Goal: Information Seeking & Learning: Compare options

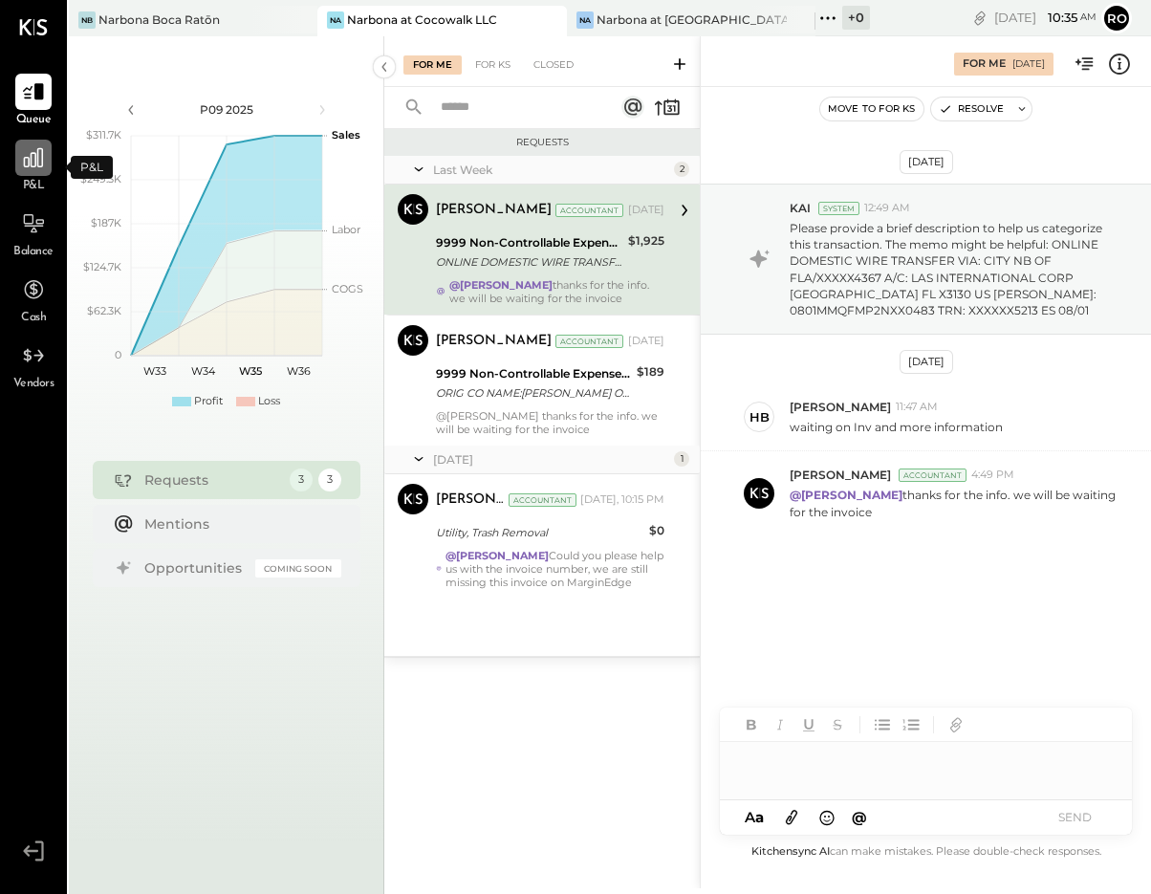
click at [34, 162] on icon at bounding box center [33, 157] width 25 height 25
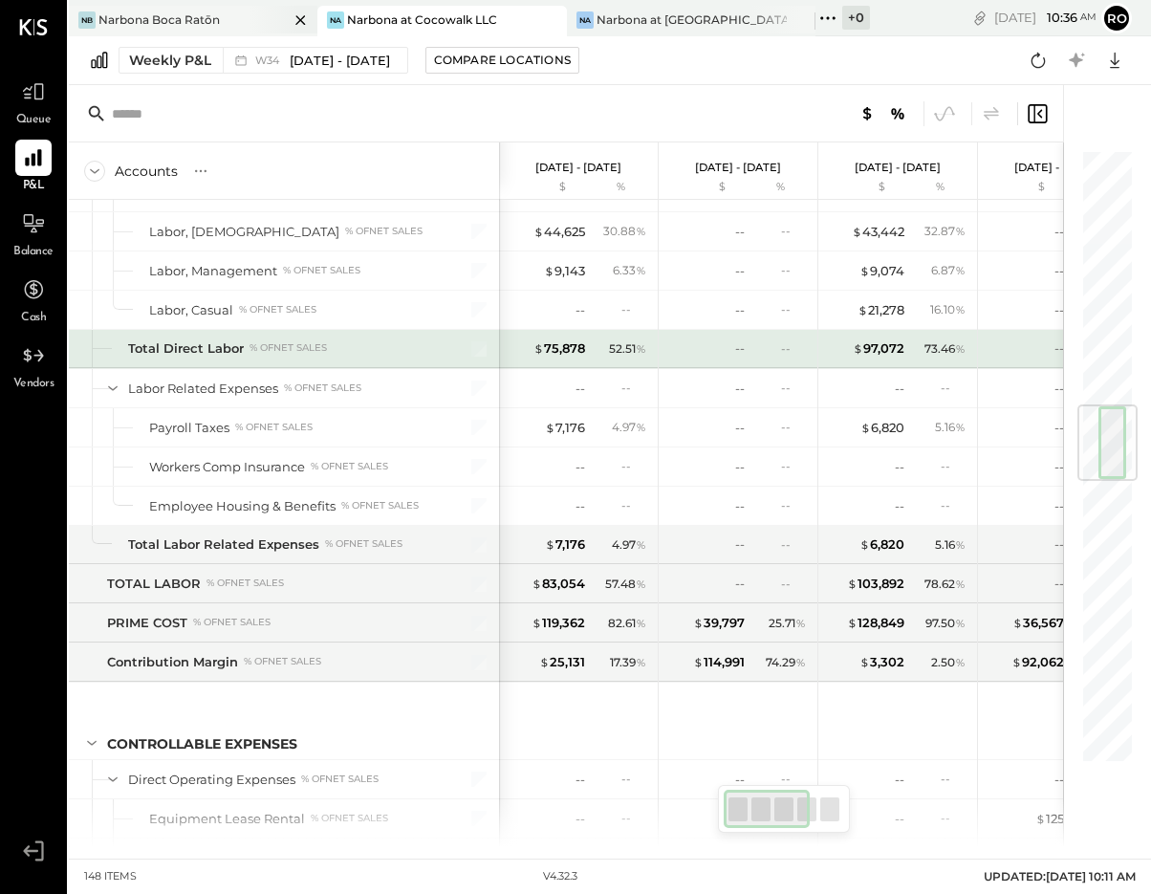
scroll to position [2061, 0]
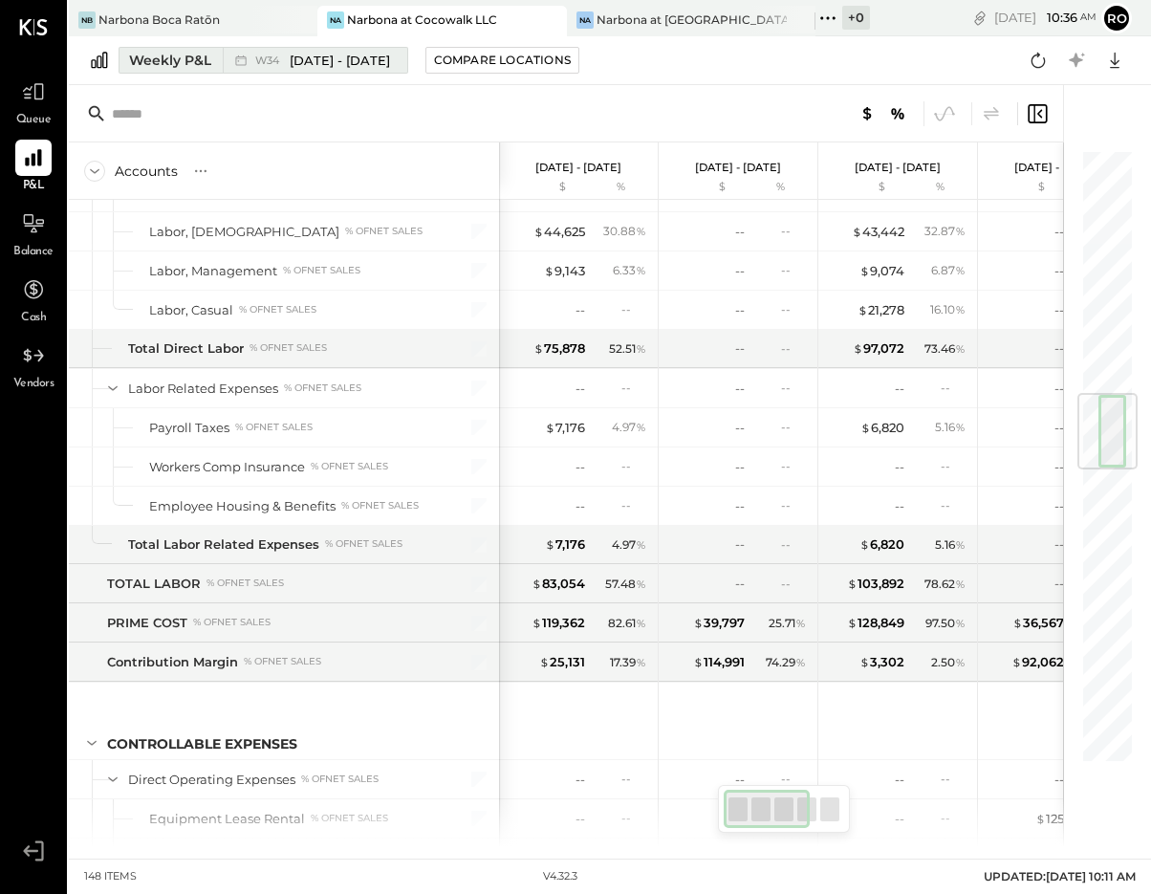
click at [189, 62] on div "Weekly P&L" at bounding box center [170, 60] width 82 height 19
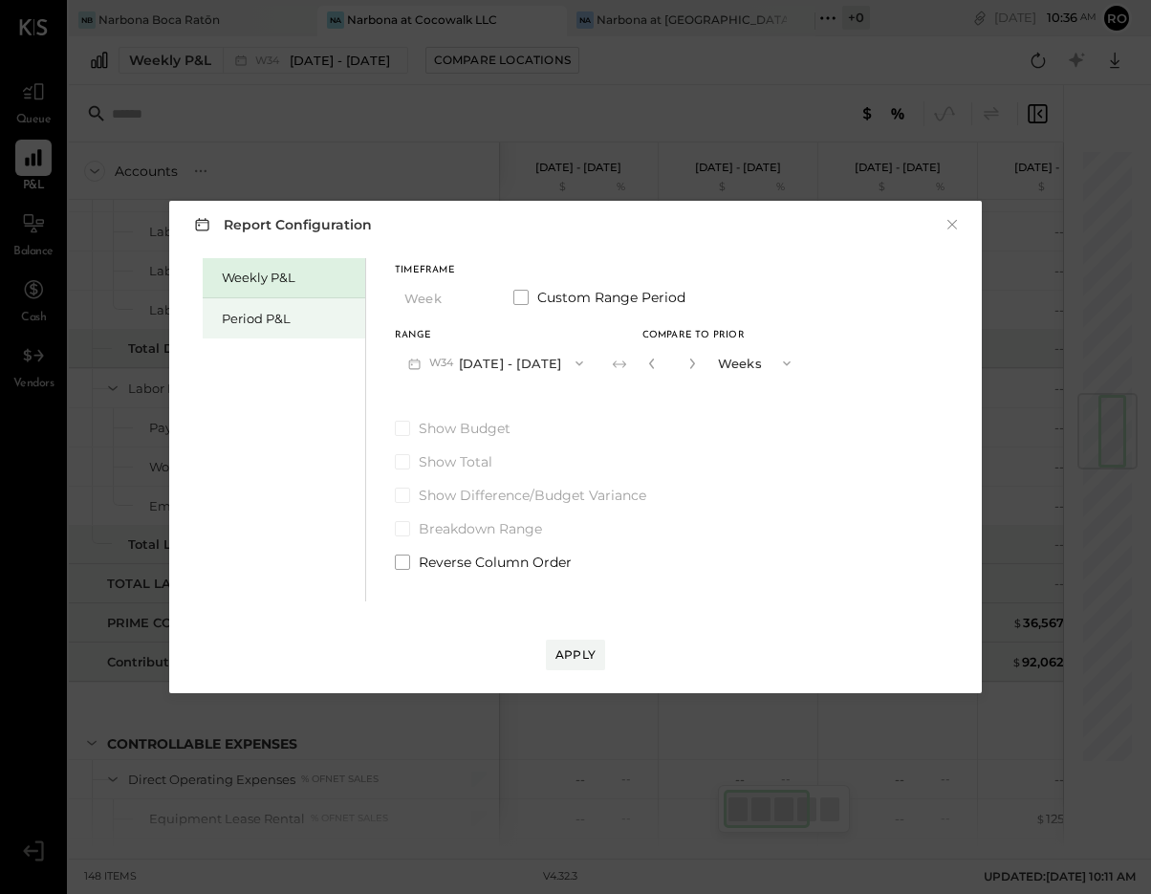
drag, startPoint x: 256, startPoint y: 318, endPoint x: 310, endPoint y: 324, distance: 53.8
click at [257, 318] on div "Period P&L" at bounding box center [289, 319] width 134 height 18
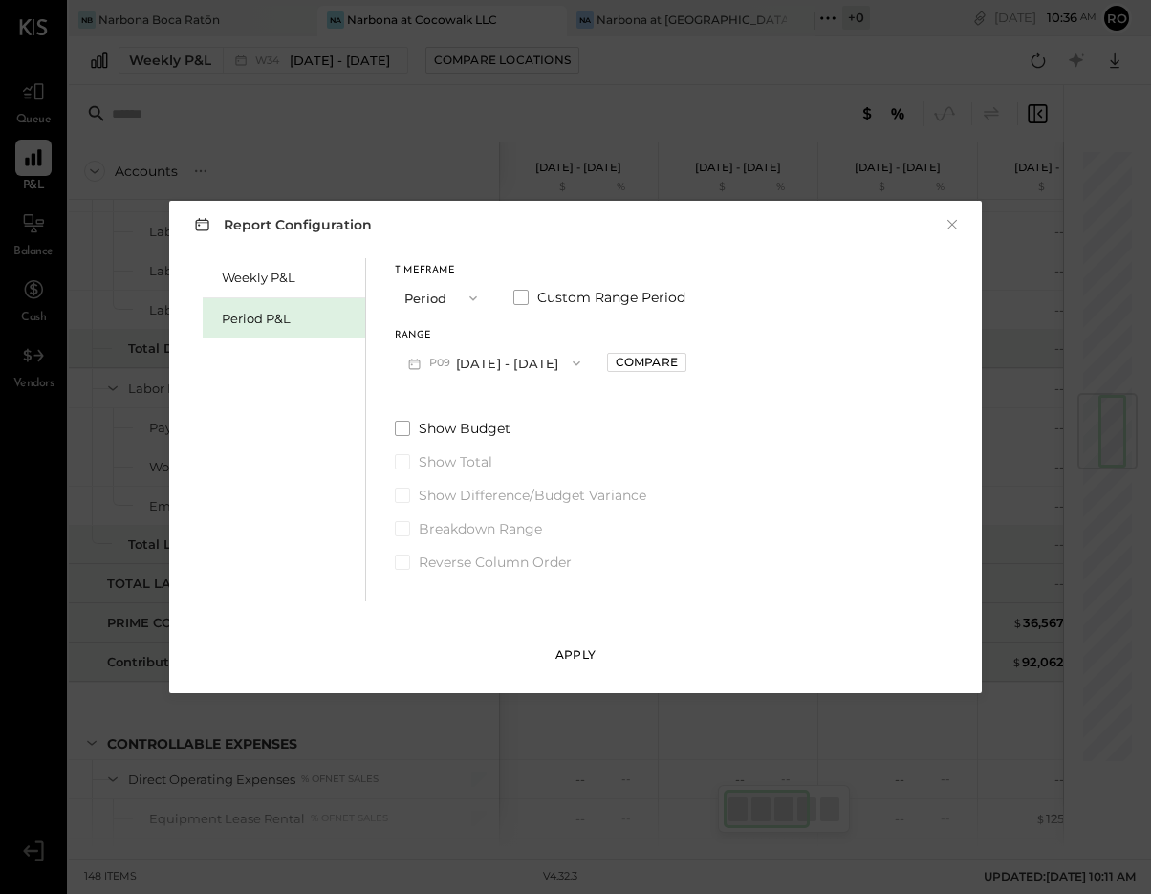
click at [585, 656] on div "Apply" at bounding box center [575, 654] width 40 height 16
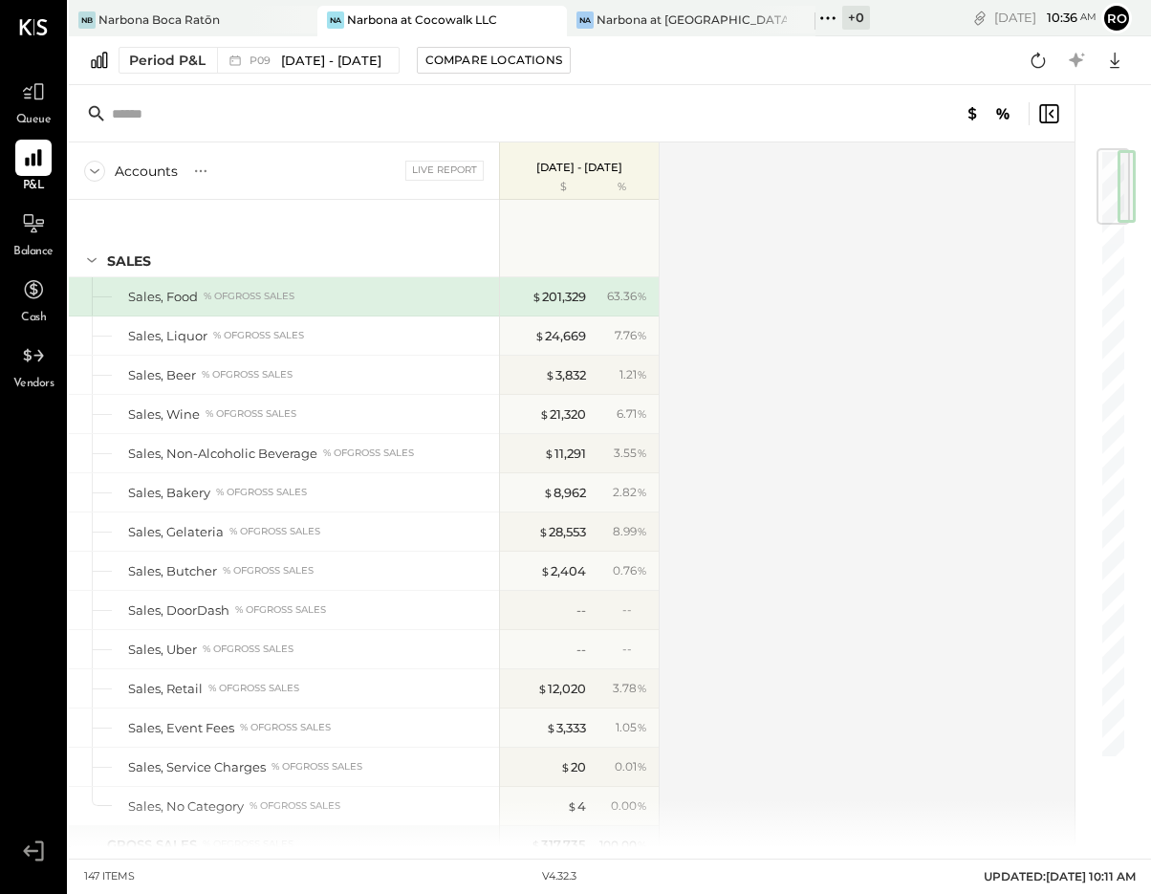
drag, startPoint x: 433, startPoint y: 174, endPoint x: 445, endPoint y: 177, distance: 12.8
click at [433, 174] on div "Live Report" at bounding box center [444, 170] width 78 height 19
click at [287, 60] on span "[DATE] - [DATE]" at bounding box center [331, 61] width 100 height 18
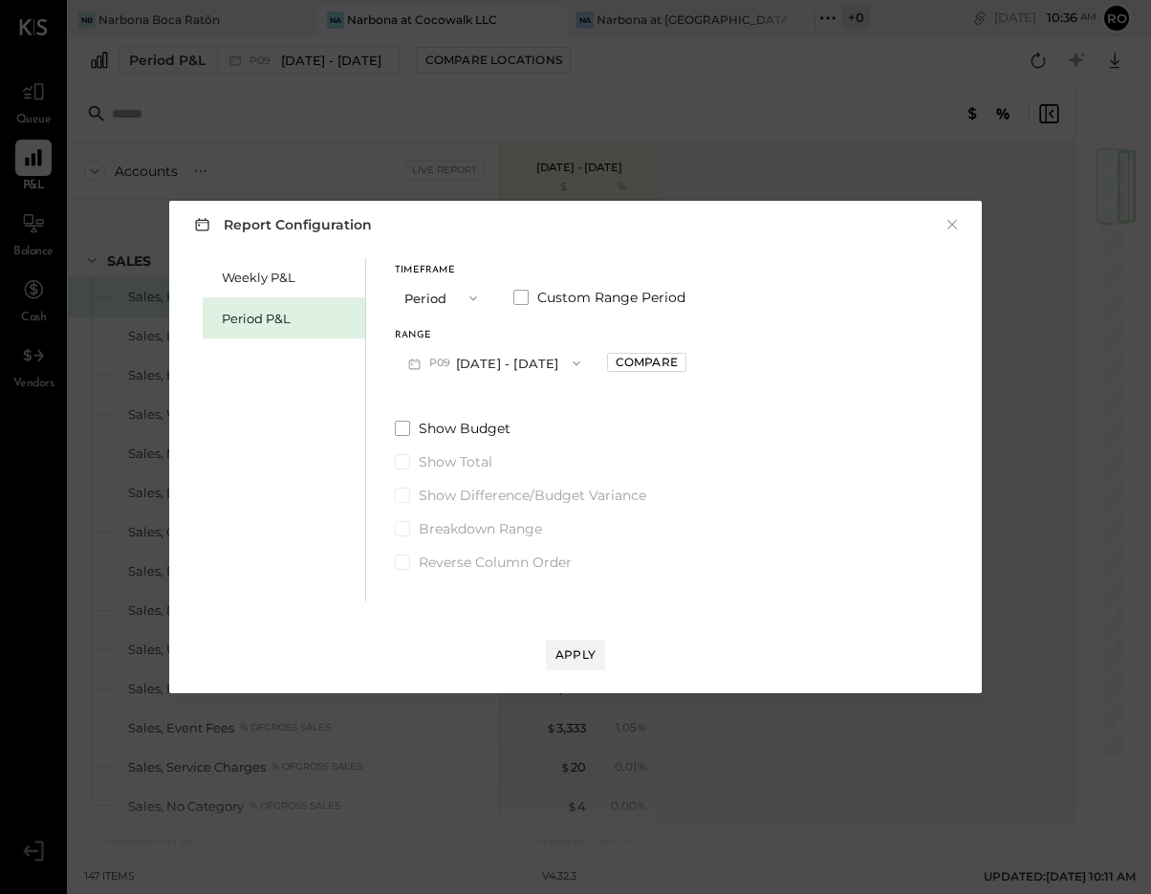
click at [584, 362] on icon "button" at bounding box center [576, 363] width 15 height 15
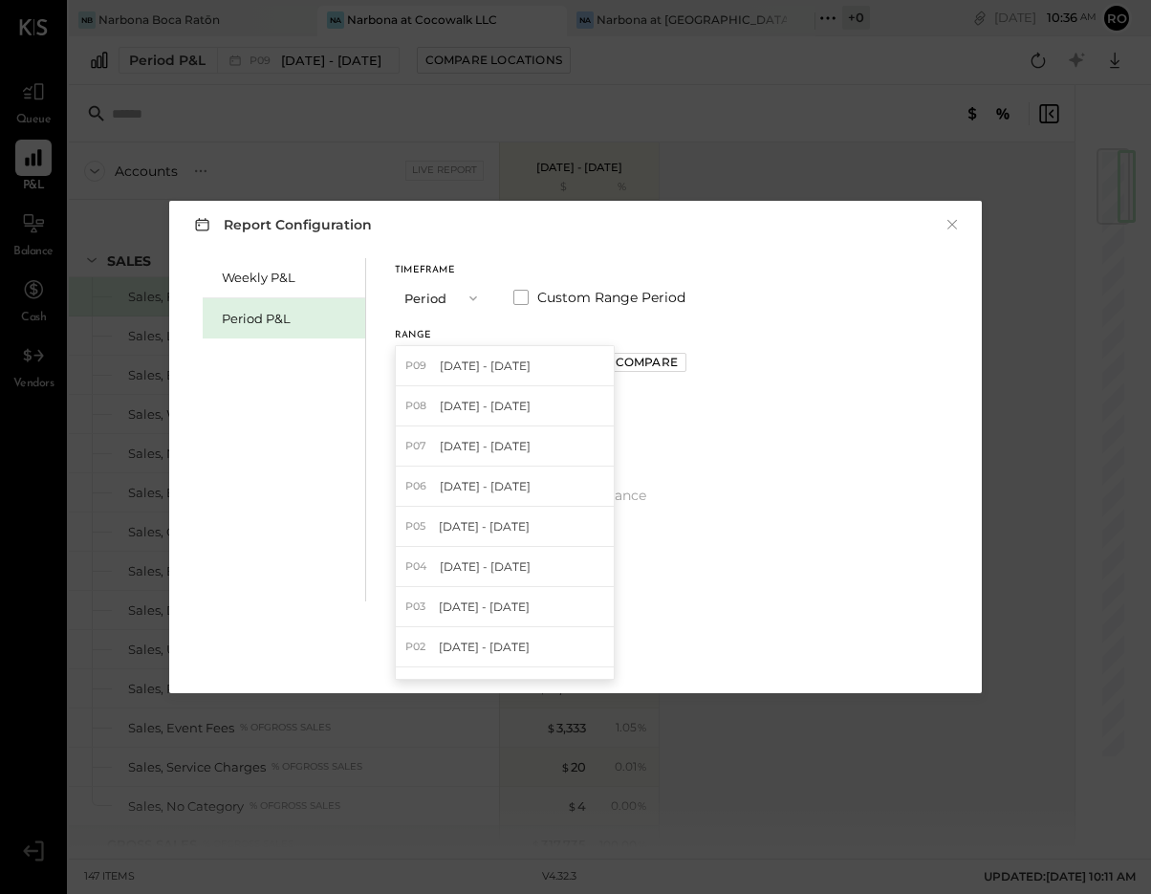
drag, startPoint x: 487, startPoint y: 411, endPoint x: 558, endPoint y: 415, distance: 70.8
click at [487, 410] on span "[DATE] - [DATE]" at bounding box center [485, 406] width 91 height 16
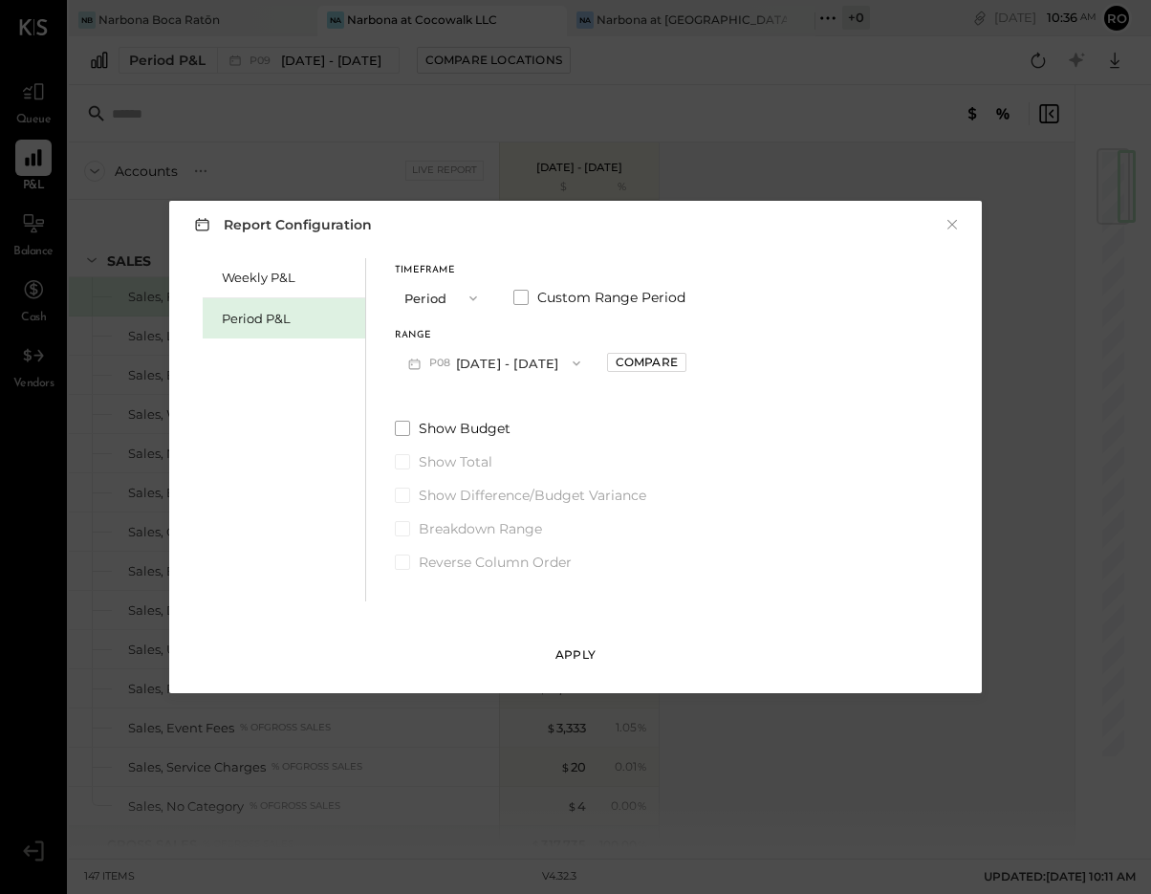
click at [592, 660] on div "Apply" at bounding box center [575, 654] width 40 height 16
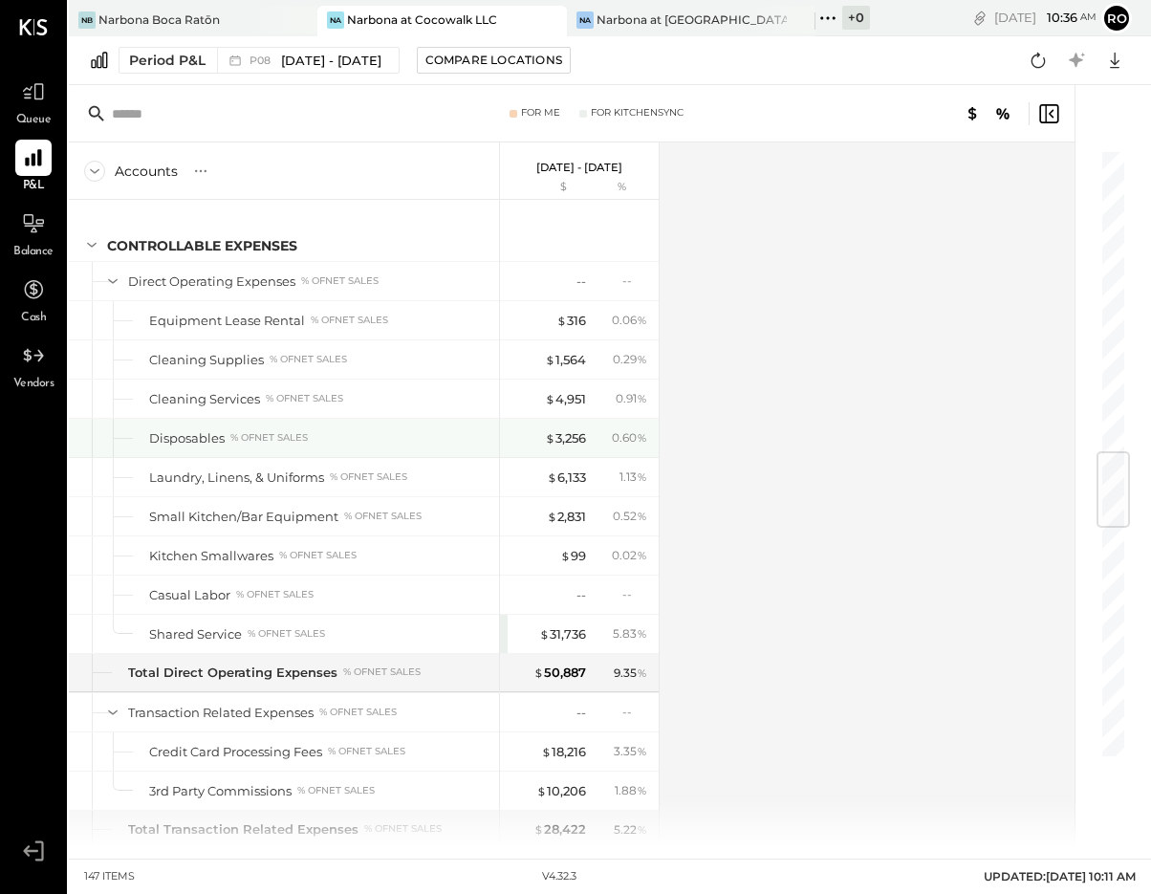
scroll to position [2556, 0]
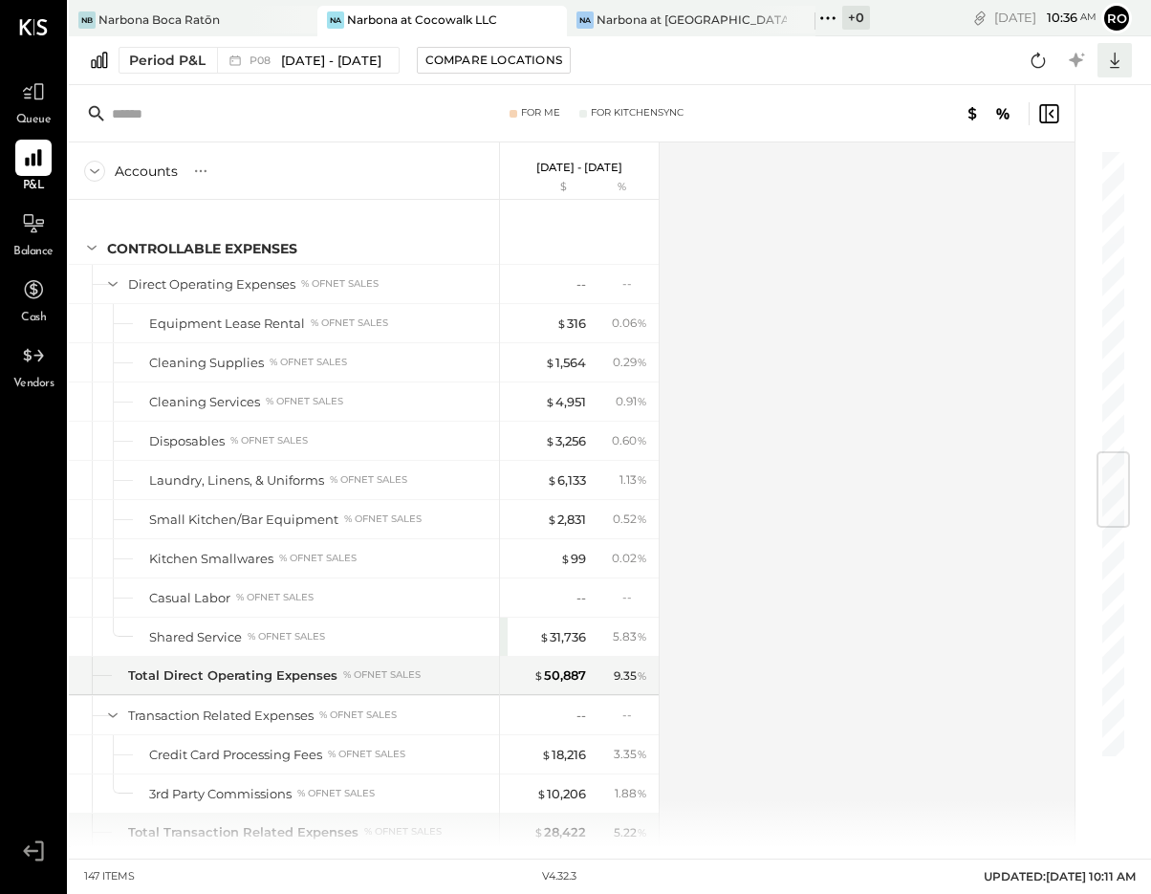
click at [1109, 69] on icon at bounding box center [1114, 60] width 25 height 25
drag, startPoint x: 1022, startPoint y: 167, endPoint x: 1043, endPoint y: 175, distance: 22.4
click at [1023, 167] on div "Excel" at bounding box center [1055, 172] width 153 height 40
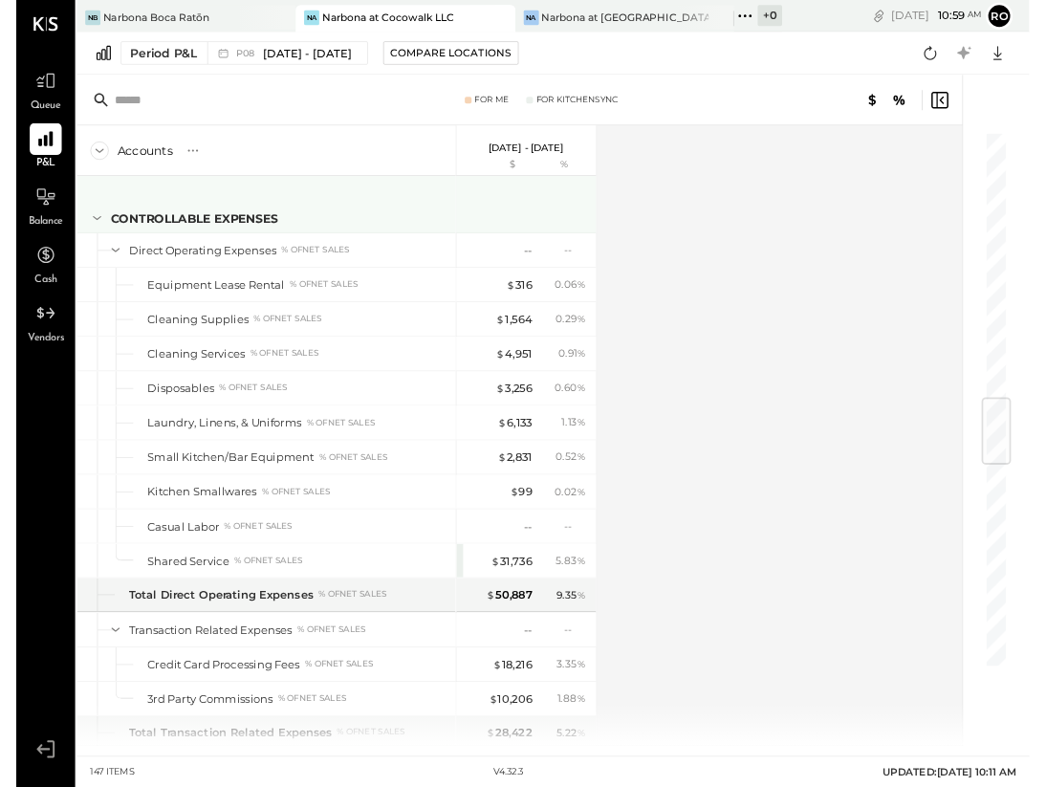
scroll to position [2554, 0]
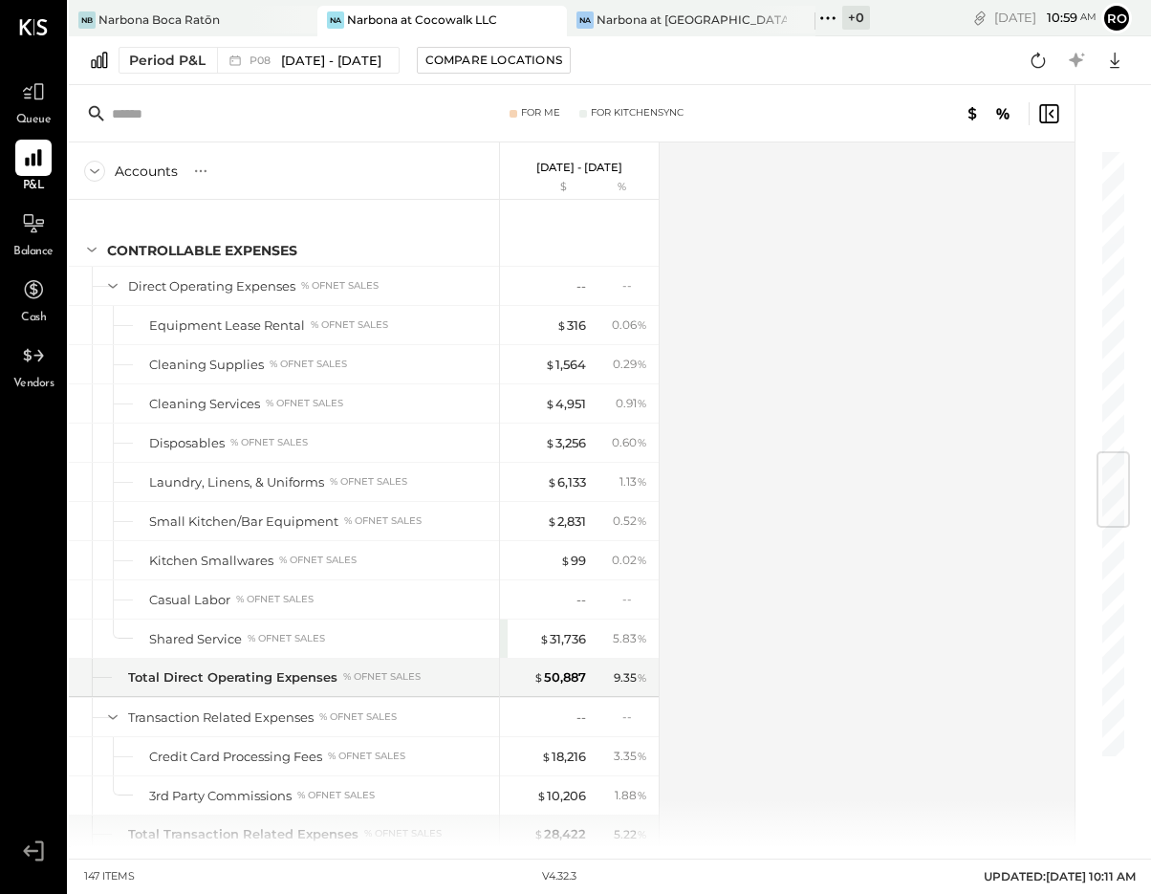
click at [930, 164] on div "Accounts S % GL Jul 14 - Aug 10, 2025 $ % SALES Sales, Food % of GROSS SALES Sa…" at bounding box center [573, 494] width 1008 height 704
click at [685, 19] on div "Narbona at [GEOGRAPHIC_DATA] LLC" at bounding box center [691, 19] width 190 height 16
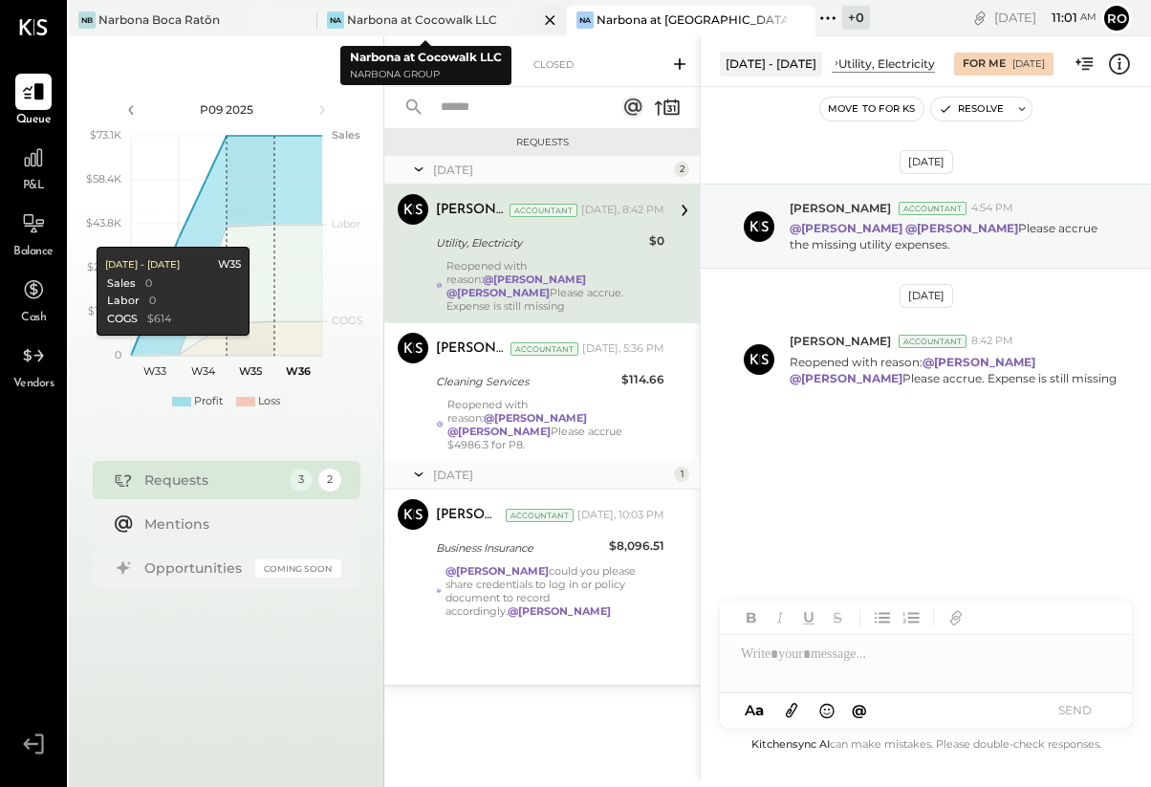
click at [456, 19] on div "Narbona at Cocowalk LLC" at bounding box center [422, 19] width 150 height 16
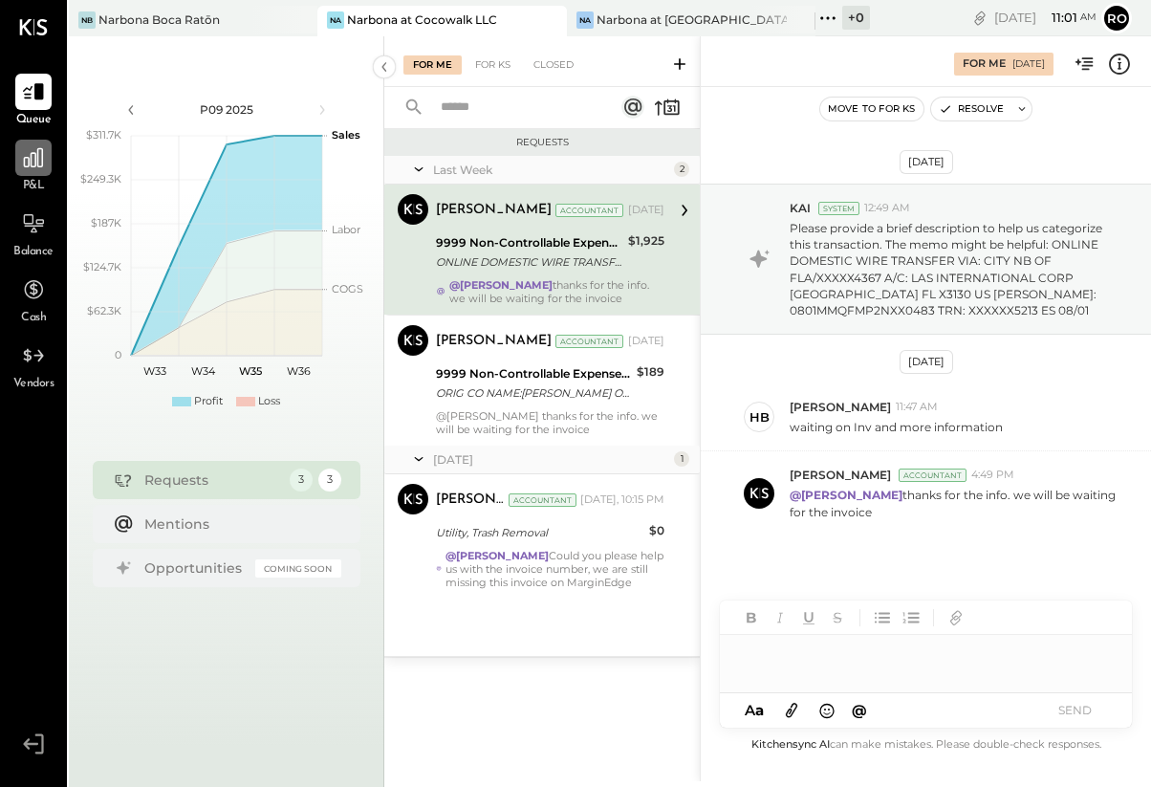
click at [31, 173] on div at bounding box center [33, 158] width 36 height 36
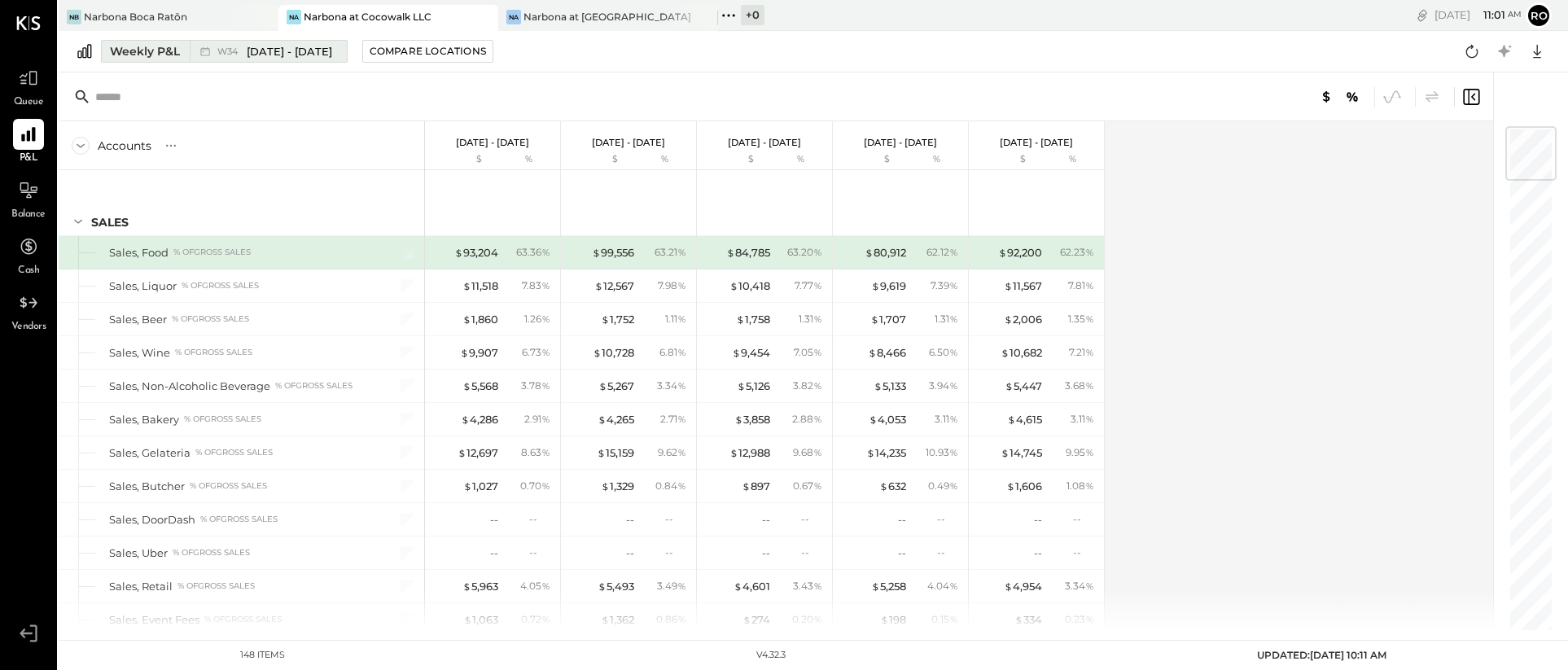
click at [275, 51] on span "[DATE] - [DATE]" at bounding box center [290, 52] width 85 height 15
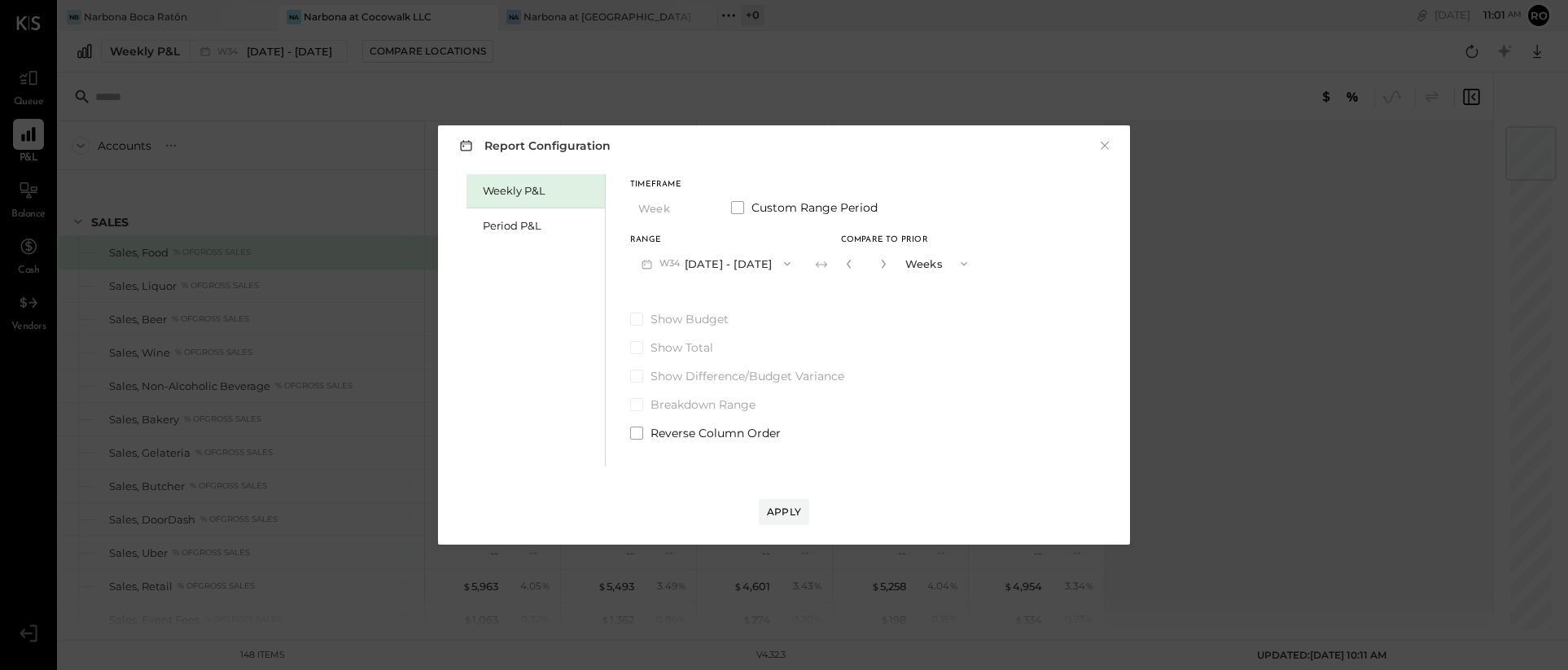
click at [750, 262] on button "W34 Aug 18 - 24, 2025" at bounding box center [716, 263] width 172 height 30
drag, startPoint x: 931, startPoint y: 341, endPoint x: 882, endPoint y: 323, distance: 52.2
click at [931, 341] on label "Show Total" at bounding box center [804, 347] width 348 height 16
drag, startPoint x: 523, startPoint y: 226, endPoint x: 556, endPoint y: 233, distance: 33.7
click at [523, 226] on div "Period P&L" at bounding box center [540, 226] width 114 height 15
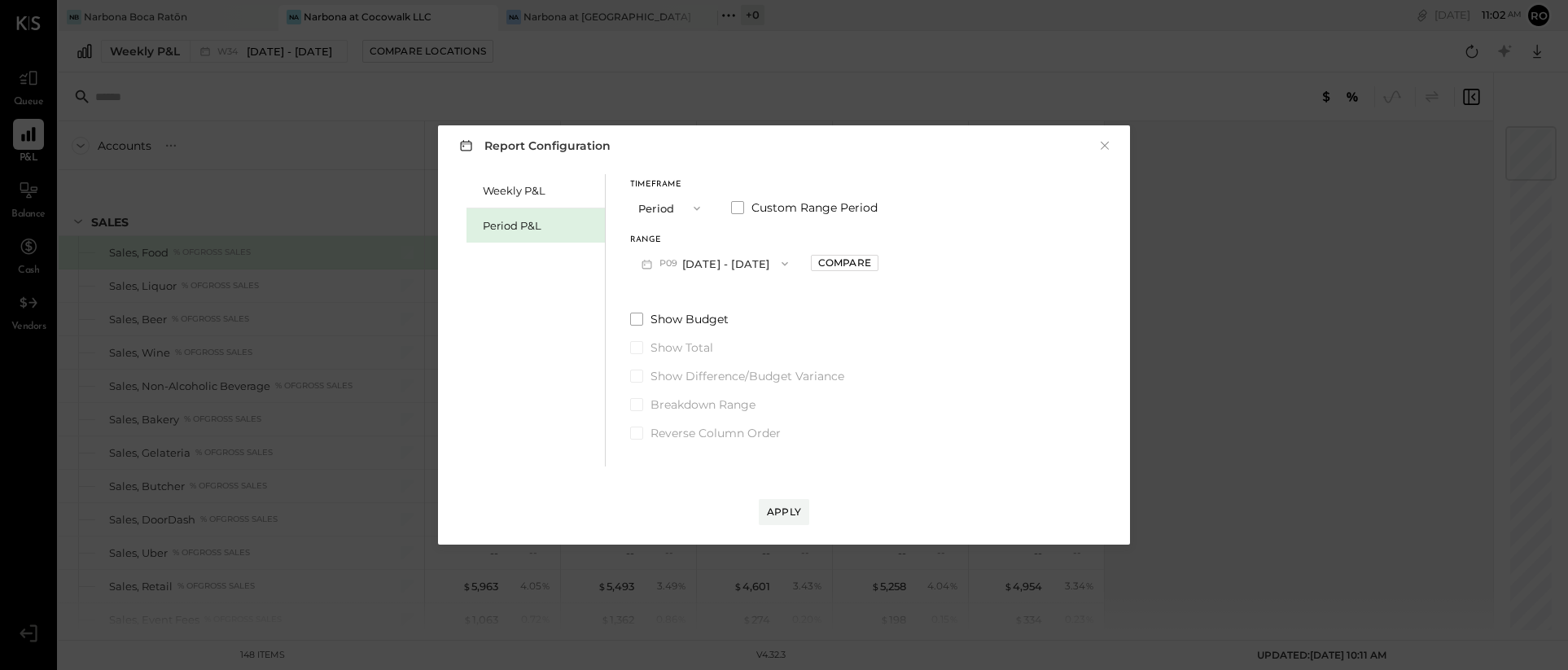
click at [745, 262] on button "P09 Aug 11 - Sep 7, 2025" at bounding box center [715, 263] width 169 height 30
click at [729, 297] on span "[DATE] - [DATE]" at bounding box center [707, 300] width 78 height 14
click at [793, 516] on div "Apply" at bounding box center [784, 512] width 34 height 14
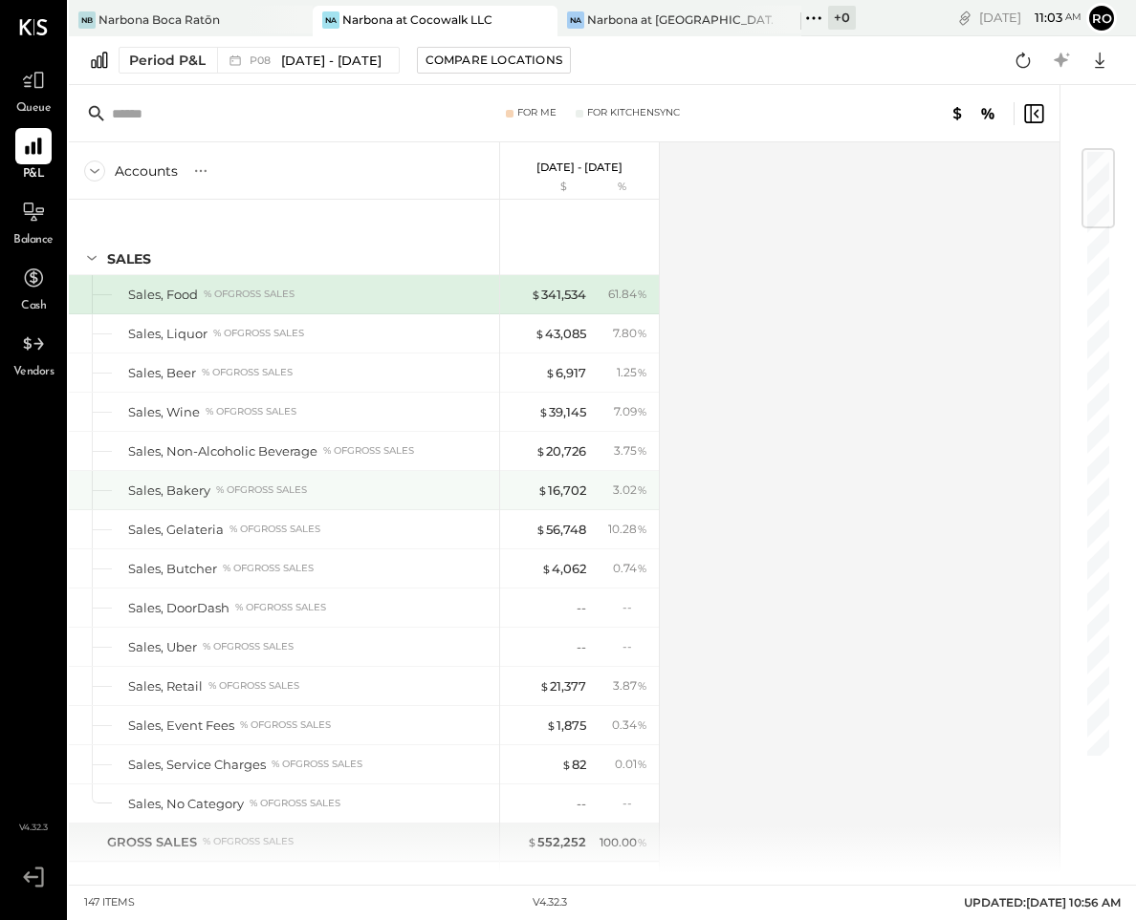
scroll to position [4, 0]
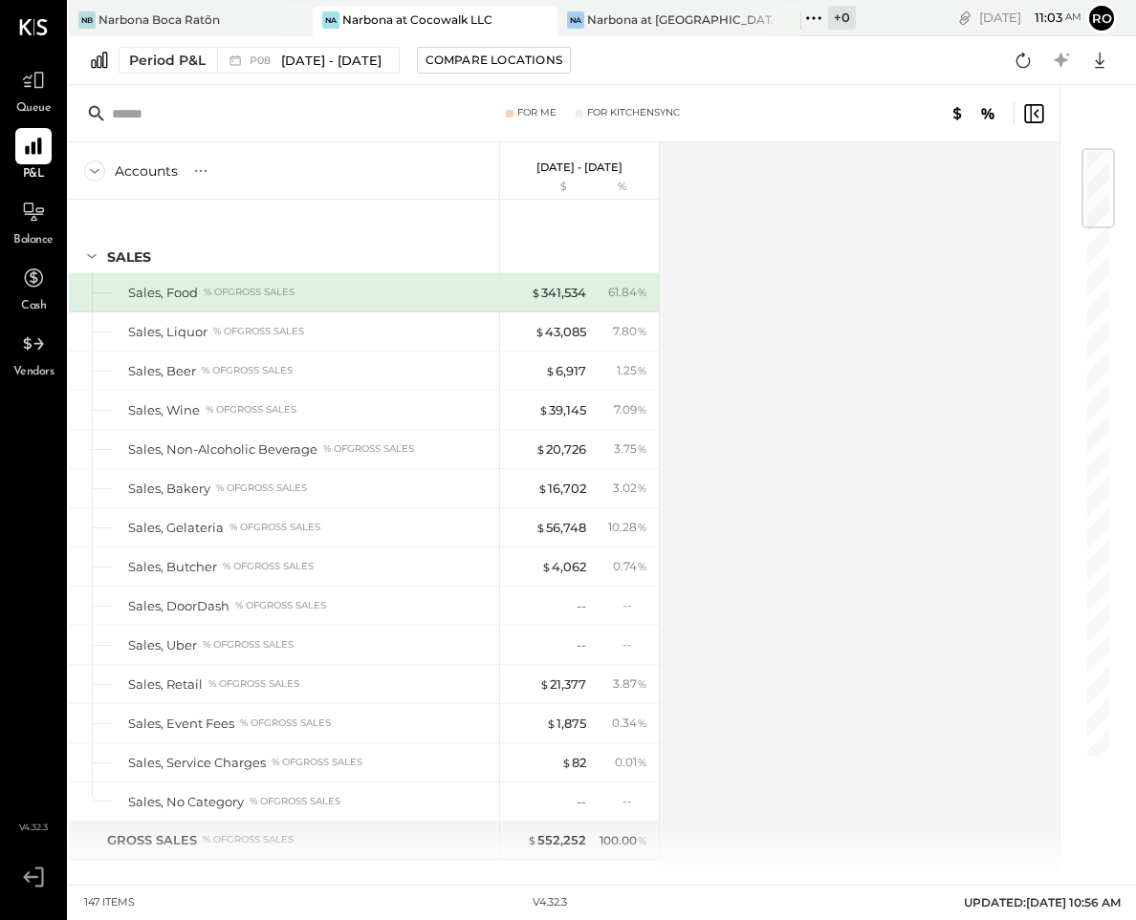
click at [837, 525] on div "Accounts S % GL Jul 14 - Aug 10, 2025 $ % SALES Sales, Food % of GROSS SALES Sa…" at bounding box center [565, 507] width 993 height 731
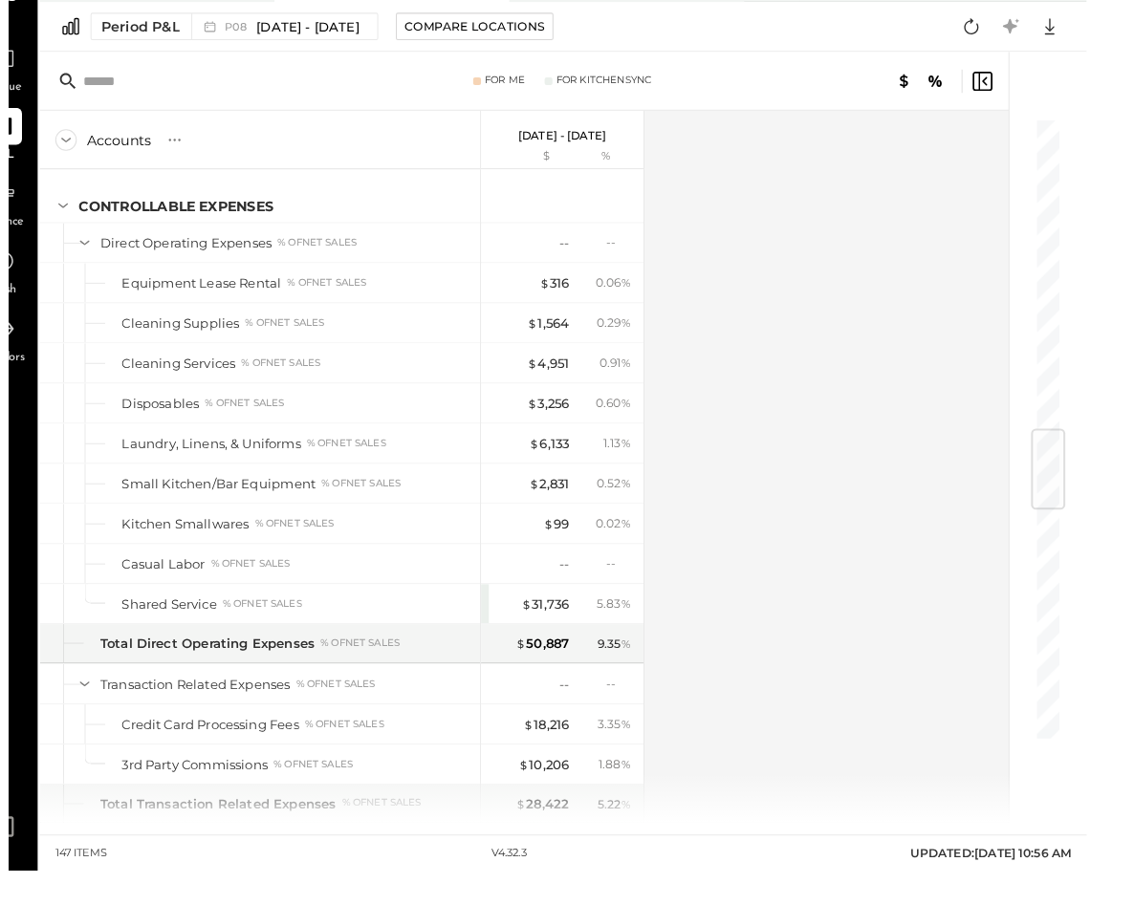
scroll to position [0, 2]
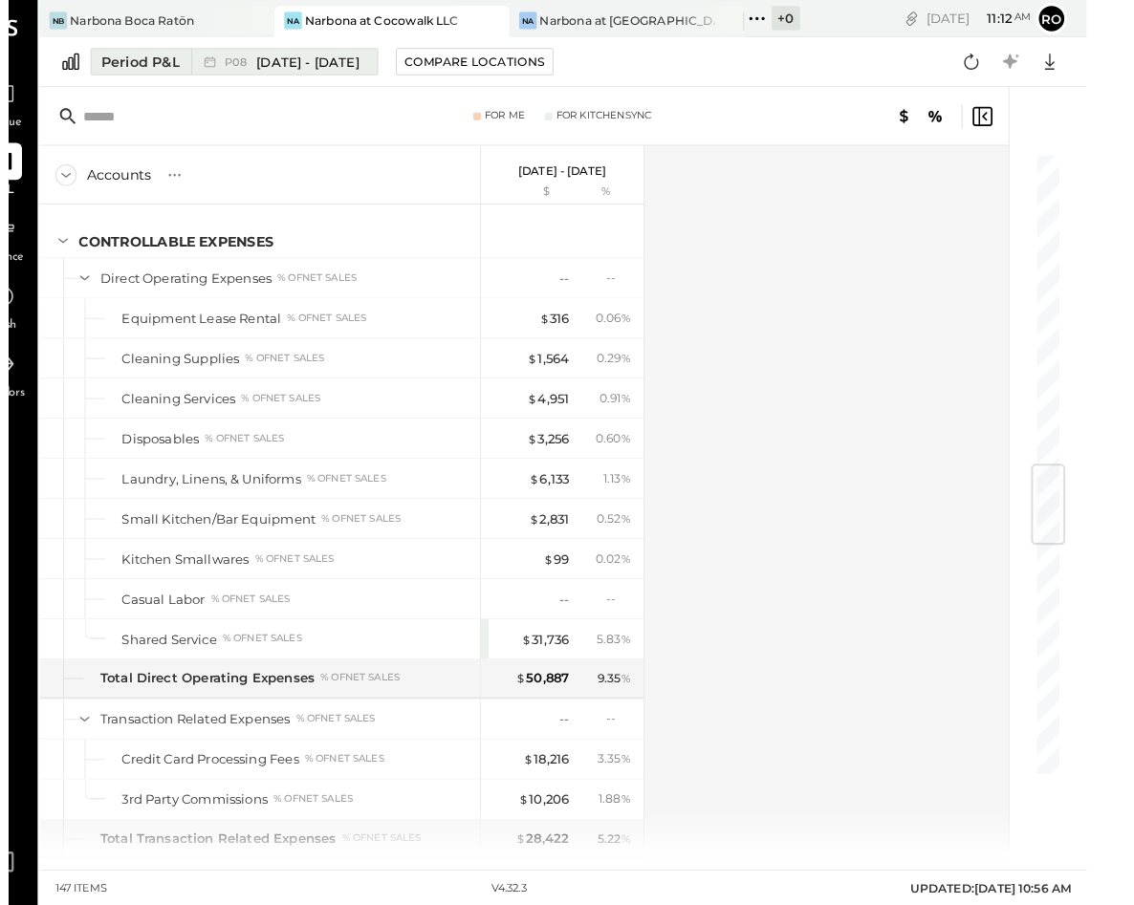
click at [329, 58] on span "[DATE] - [DATE]" at bounding box center [331, 61] width 100 height 18
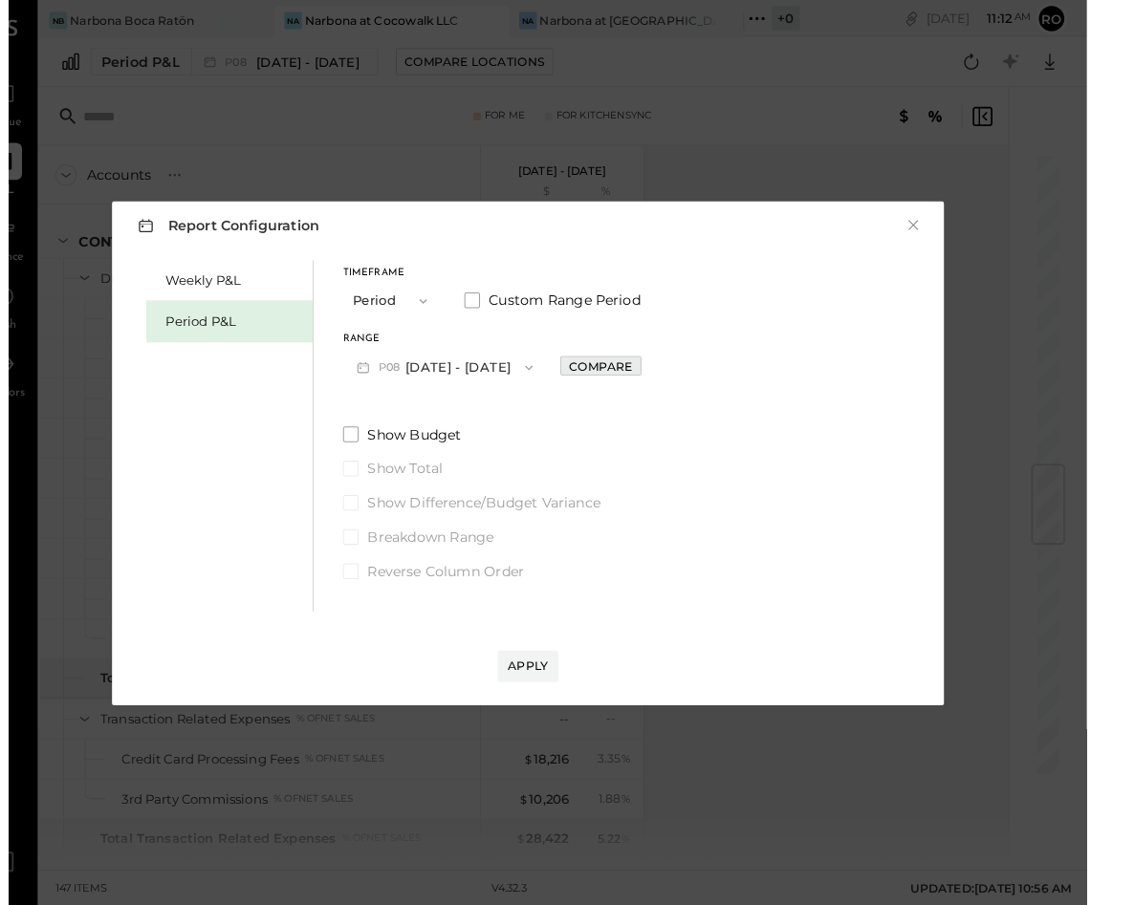
click at [620, 366] on div "Compare" at bounding box center [617, 358] width 62 height 16
click at [665, 364] on icon "button" at bounding box center [659, 358] width 11 height 11
type input "*"
click at [519, 666] on button "Apply" at bounding box center [545, 651] width 59 height 31
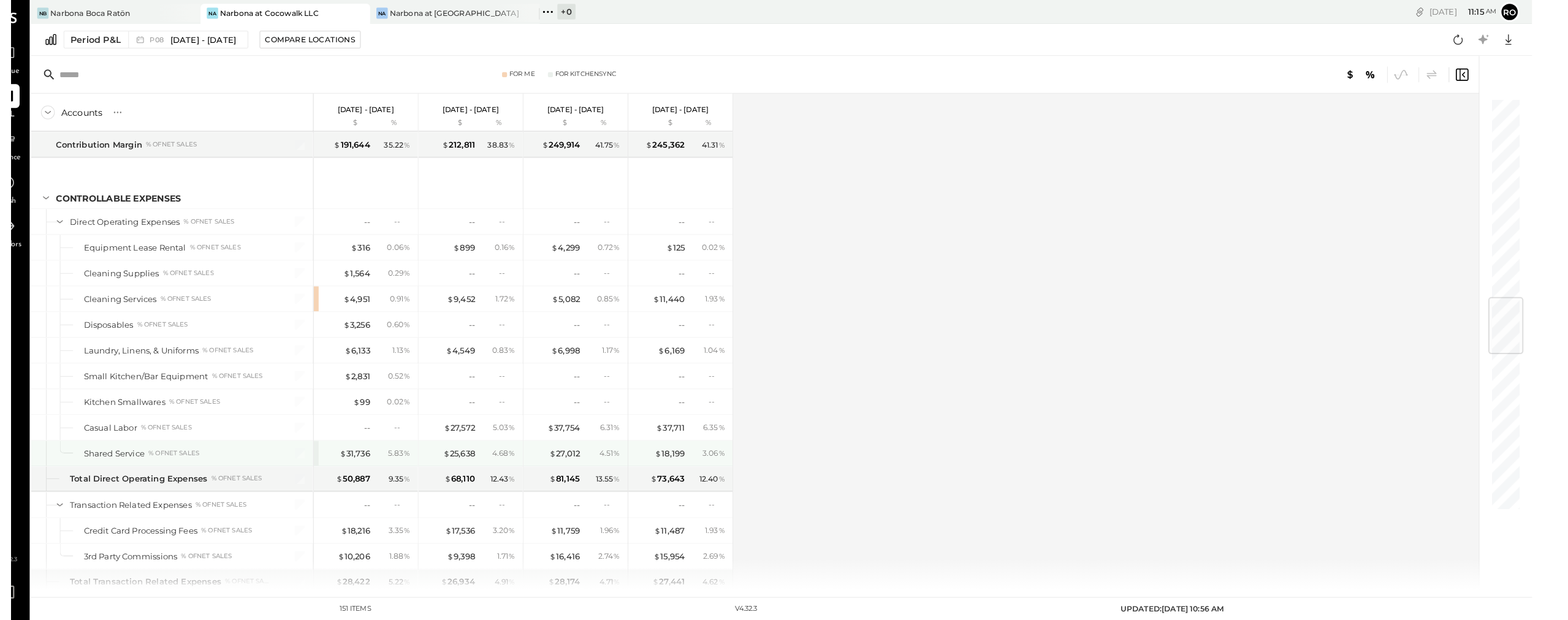
scroll to position [1647, 0]
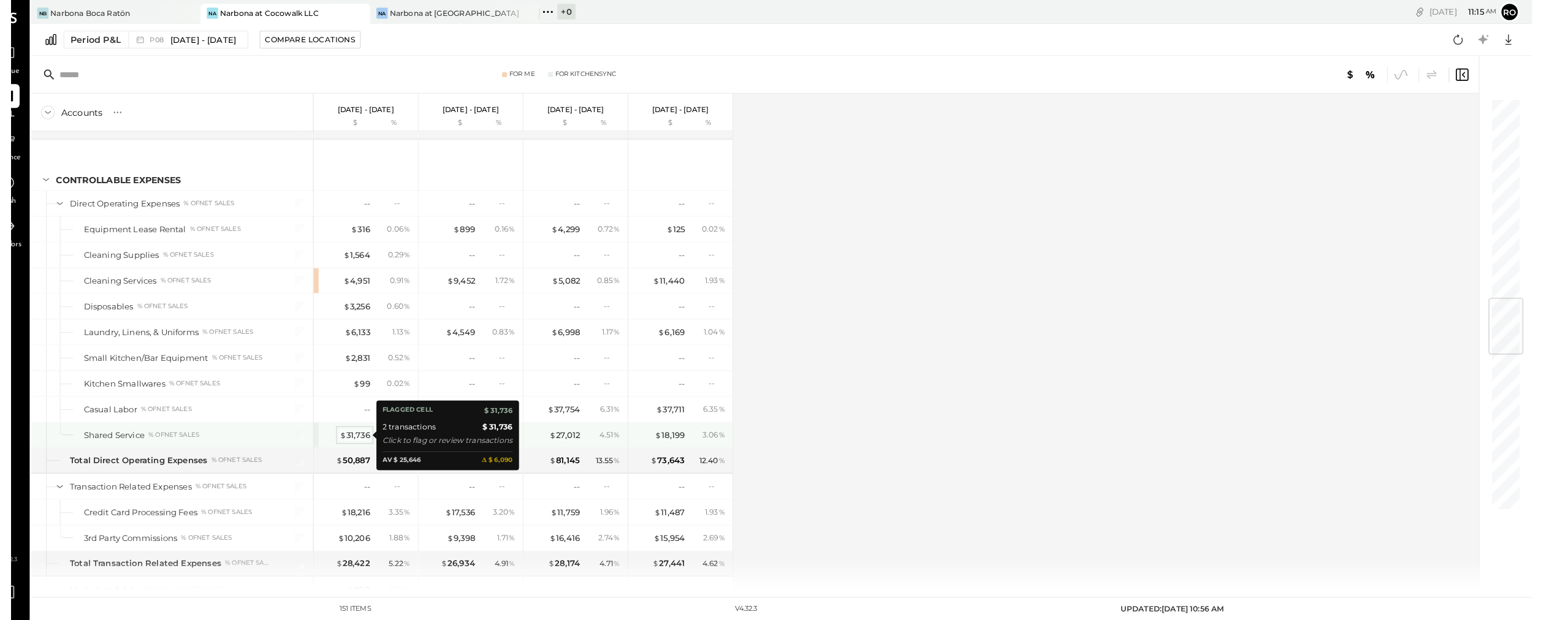
click at [345, 424] on div "$ 31,736" at bounding box center [360, 425] width 30 height 12
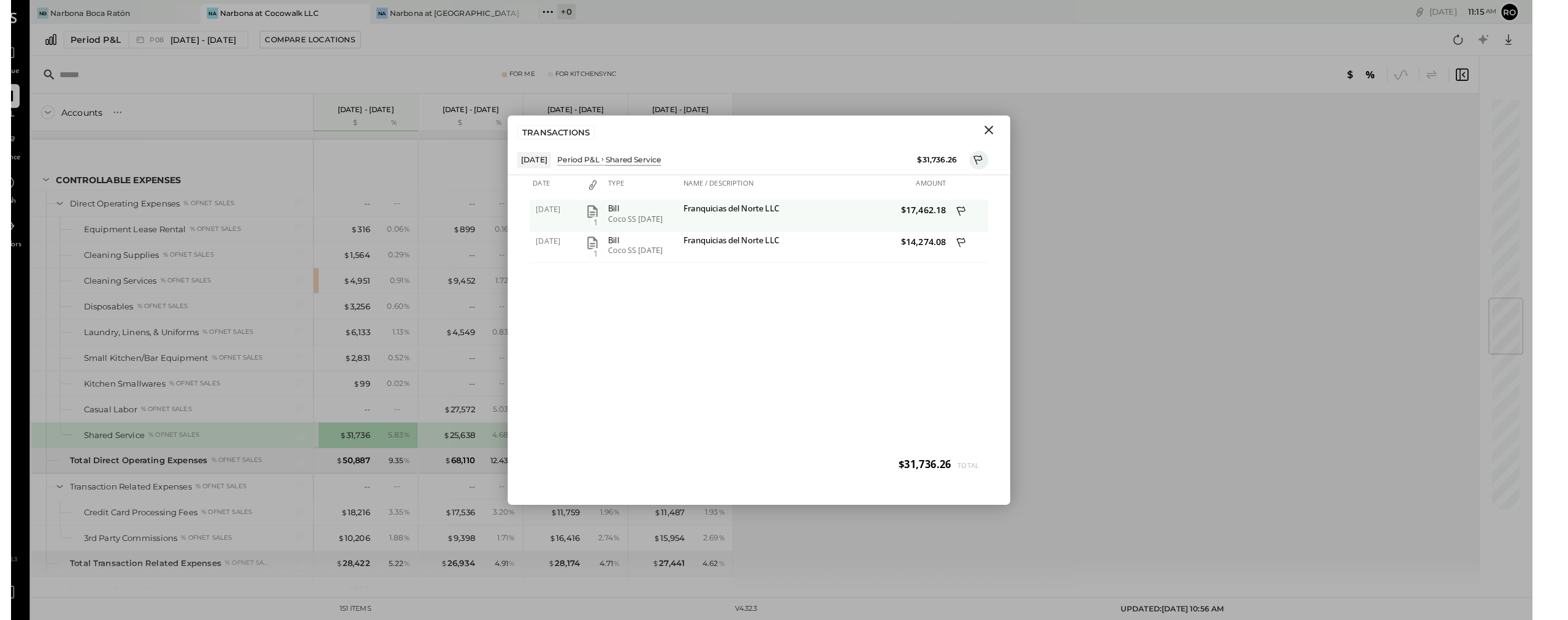
click at [738, 208] on div "Franquicias del Norte LLC" at bounding box center [743, 205] width 125 height 12
click at [350, 327] on span "$" at bounding box center [353, 324] width 7 height 10
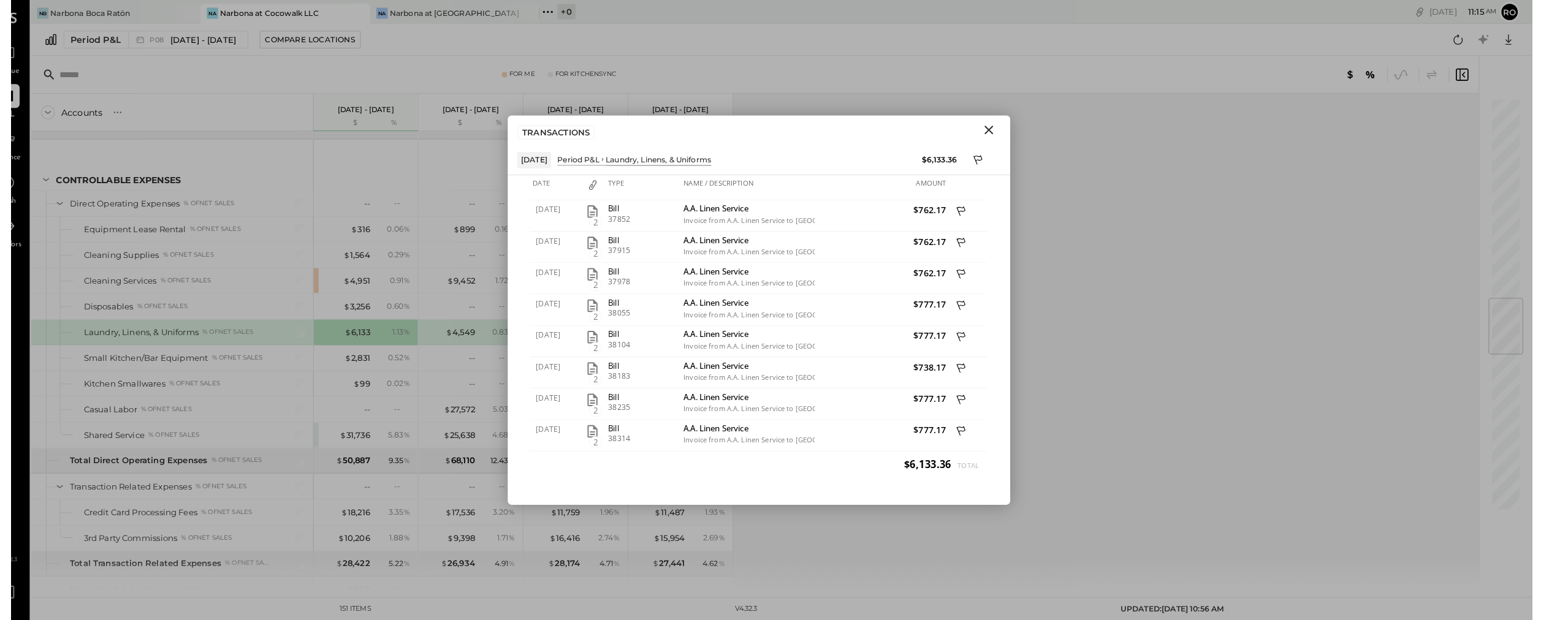
click at [738, 131] on icon "Close" at bounding box center [979, 126] width 8 height 8
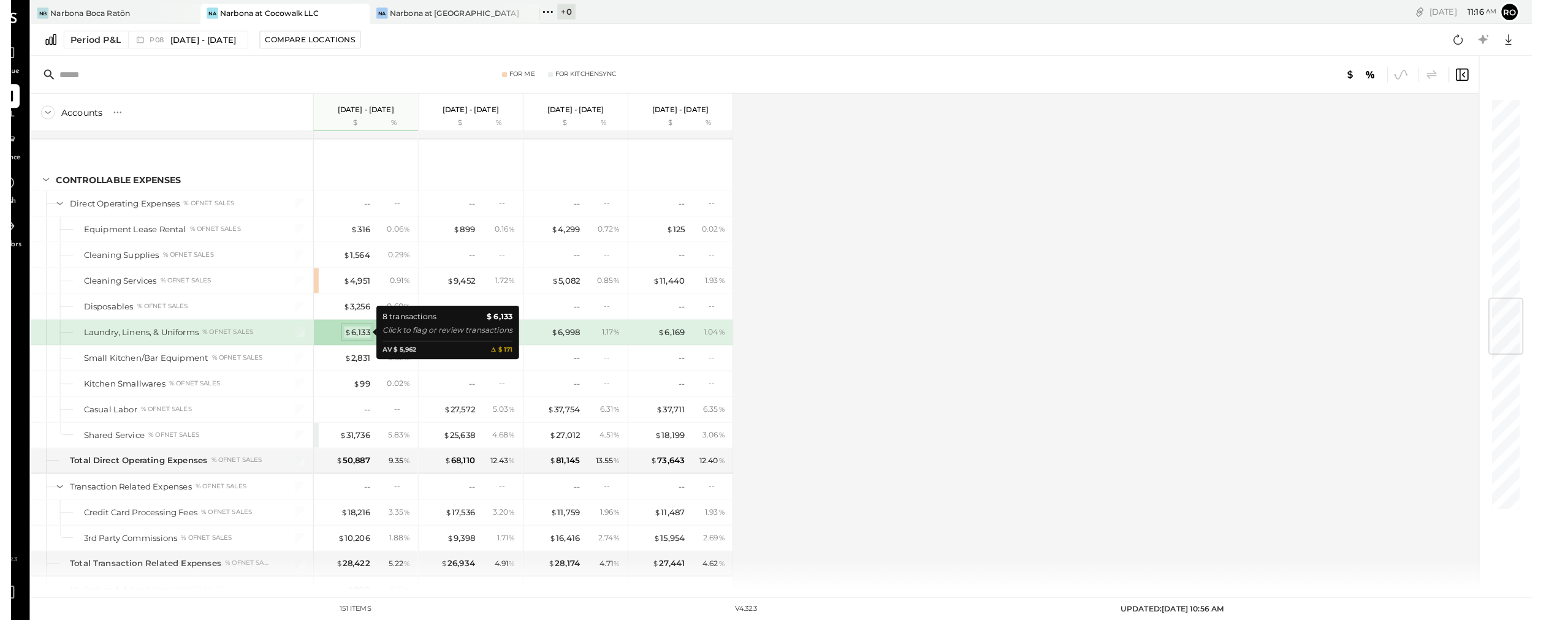
click at [350, 327] on div "$ 6,133" at bounding box center [362, 324] width 25 height 12
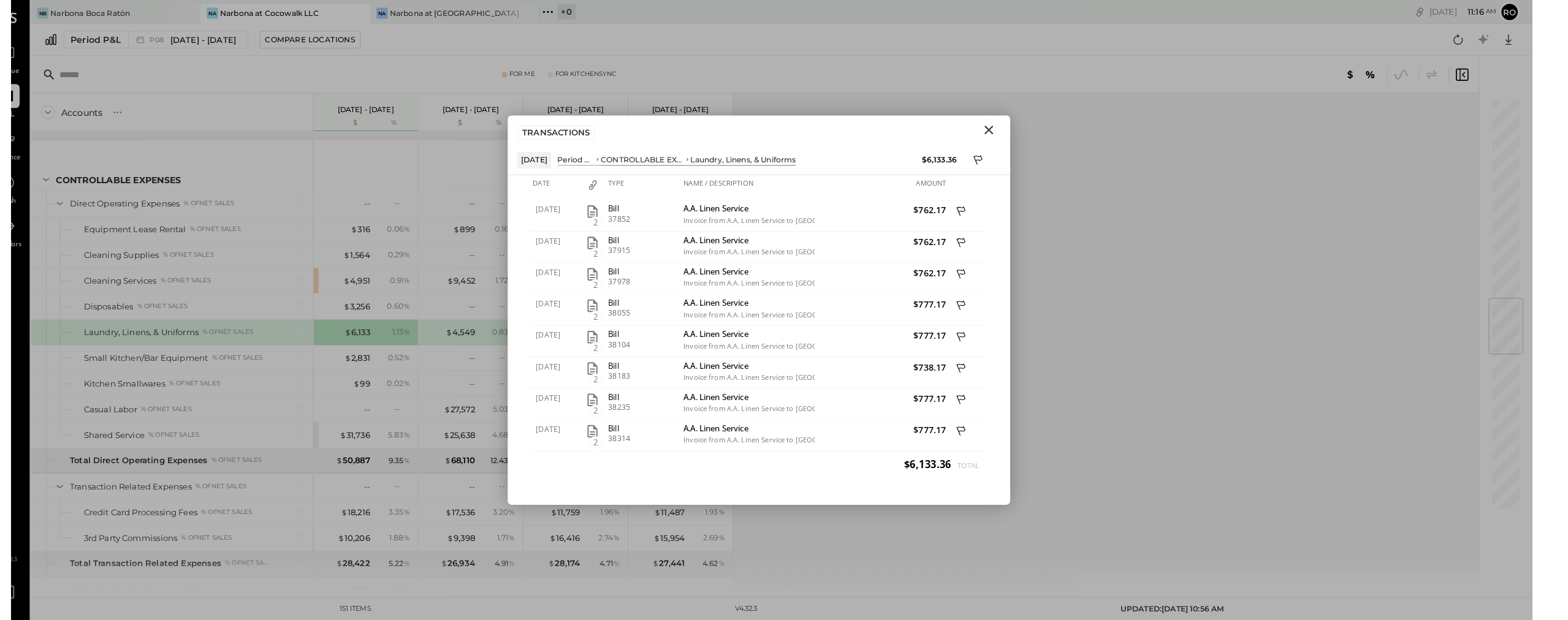
click at [738, 131] on icon "Close" at bounding box center [979, 126] width 8 height 8
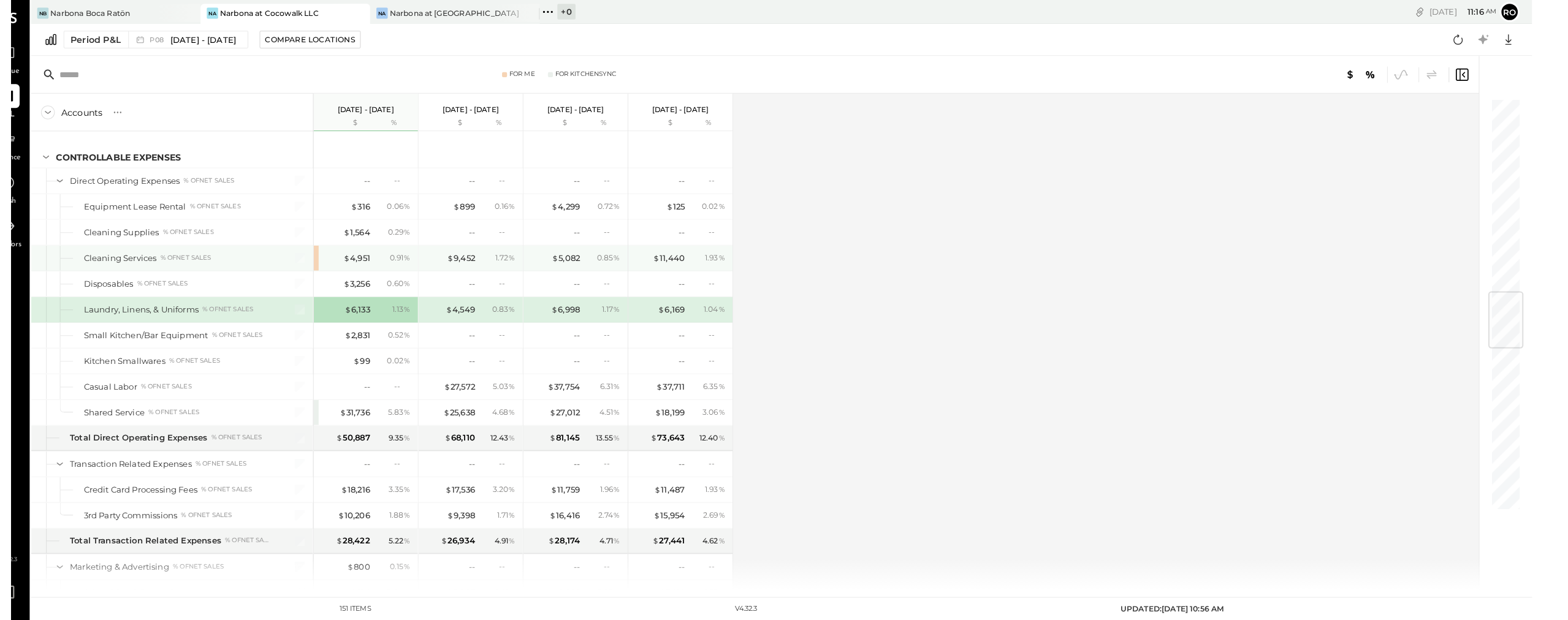
scroll to position [1723, 0]
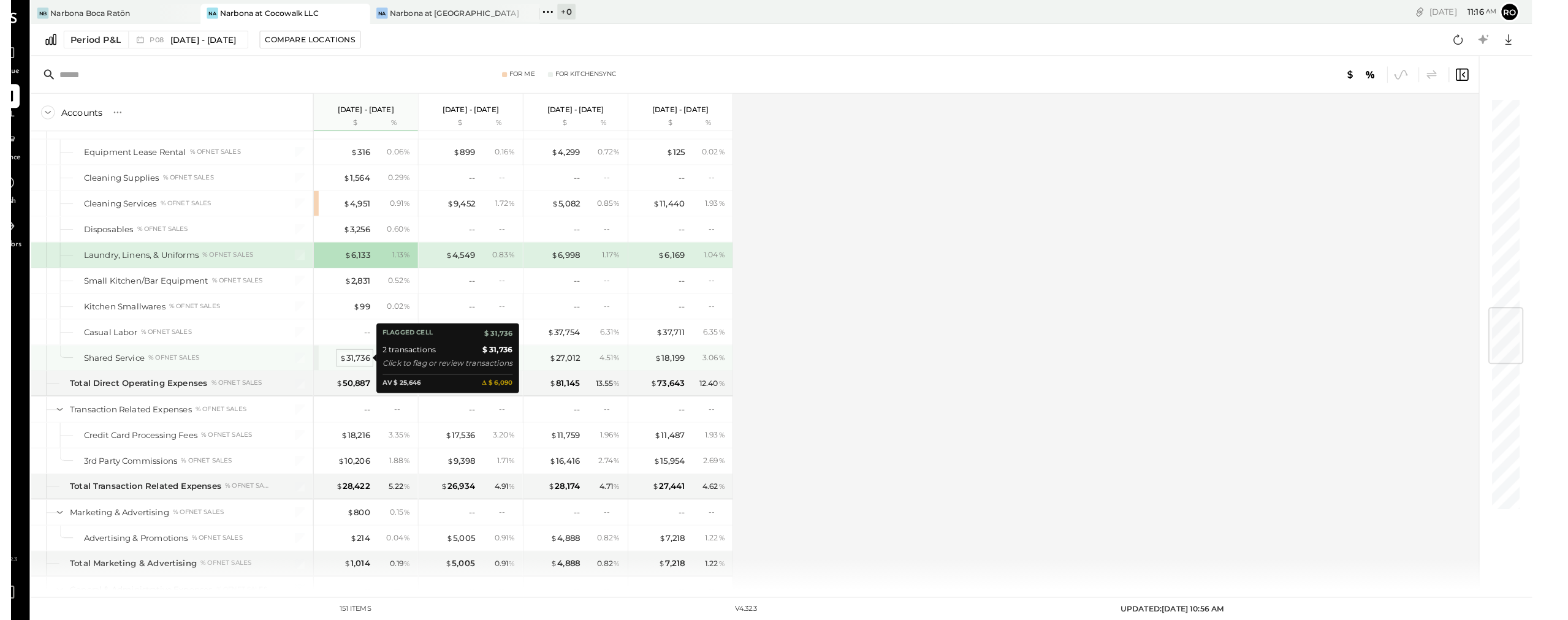
click at [345, 348] on div "$ 31,736" at bounding box center [360, 349] width 30 height 12
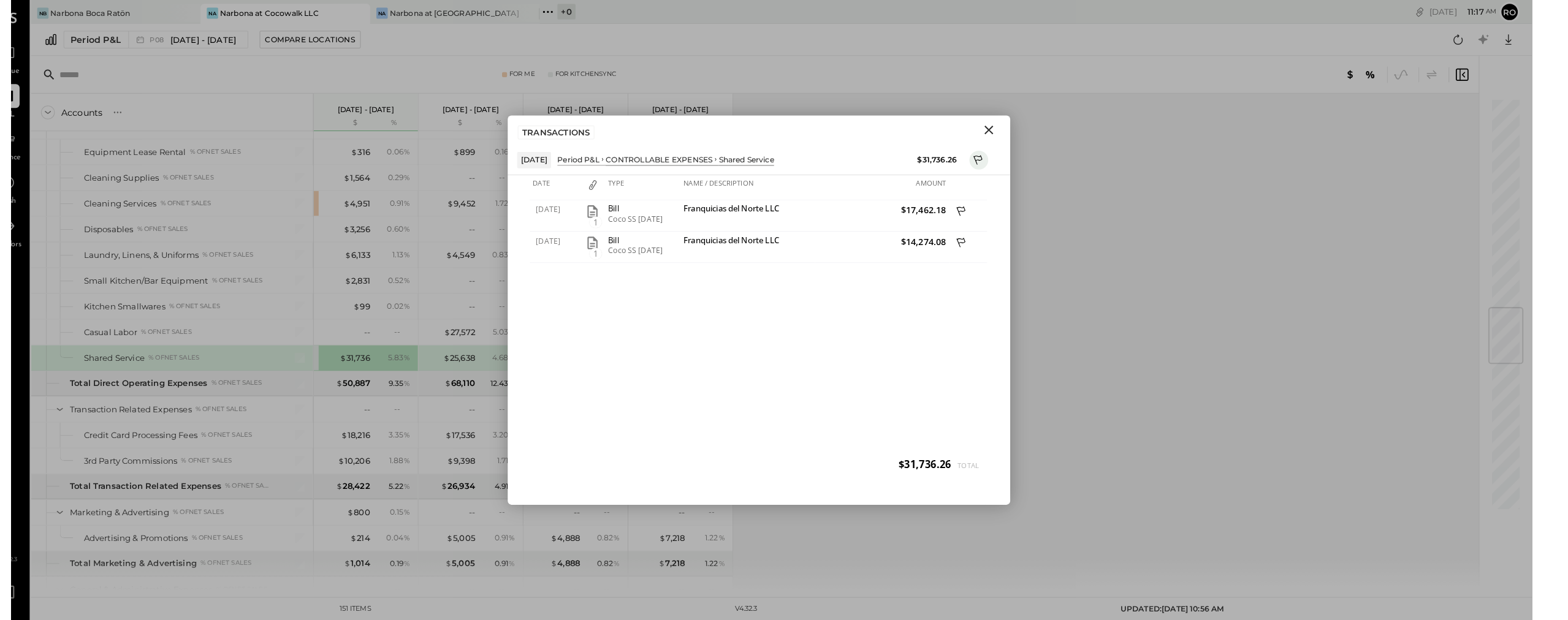
click at [738, 131] on icon "Close" at bounding box center [979, 126] width 15 height 15
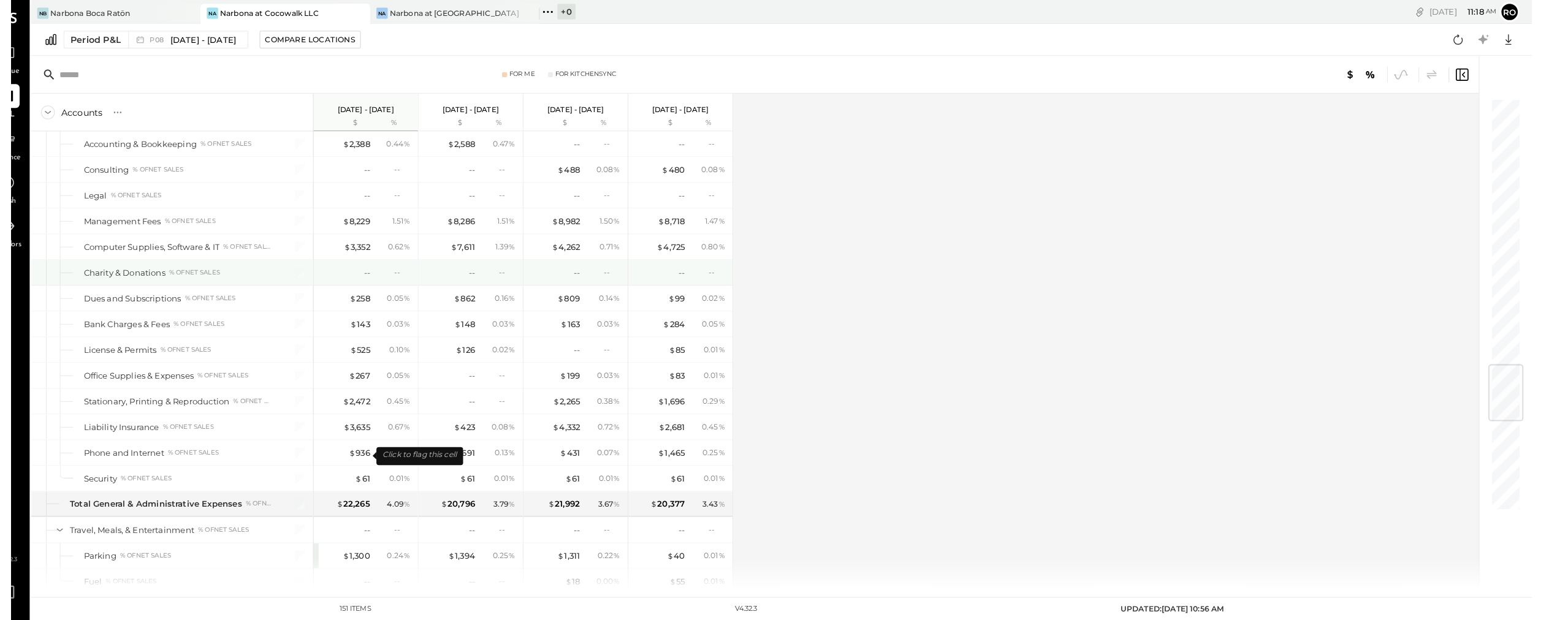
scroll to position [2194, 0]
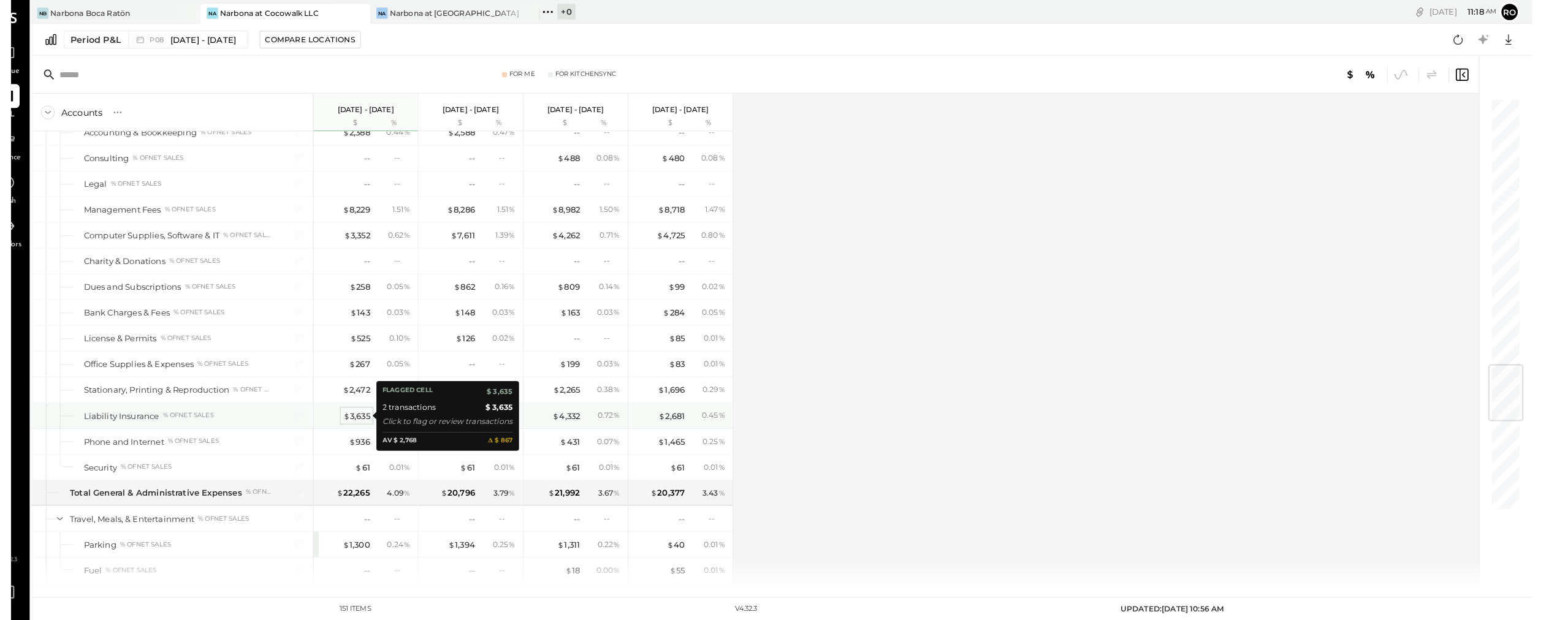
click at [349, 408] on div "$ 3,635" at bounding box center [362, 406] width 26 height 12
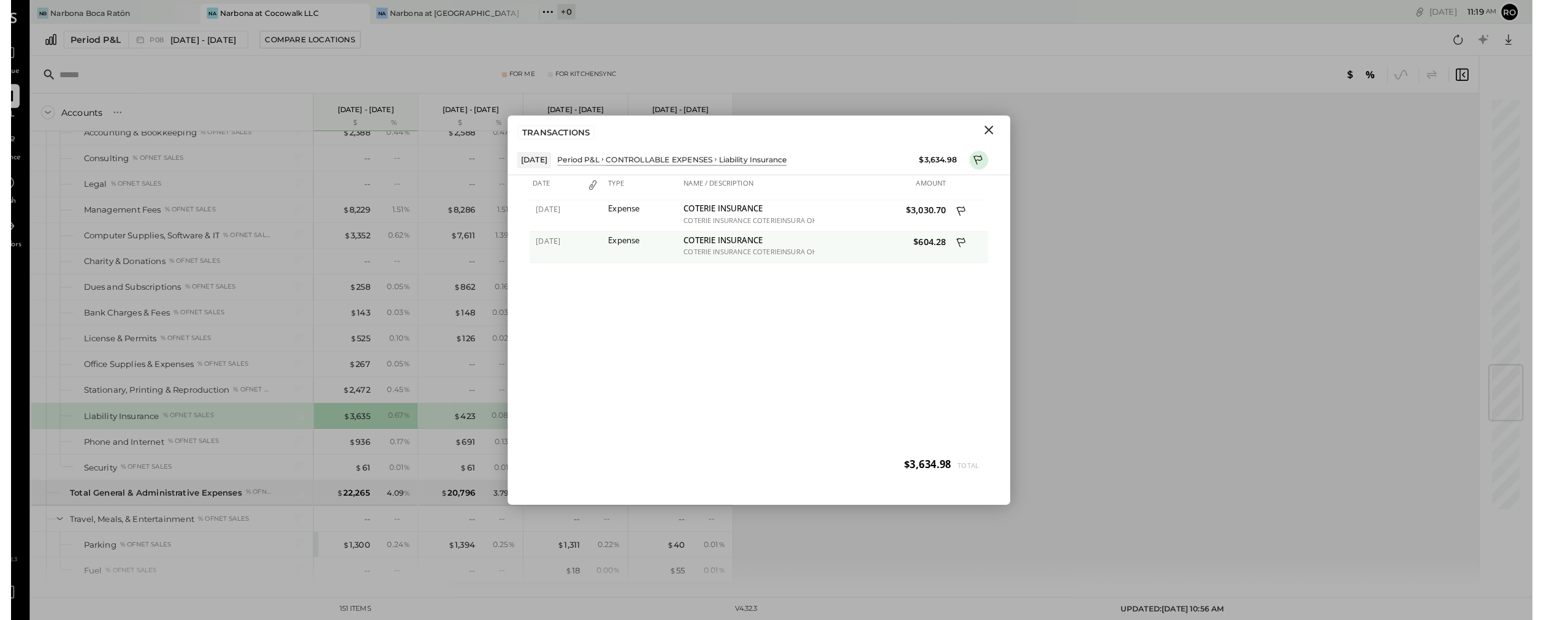
click at [729, 241] on div "COTERIE INSURANCE" at bounding box center [743, 235] width 125 height 12
click at [738, 240] on span "$604.28" at bounding box center [874, 235] width 125 height 12
click at [628, 239] on div "Expense" at bounding box center [641, 233] width 67 height 8
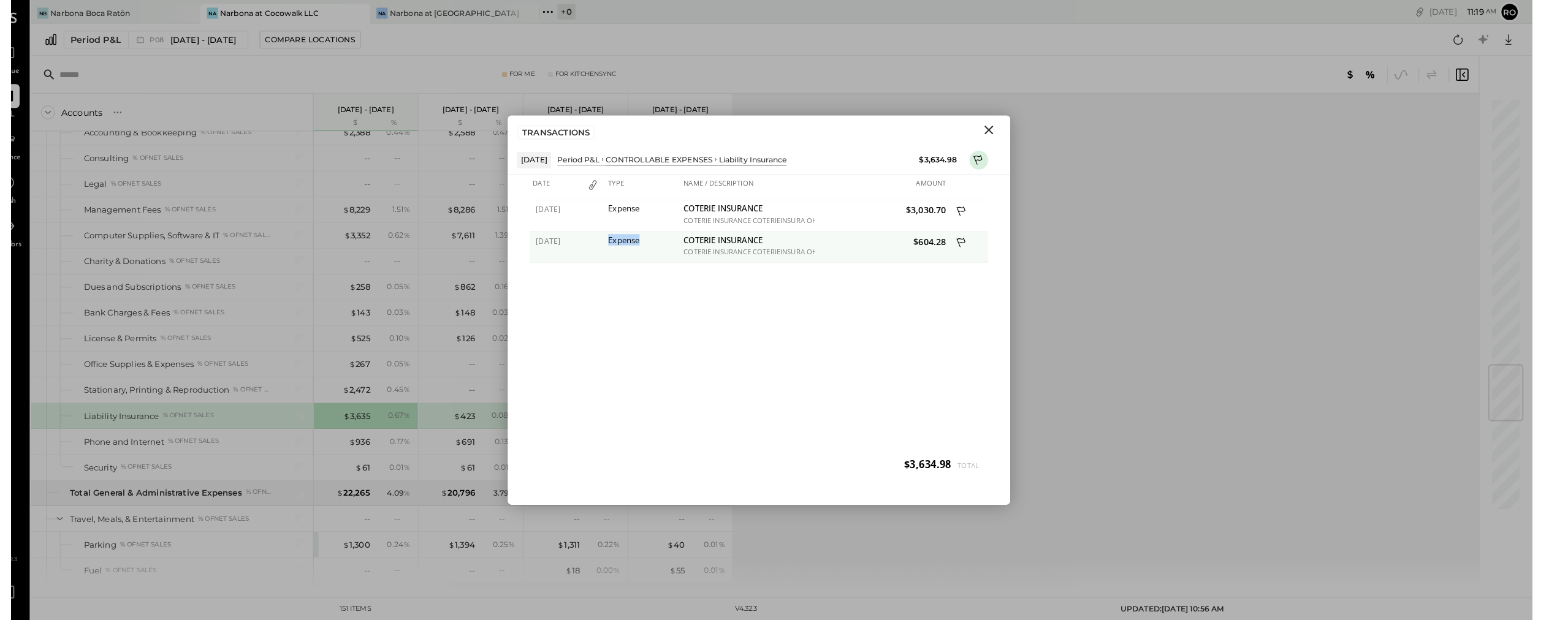
click at [628, 239] on div "Expense" at bounding box center [641, 233] width 67 height 8
click at [738, 250] on div "COTERIE INSURANCE COTERIEINSURA OH 07/14" at bounding box center [743, 246] width 125 height 8
click at [738, 248] on div "COTERIE INSURANCE COTERIEINSURA OH 07/14" at bounding box center [743, 246] width 125 height 8
click at [738, 211] on div "COTERIE INSURANCE" at bounding box center [743, 205] width 125 height 12
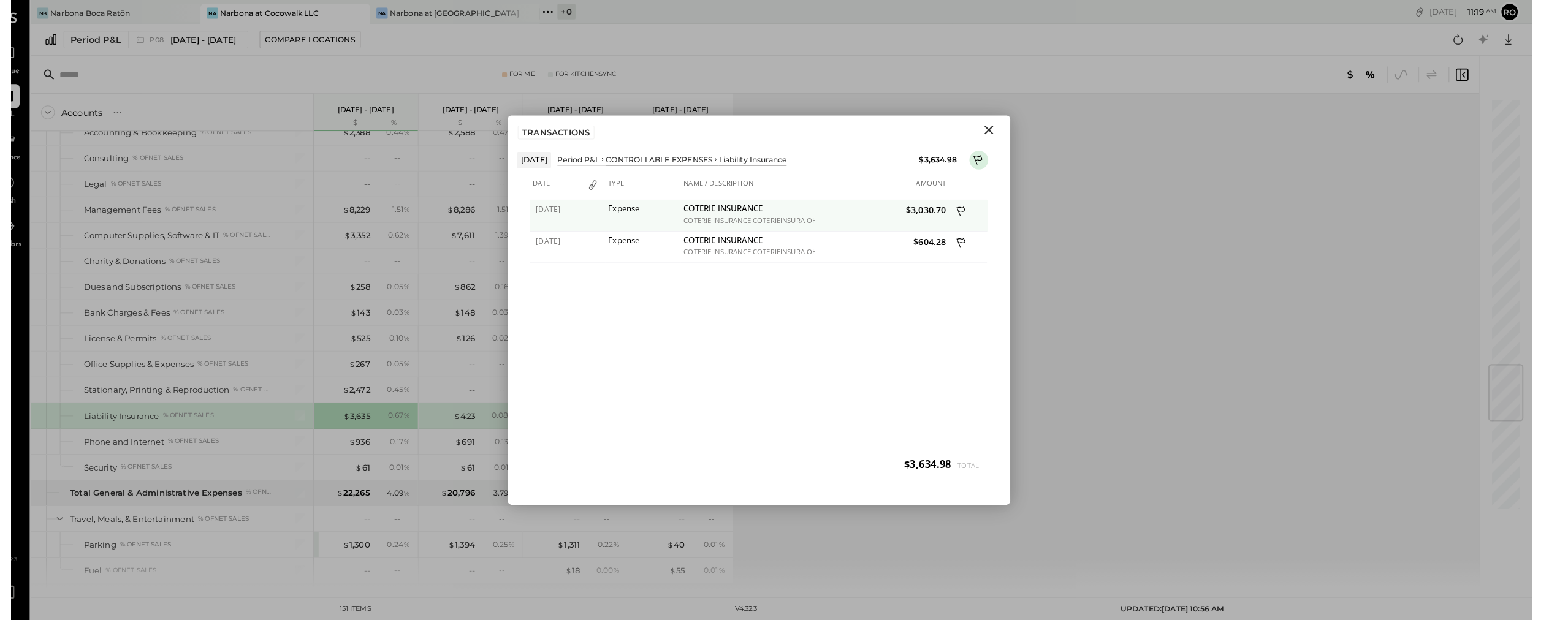
click at [738, 211] on span "$3,030.70" at bounding box center [874, 205] width 125 height 12
click at [738, 127] on icon "Close" at bounding box center [979, 126] width 15 height 15
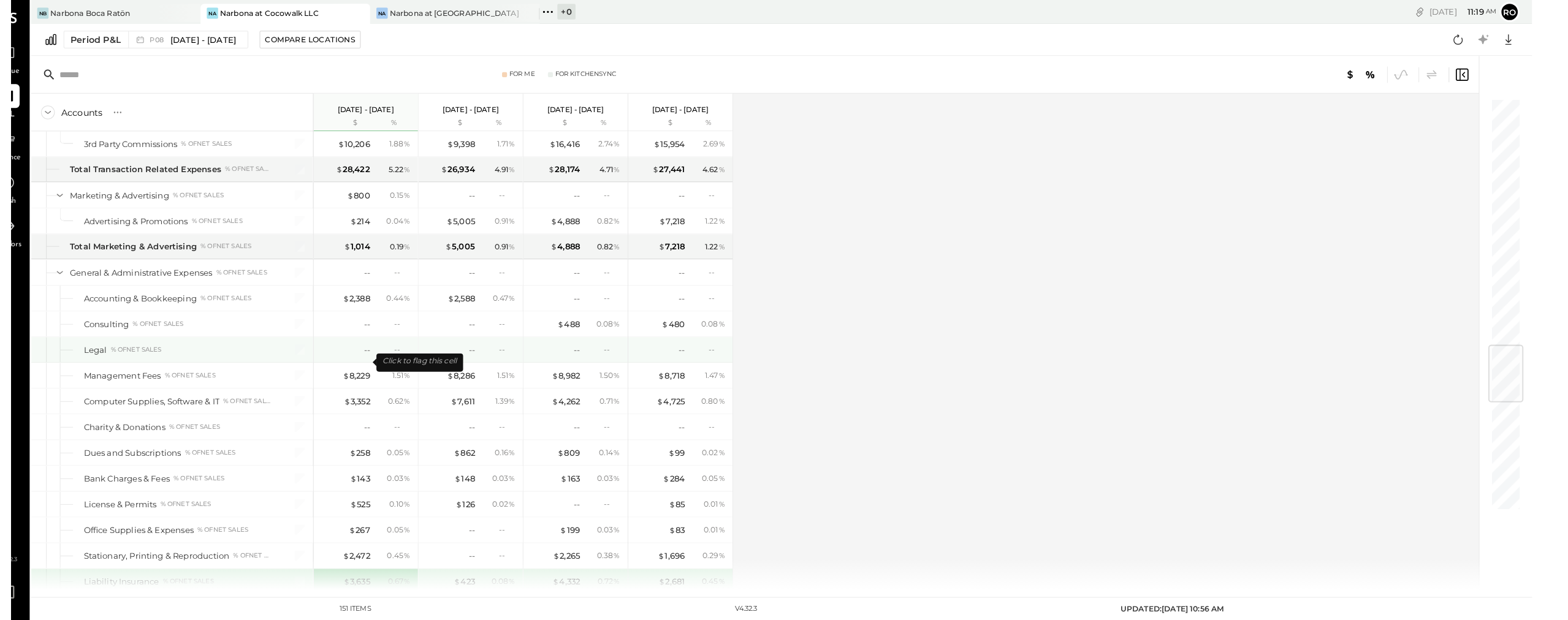
scroll to position [2037, 0]
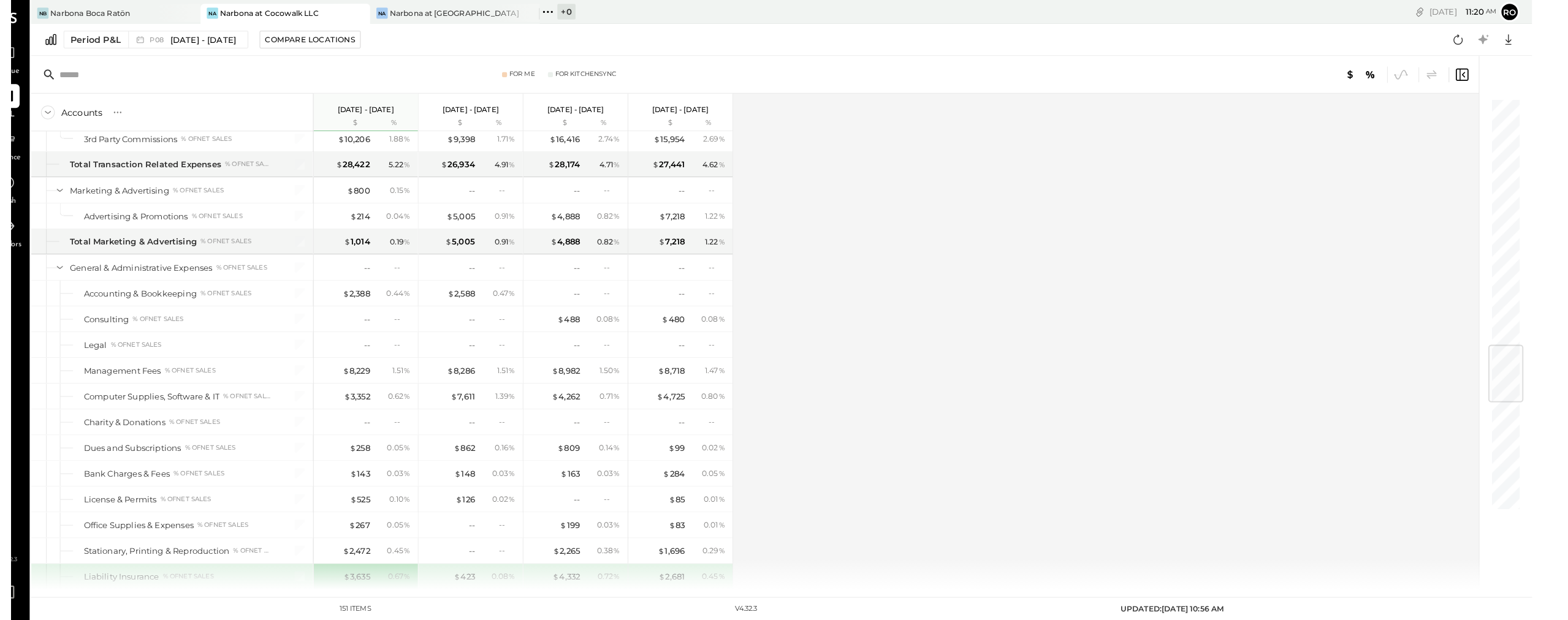
click at [738, 450] on div "Accounts S % GL Jul 14 - Aug 10, 2025 $ % Jun 16 - Jul 13, 2025 $ % May 19 - Ju…" at bounding box center [752, 333] width 1415 height 484
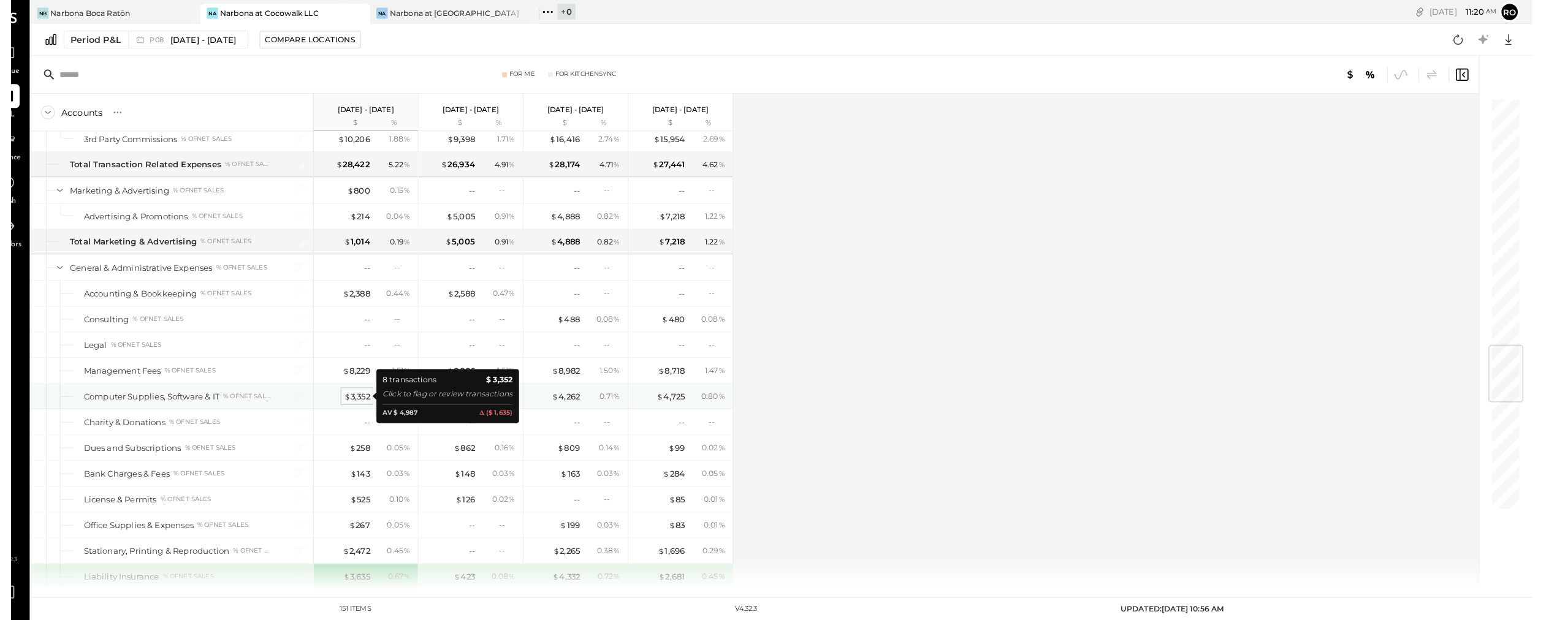
click at [350, 383] on div "$ 3,352" at bounding box center [362, 387] width 26 height 12
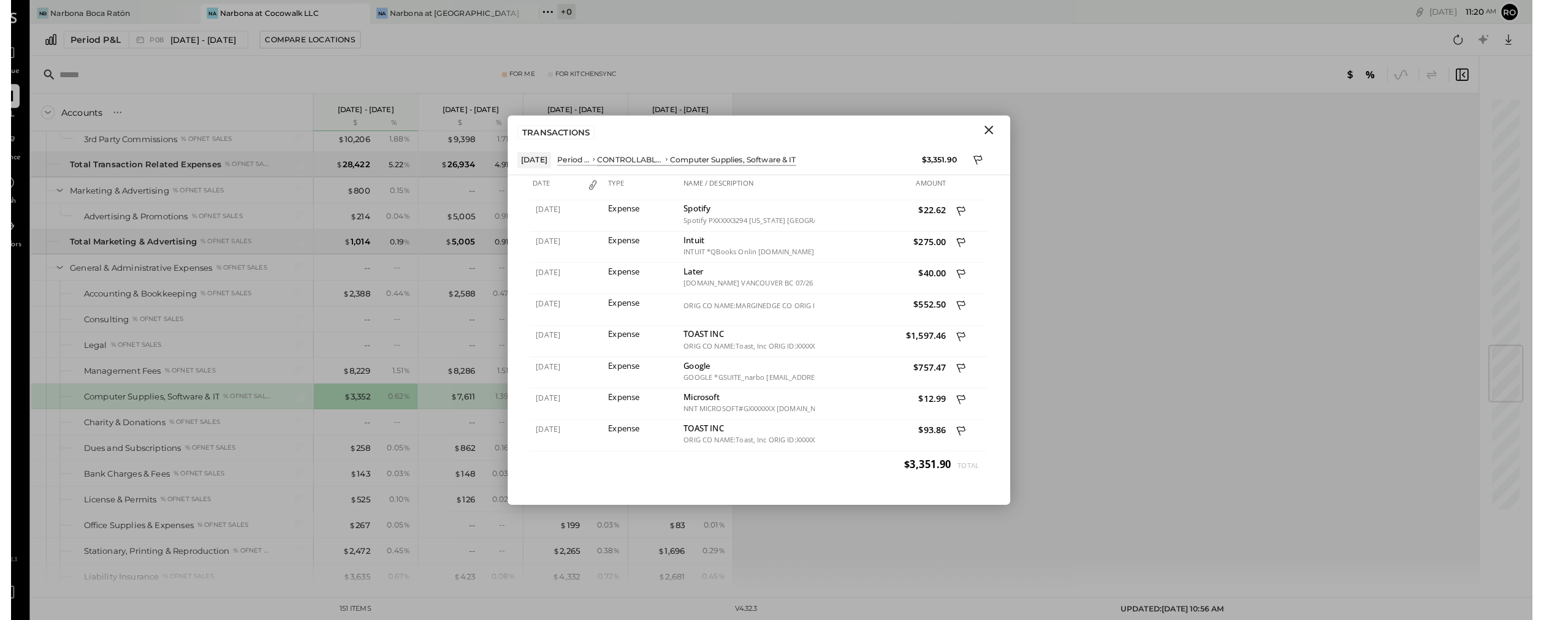
click at [292, 389] on div "Computer Supplies, Software & IT % of NET SALES" at bounding box center [181, 387] width 275 height 24
click at [738, 133] on icon "Close" at bounding box center [979, 126] width 15 height 15
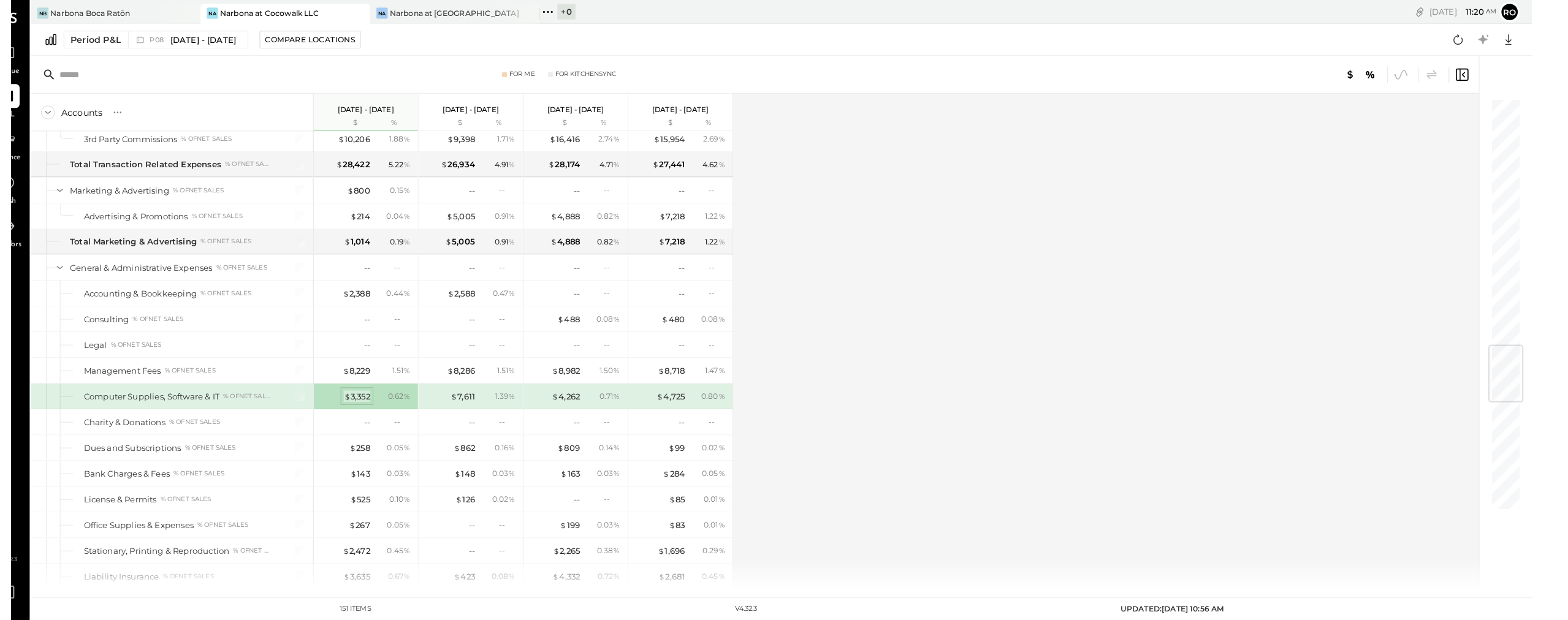
click at [350, 387] on div "$ 3,352" at bounding box center [362, 387] width 26 height 12
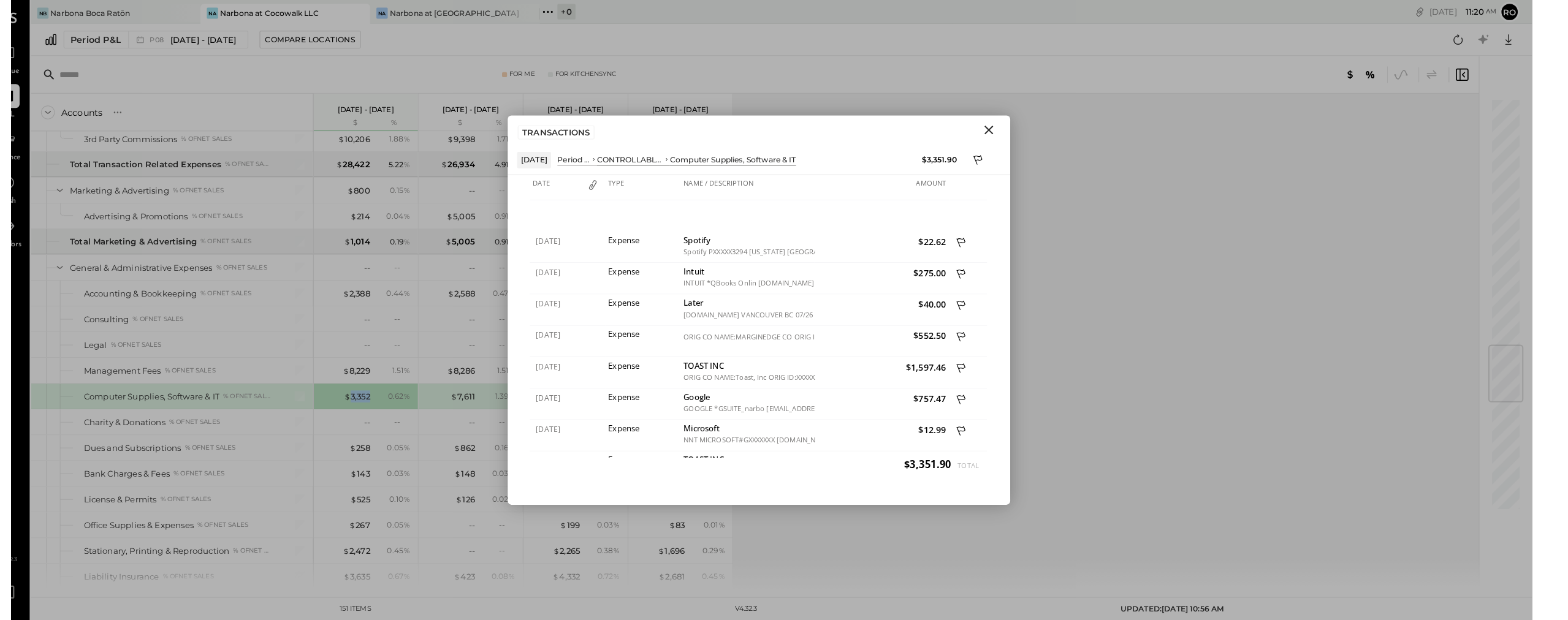
drag, startPoint x: 340, startPoint y: 387, endPoint x: 353, endPoint y: 394, distance: 14.8
click at [350, 387] on div "$ 3,352" at bounding box center [362, 387] width 26 height 12
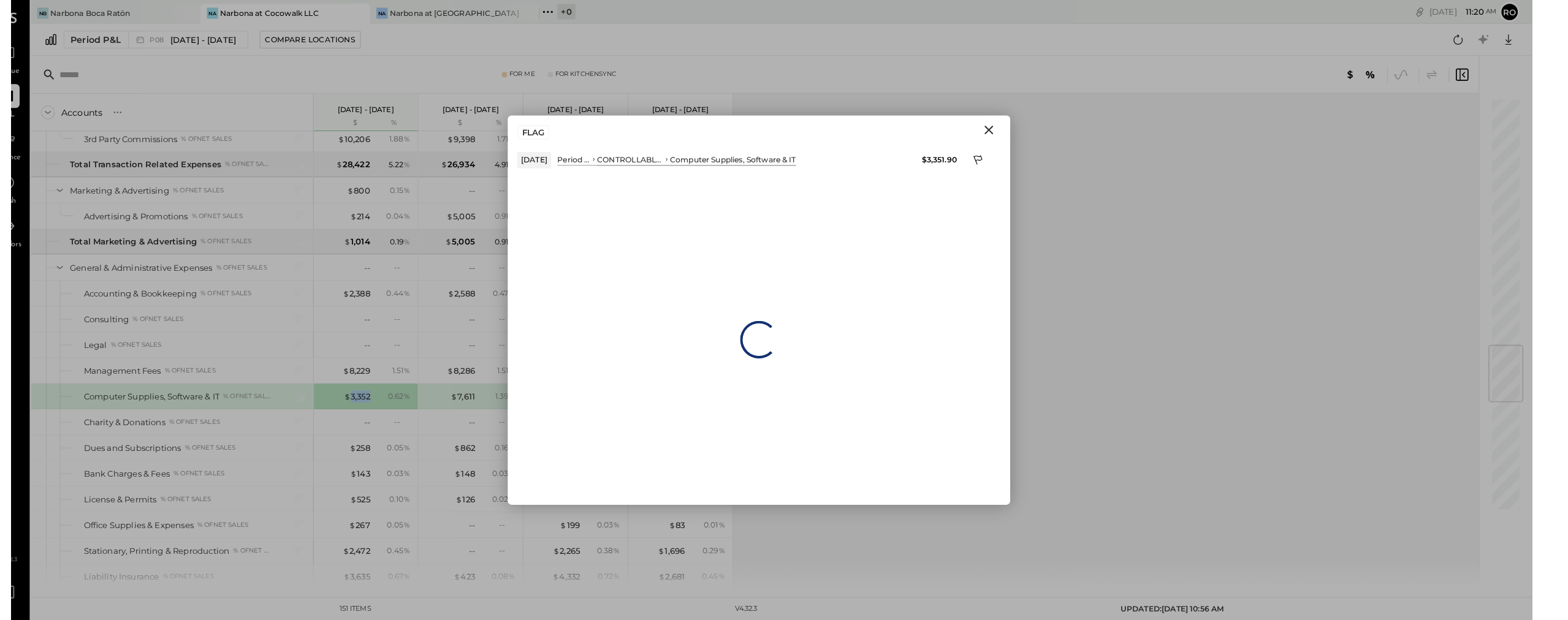
click at [738, 133] on icon "Close" at bounding box center [979, 126] width 15 height 15
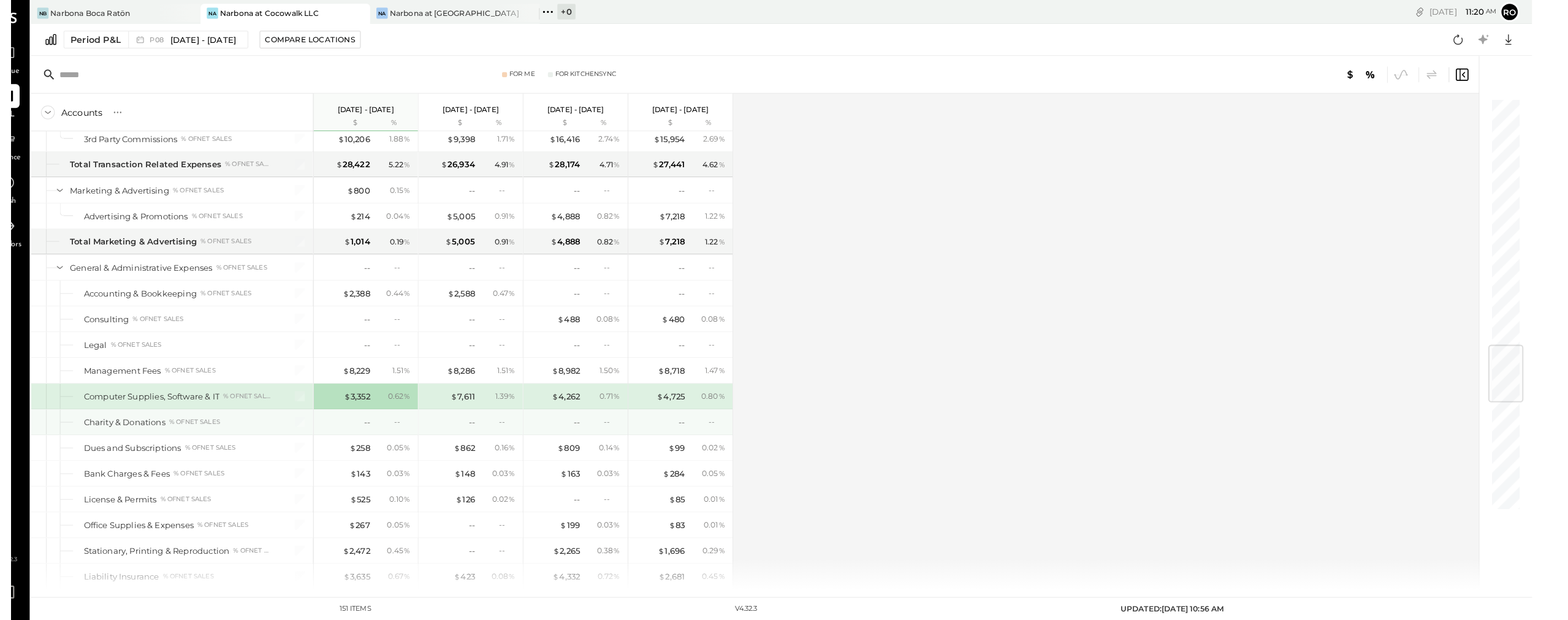
drag, startPoint x: 405, startPoint y: 414, endPoint x: 414, endPoint y: 412, distance: 9.2
click at [428, 414] on div "--" at bounding box center [453, 412] width 49 height 12
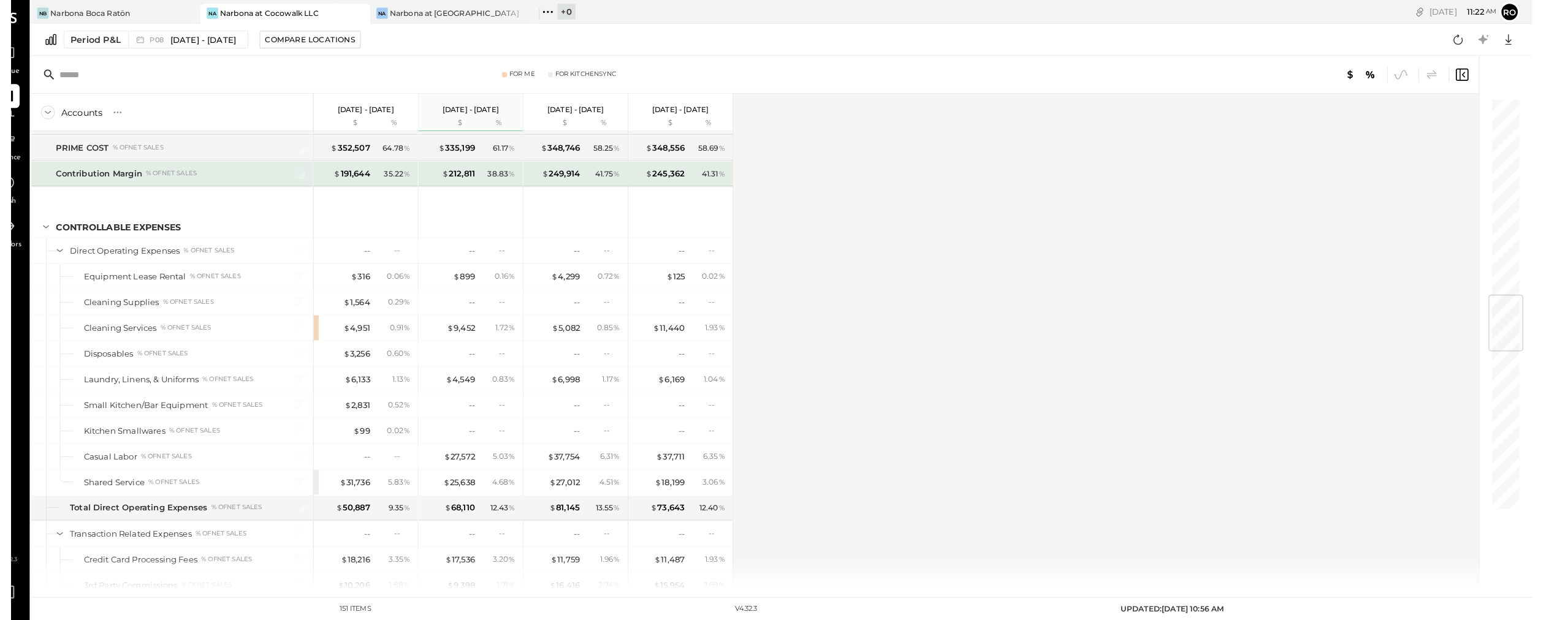
scroll to position [1602, 0]
click at [202, 39] on span "[DATE] - [DATE]" at bounding box center [212, 39] width 64 height 12
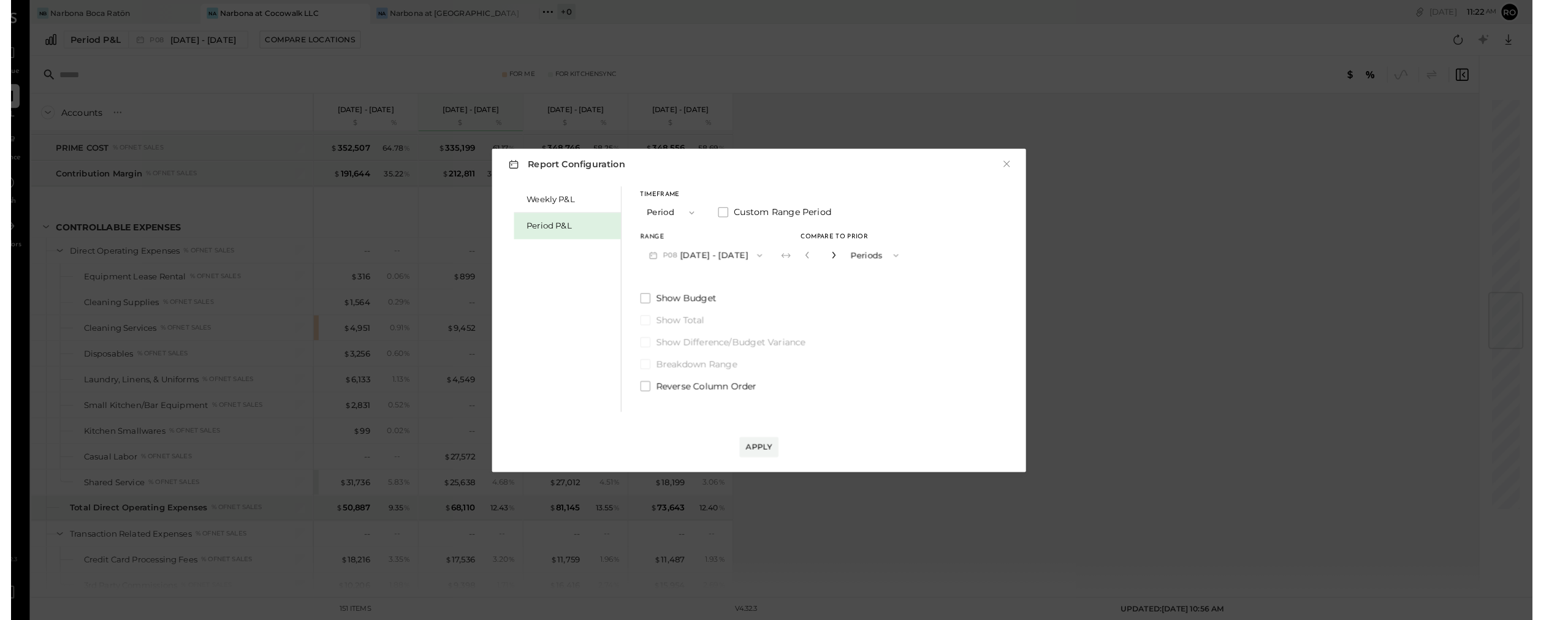
click at [738, 253] on icon "button" at bounding box center [827, 248] width 7 height 7
drag, startPoint x: 849, startPoint y: 255, endPoint x: 863, endPoint y: 253, distance: 14.1
click at [738, 253] on icon "button" at bounding box center [827, 248] width 7 height 7
click at [738, 254] on icon "button" at bounding box center [888, 249] width 10 height 10
click at [738, 255] on div "Weekly P&L Period P&L Timeframe Period Custom Range Period Range P08 Jul 14 - A…" at bounding box center [755, 290] width 496 height 223
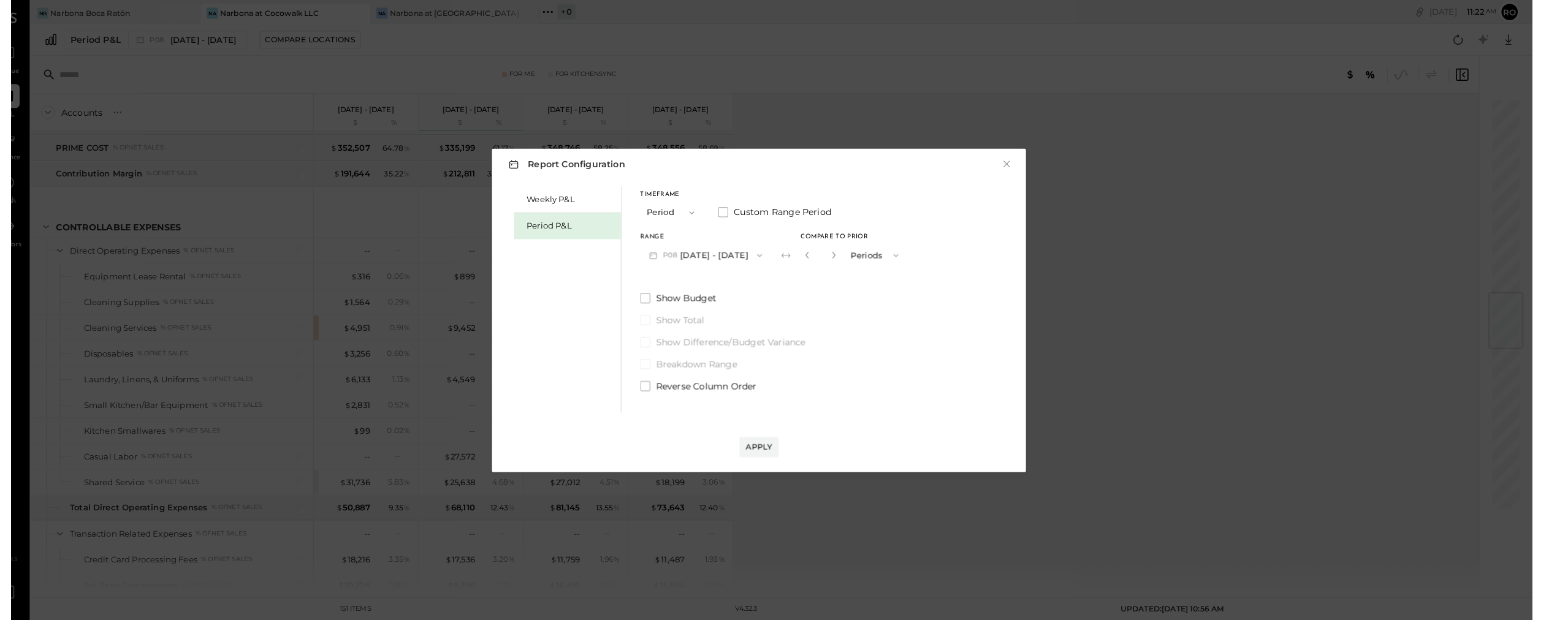
click at [738, 255] on button "button" at bounding box center [827, 249] width 10 height 13
type input "*"
click at [738, 441] on div "Apply" at bounding box center [755, 436] width 26 height 10
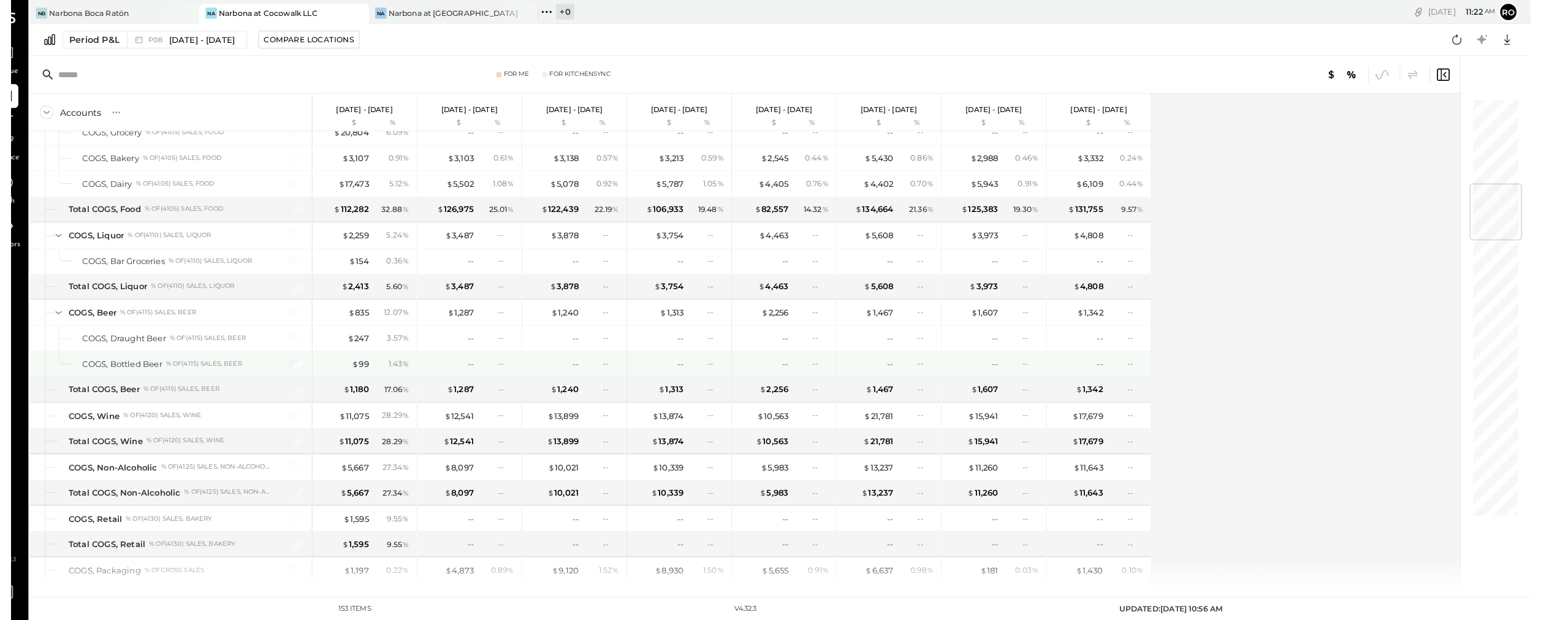
scroll to position [703, 0]
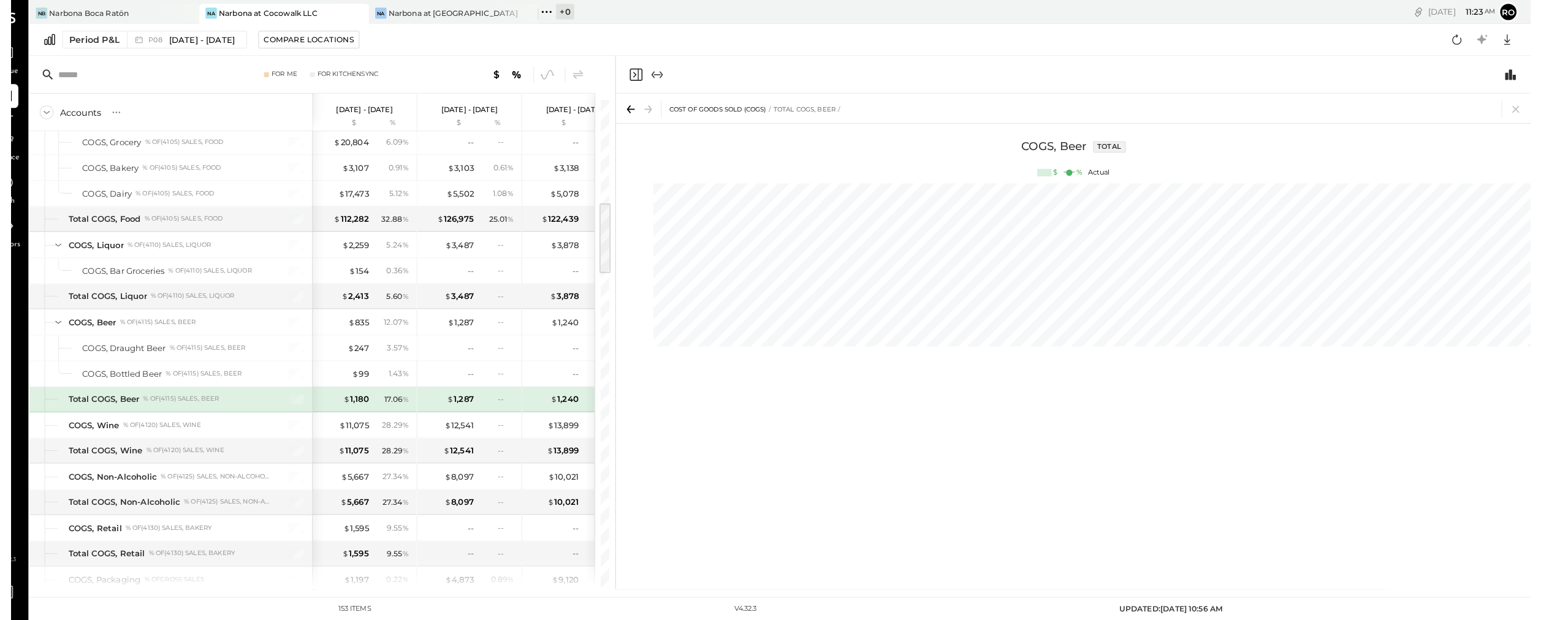
click at [622, 104] on icon at bounding box center [630, 106] width 17 height 17
click at [628, 71] on icon "Close panel" at bounding box center [636, 72] width 15 height 15
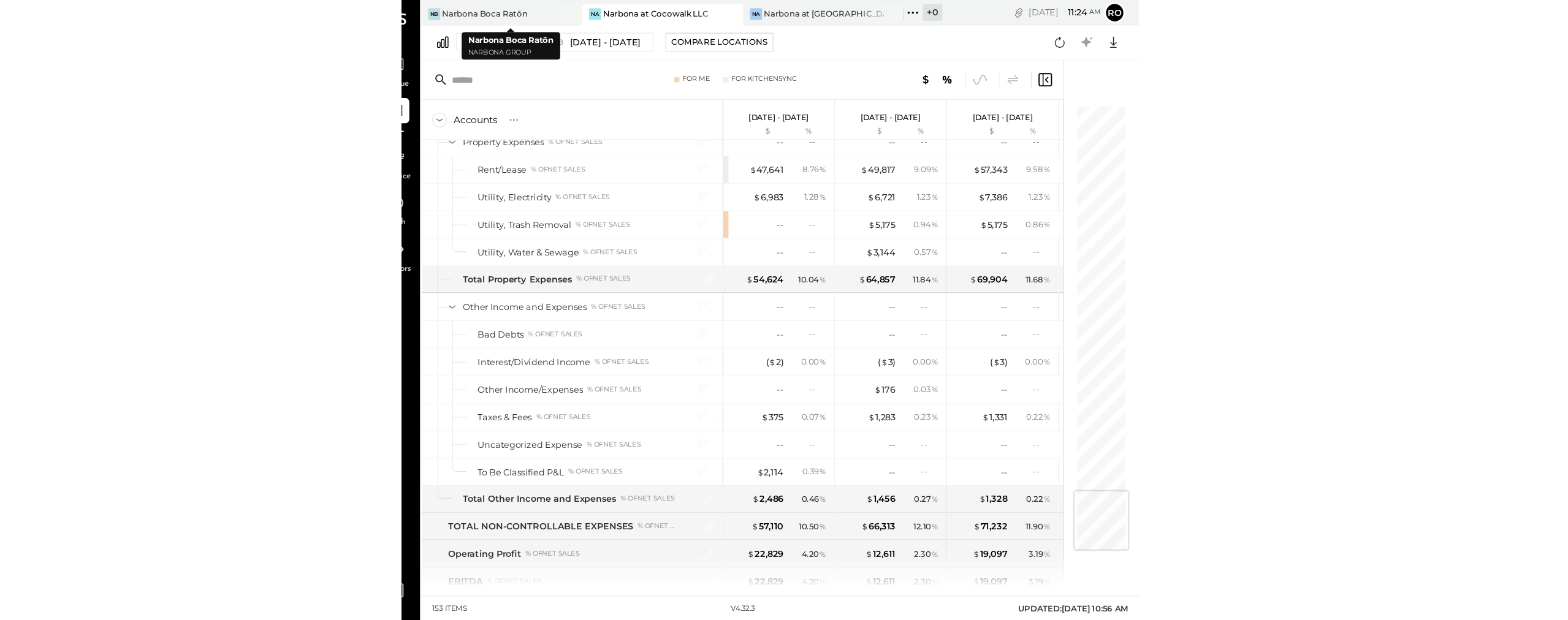
scroll to position [0, 1]
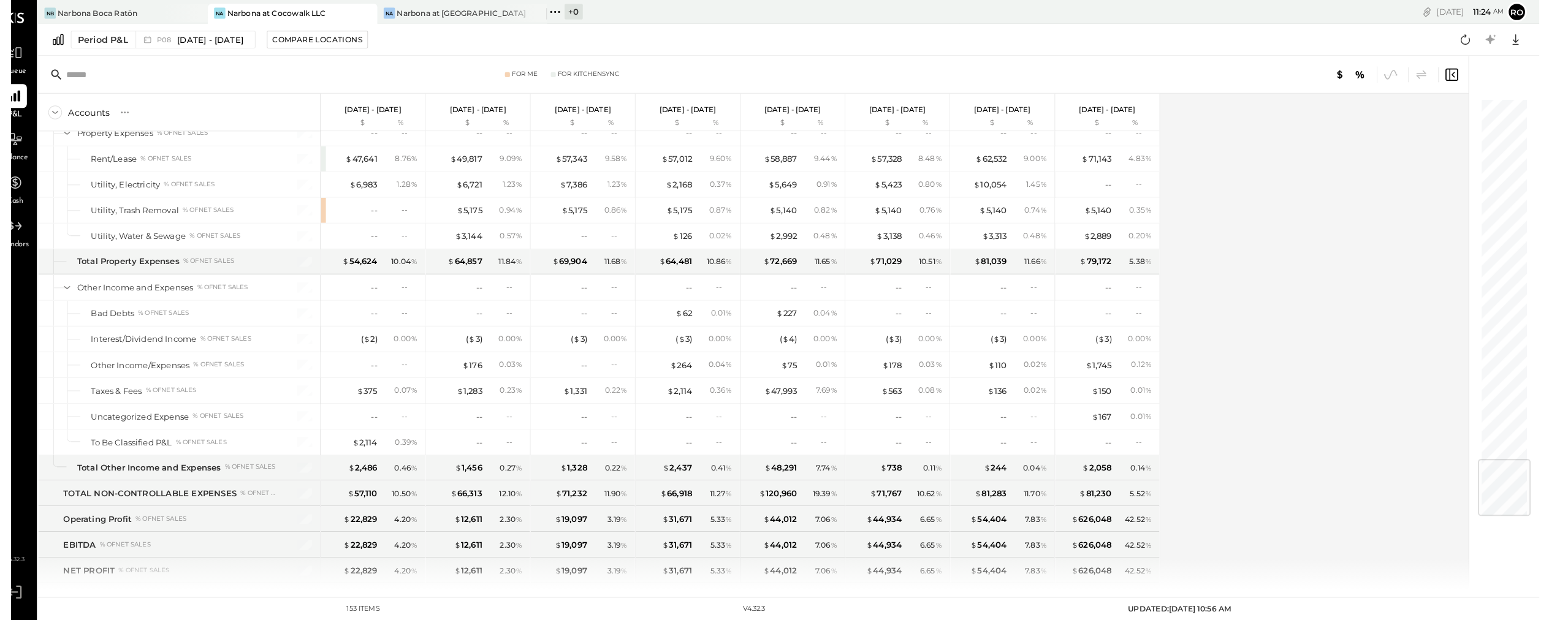
click at [738, 373] on div "Accounts S % GL Jul 14 - Aug 10, 2025 $ % Jun 16 - Jul 13, 2025 $ % May 19 - Ju…" at bounding box center [743, 333] width 1397 height 484
click at [738, 365] on div "Accounts S % GL Jul 14 - Aug 10, 2025 $ % Jun 16 - Jul 13, 2025 $ % May 19 - Ju…" at bounding box center [743, 333] width 1397 height 484
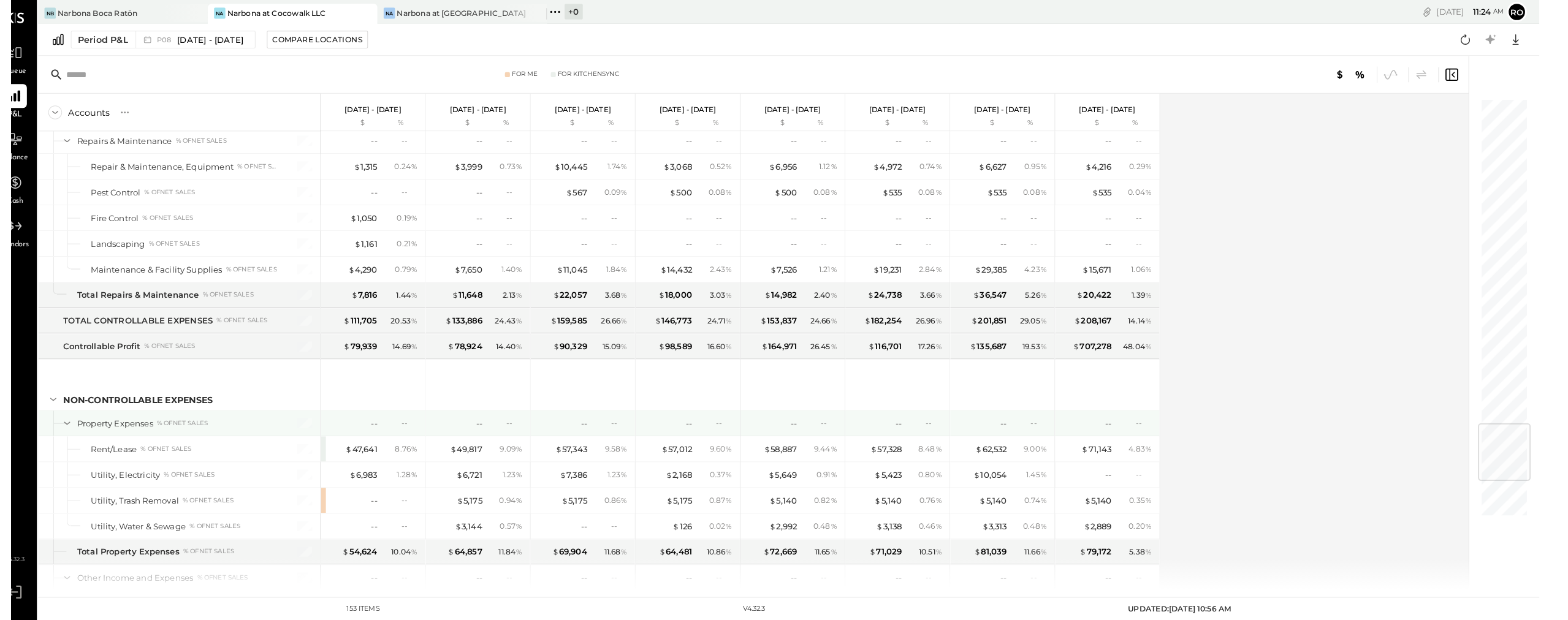
scroll to position [2679, 0]
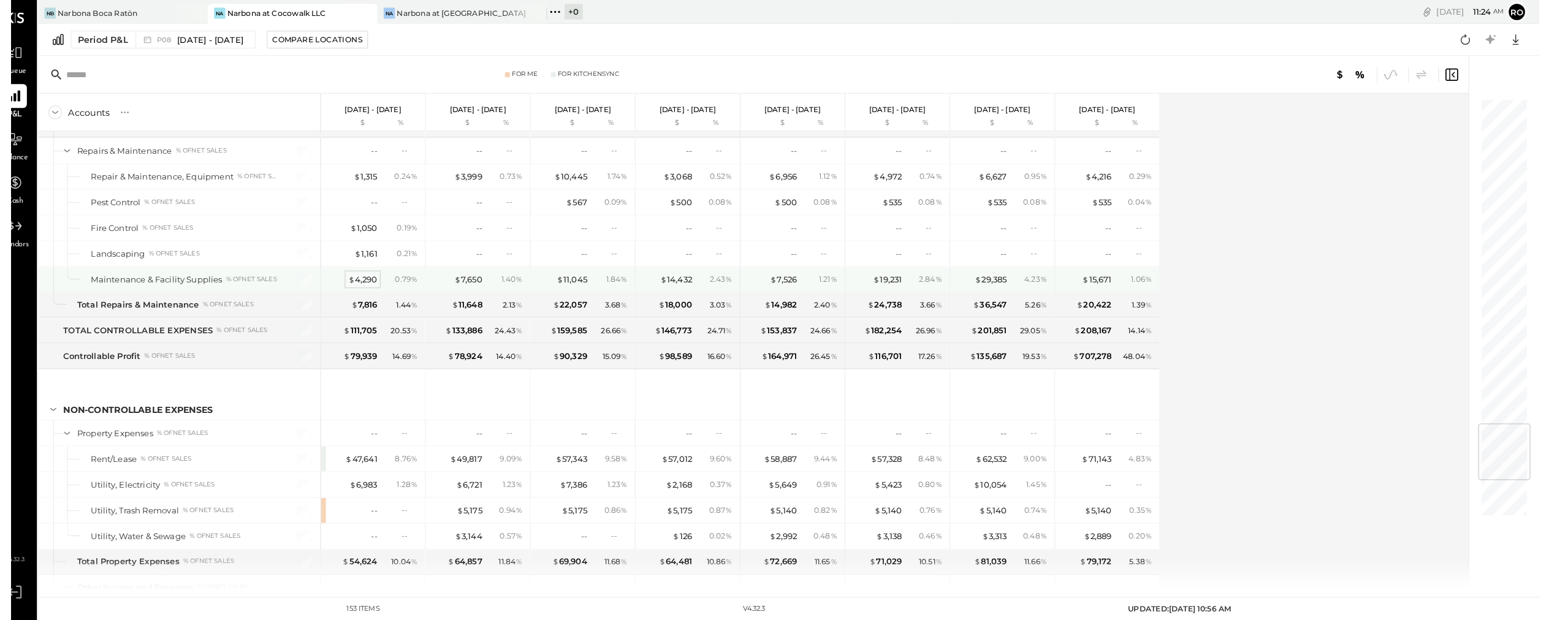
click at [346, 274] on div "$ 4,290" at bounding box center [360, 273] width 29 height 12
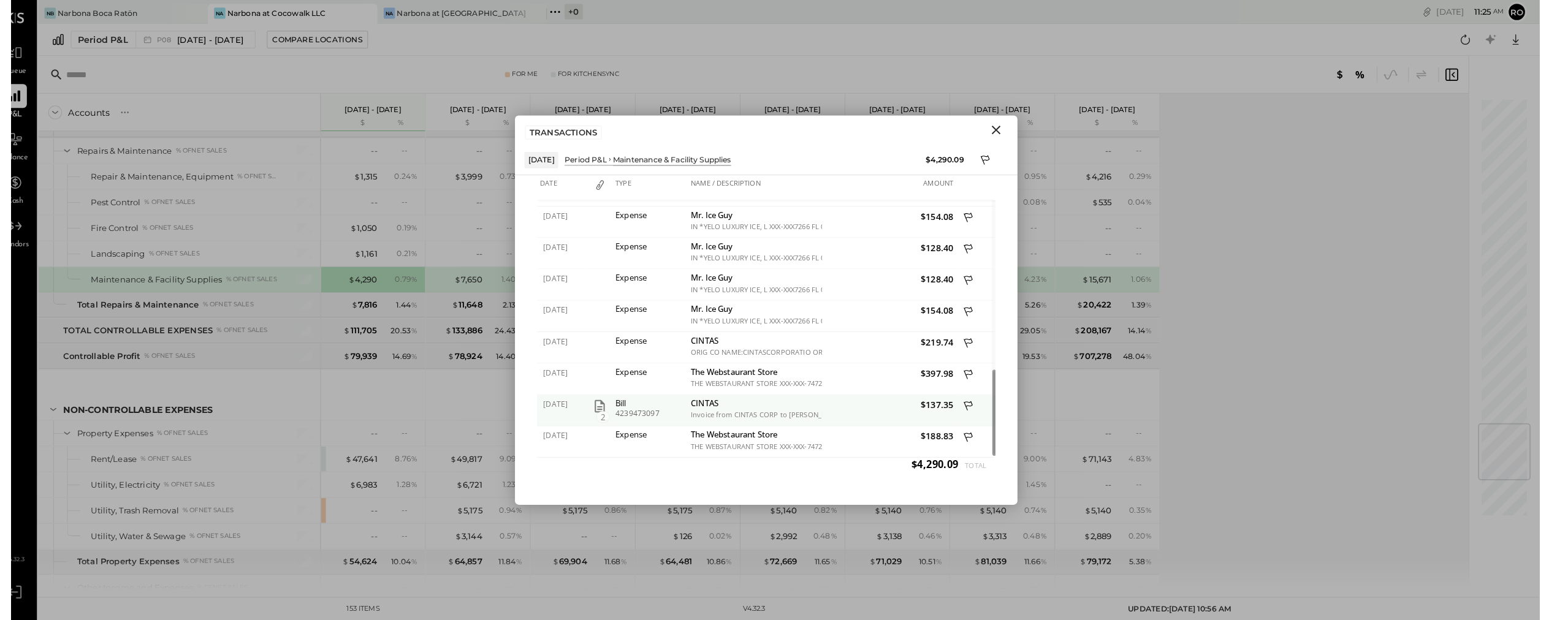
click at [600, 404] on icon "button" at bounding box center [592, 396] width 15 height 15
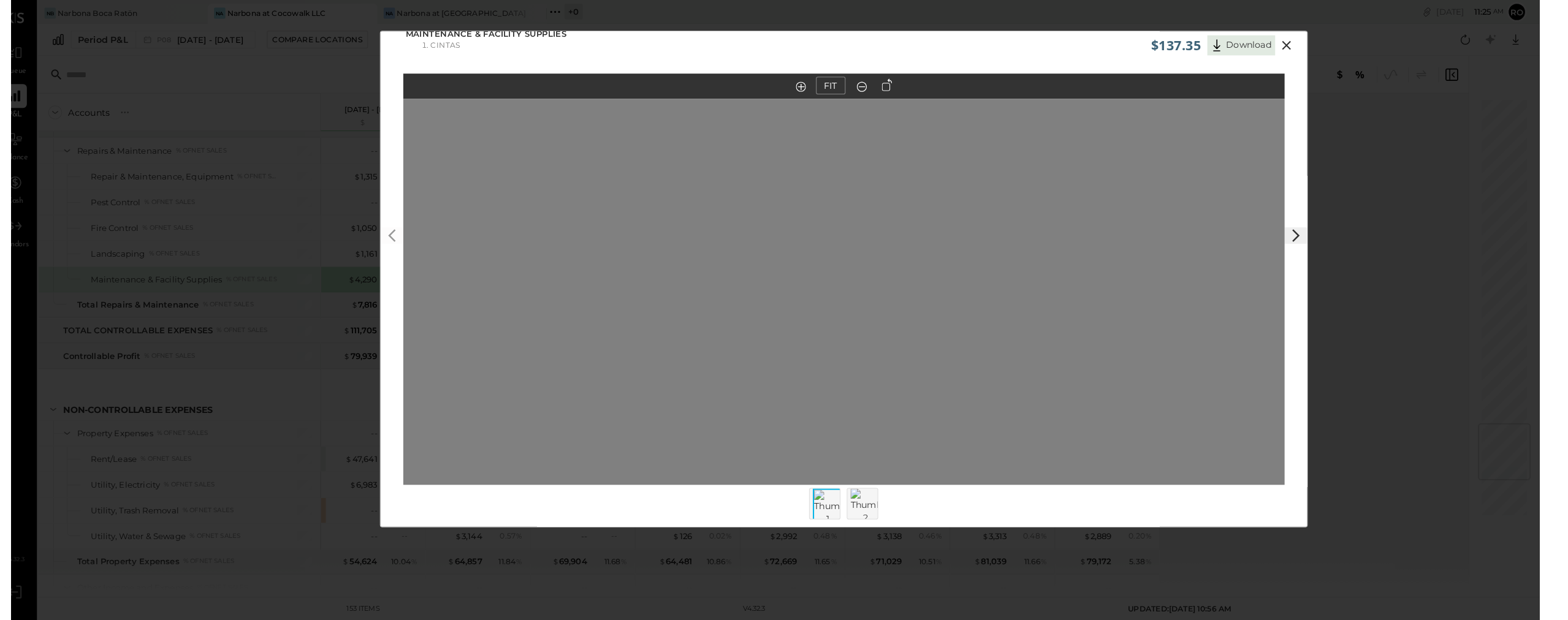
scroll to position [11, 0]
click at [738, 46] on icon at bounding box center [1261, 44] width 8 height 8
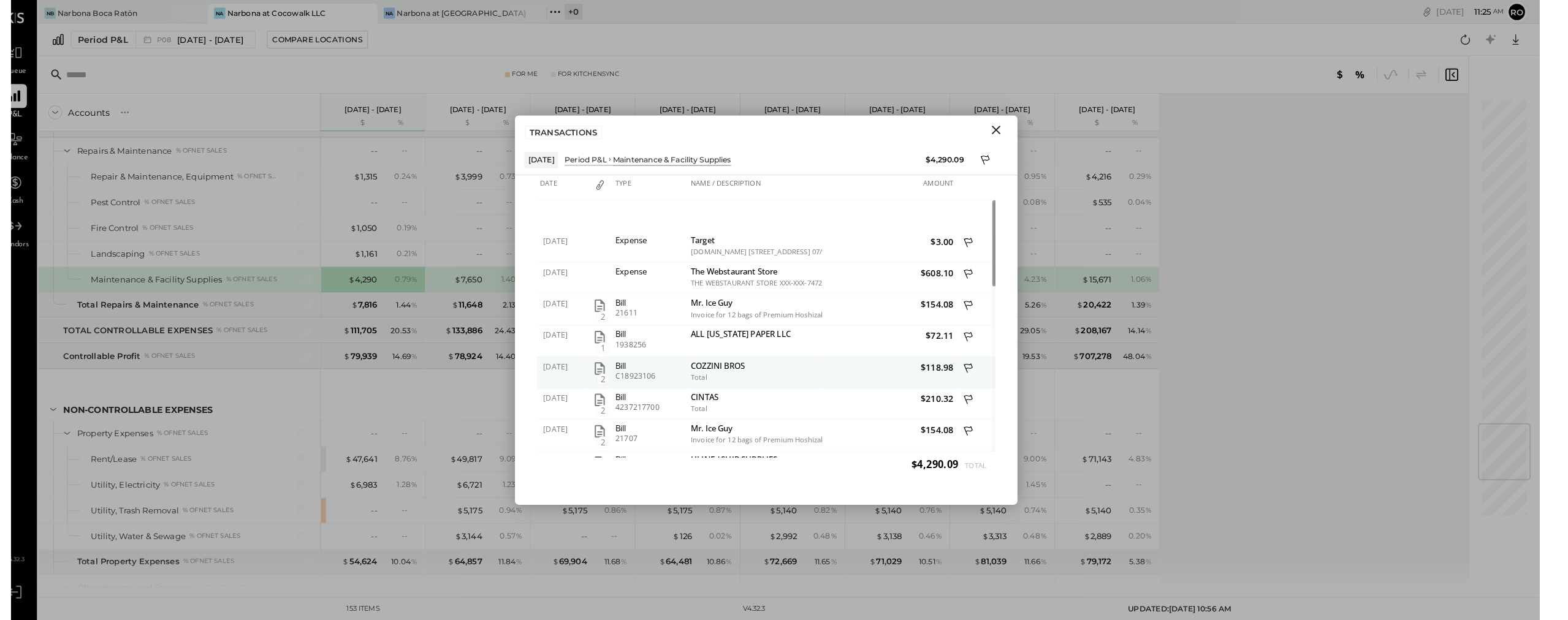
drag, startPoint x: 620, startPoint y: 364, endPoint x: 608, endPoint y: 369, distance: 13.0
click at [620, 361] on div "Bill" at bounding box center [641, 356] width 67 height 8
click at [597, 366] on icon "button" at bounding box center [592, 360] width 10 height 12
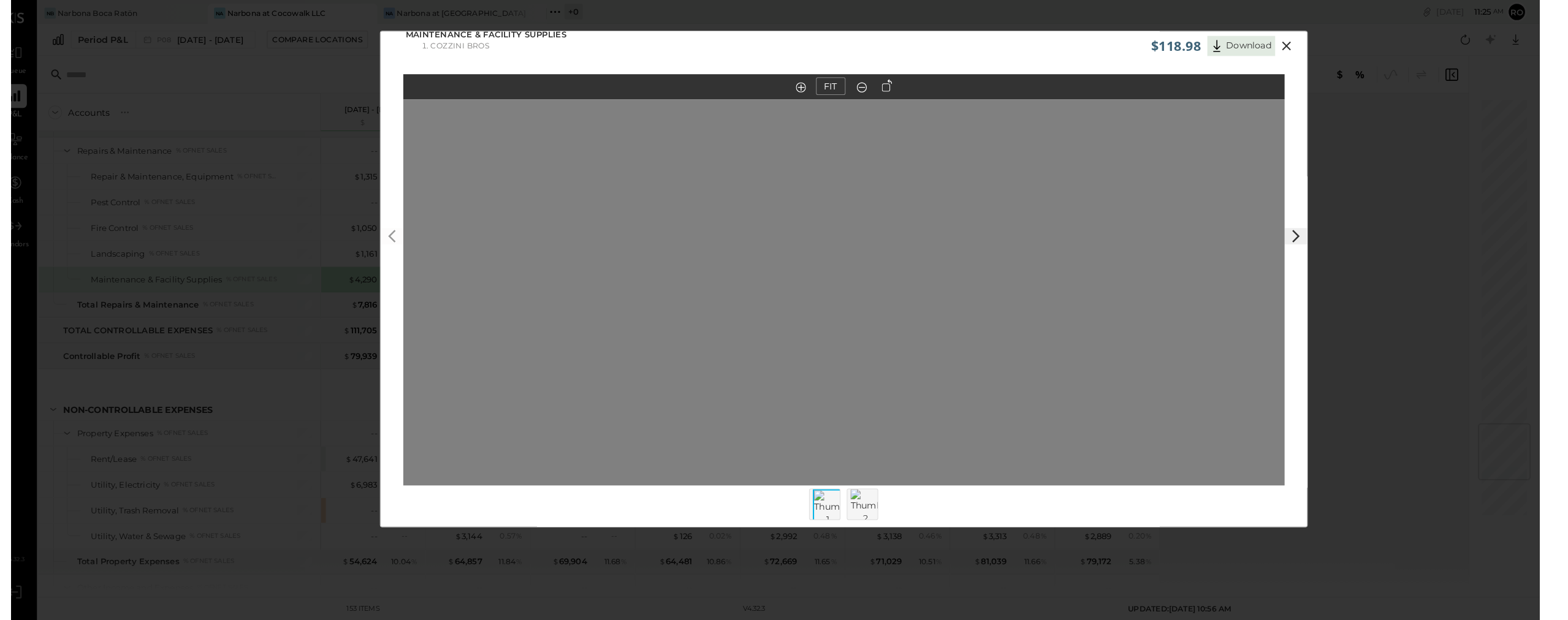
click at [738, 46] on icon at bounding box center [1262, 44] width 15 height 15
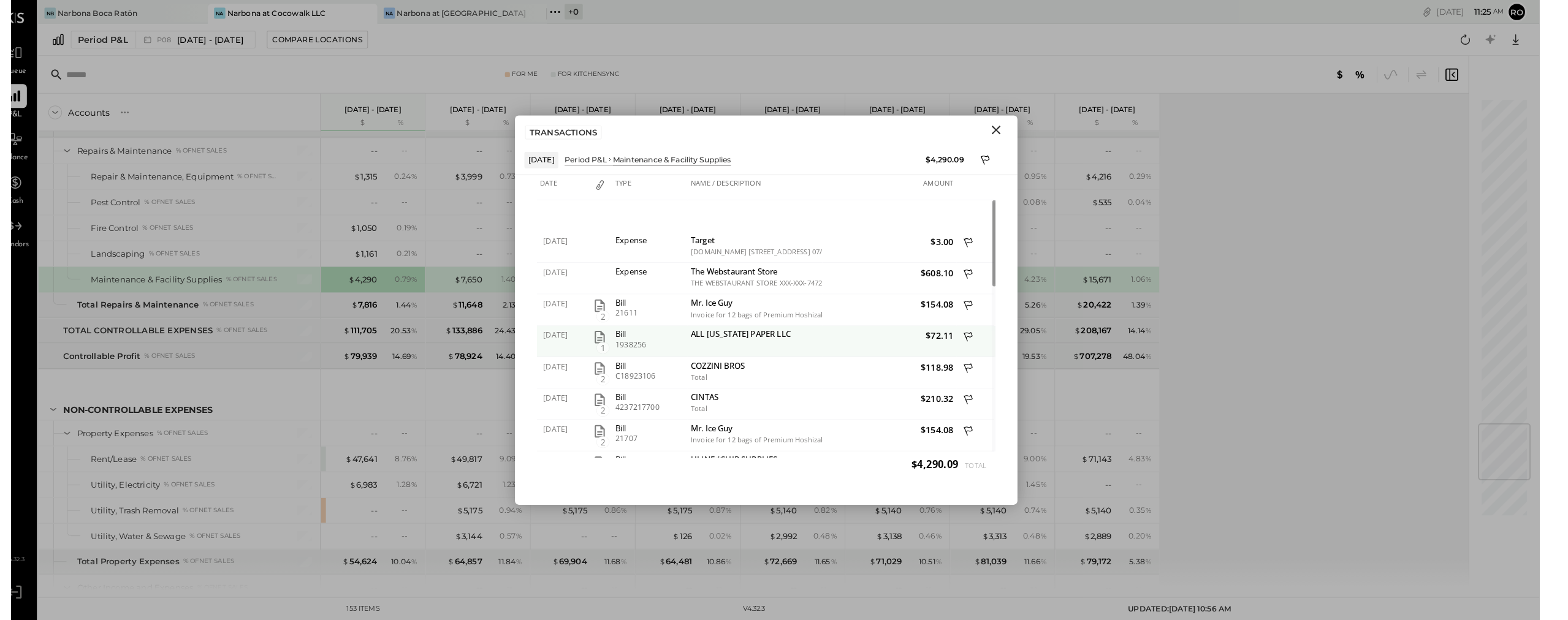
click at [597, 335] on icon "button" at bounding box center [592, 329] width 10 height 12
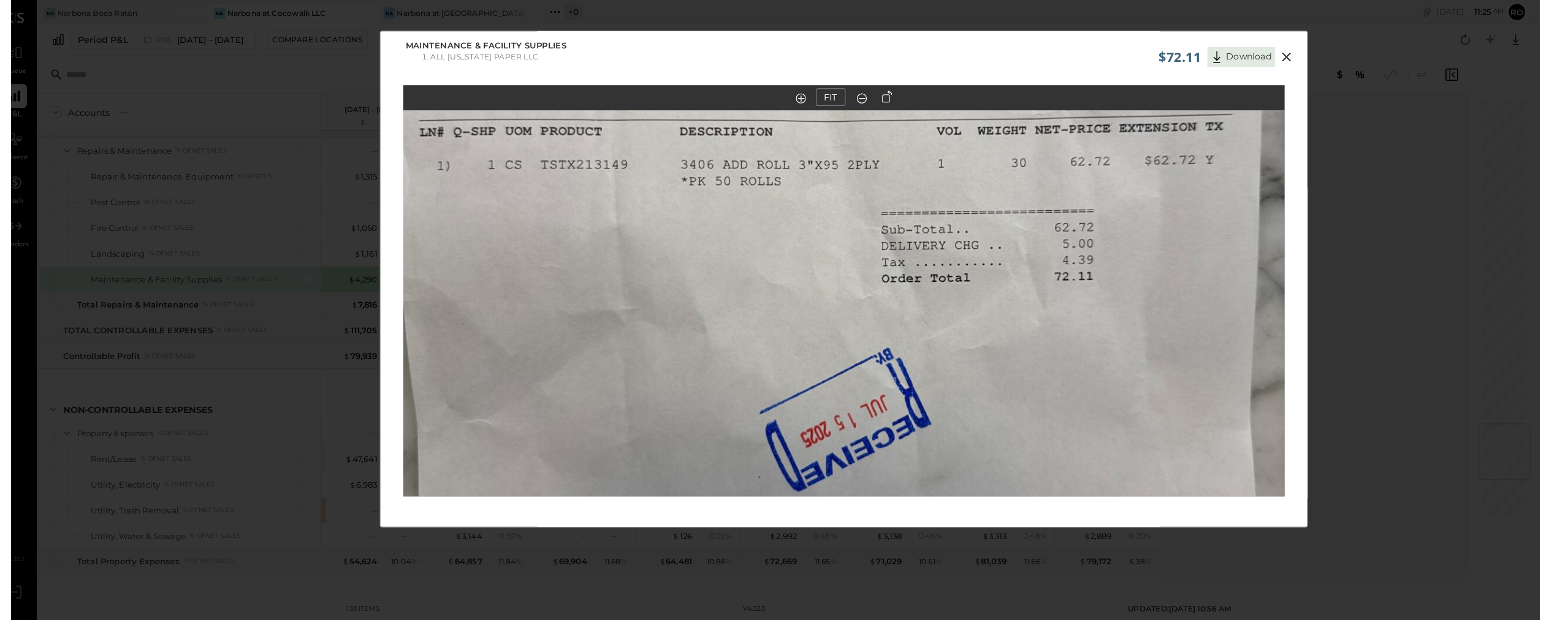
click at [738, 54] on icon at bounding box center [1262, 56] width 15 height 15
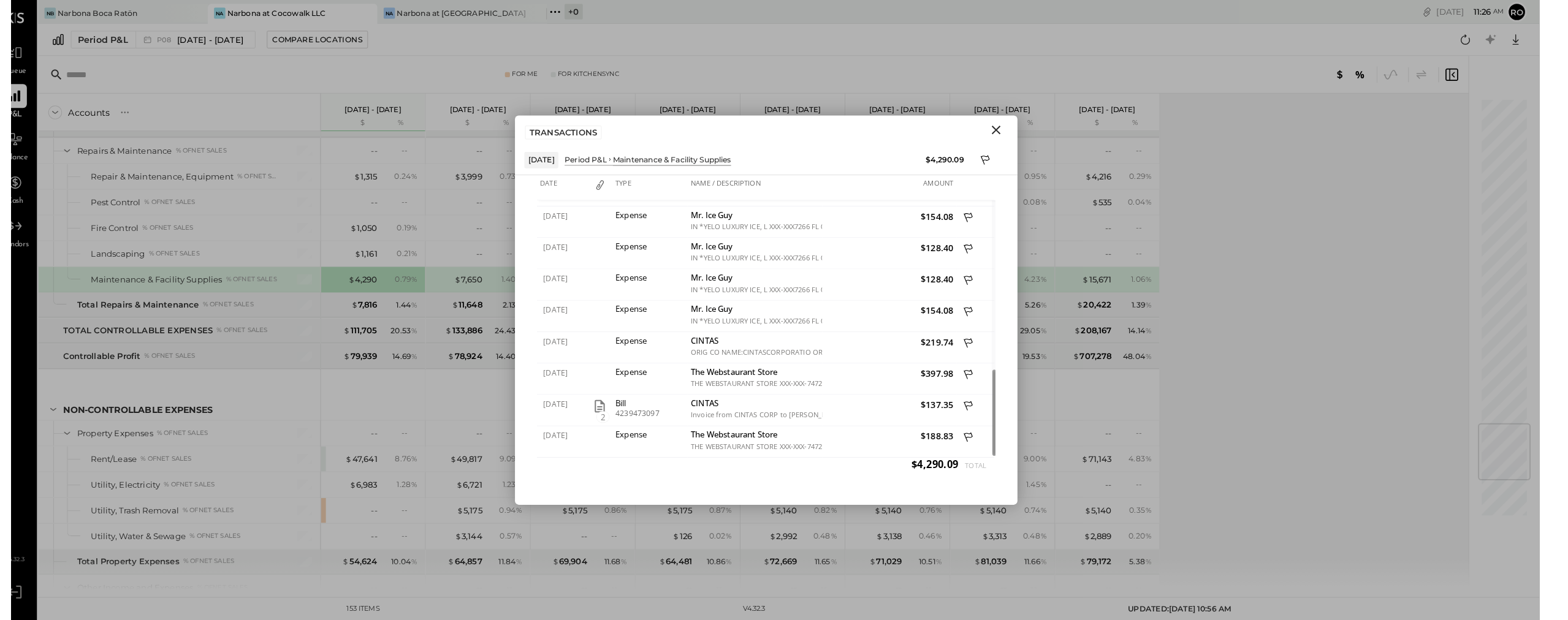
click at [738, 132] on icon "Close" at bounding box center [979, 126] width 15 height 15
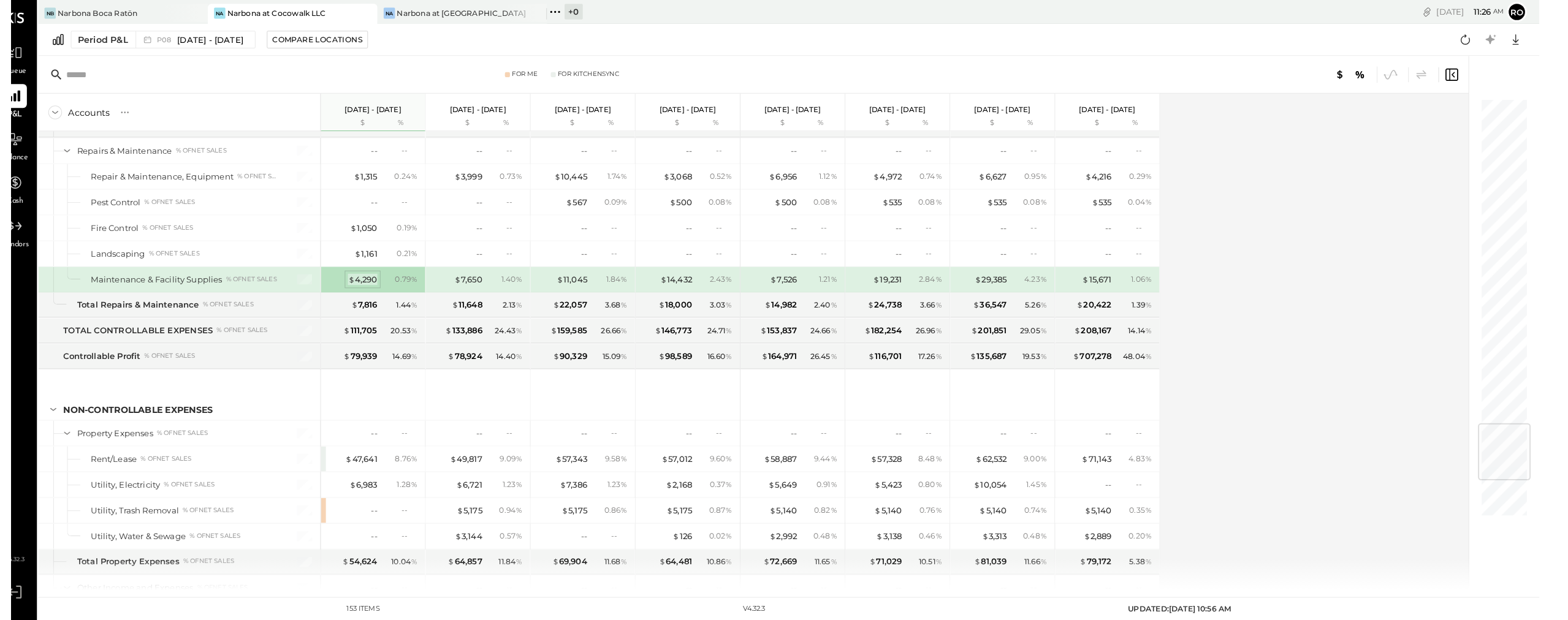
click at [346, 273] on div "$ 4,290" at bounding box center [360, 273] width 29 height 12
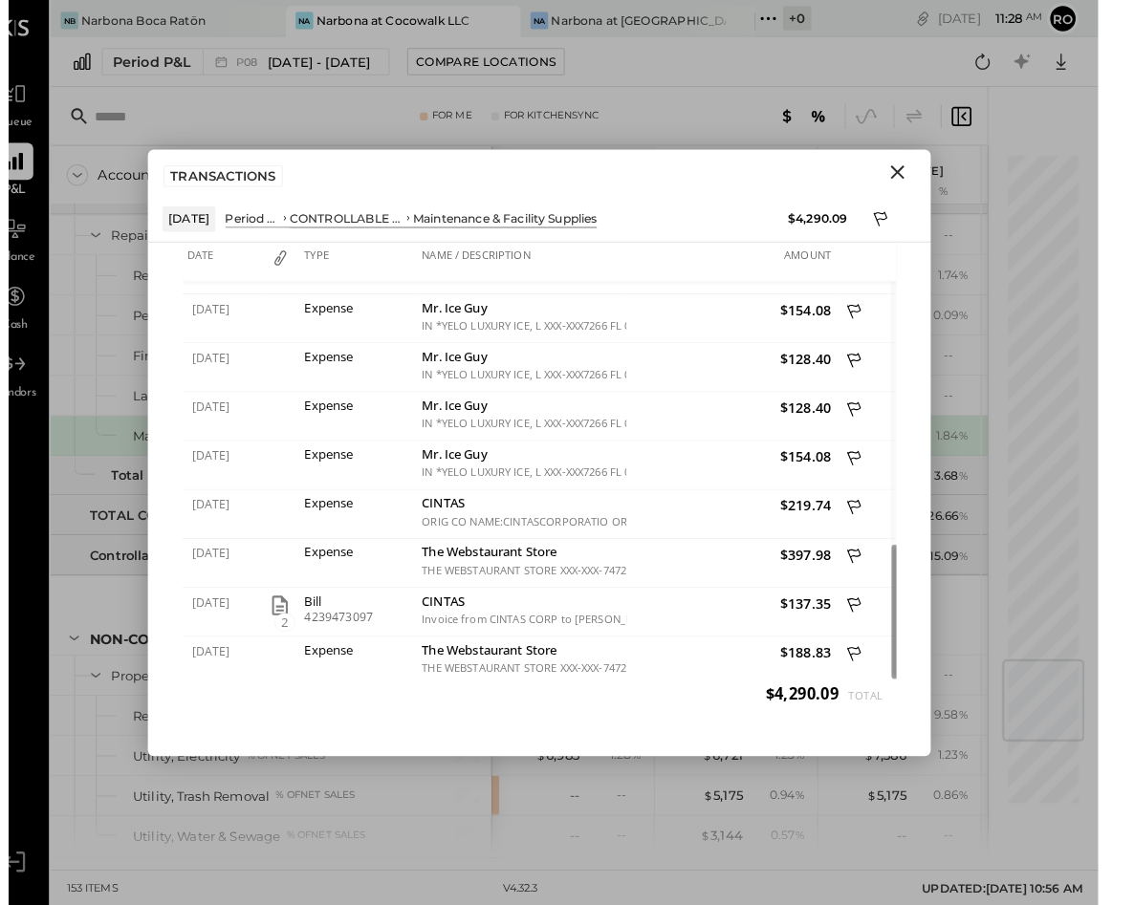
click at [896, 177] on icon "Close" at bounding box center [895, 168] width 23 height 23
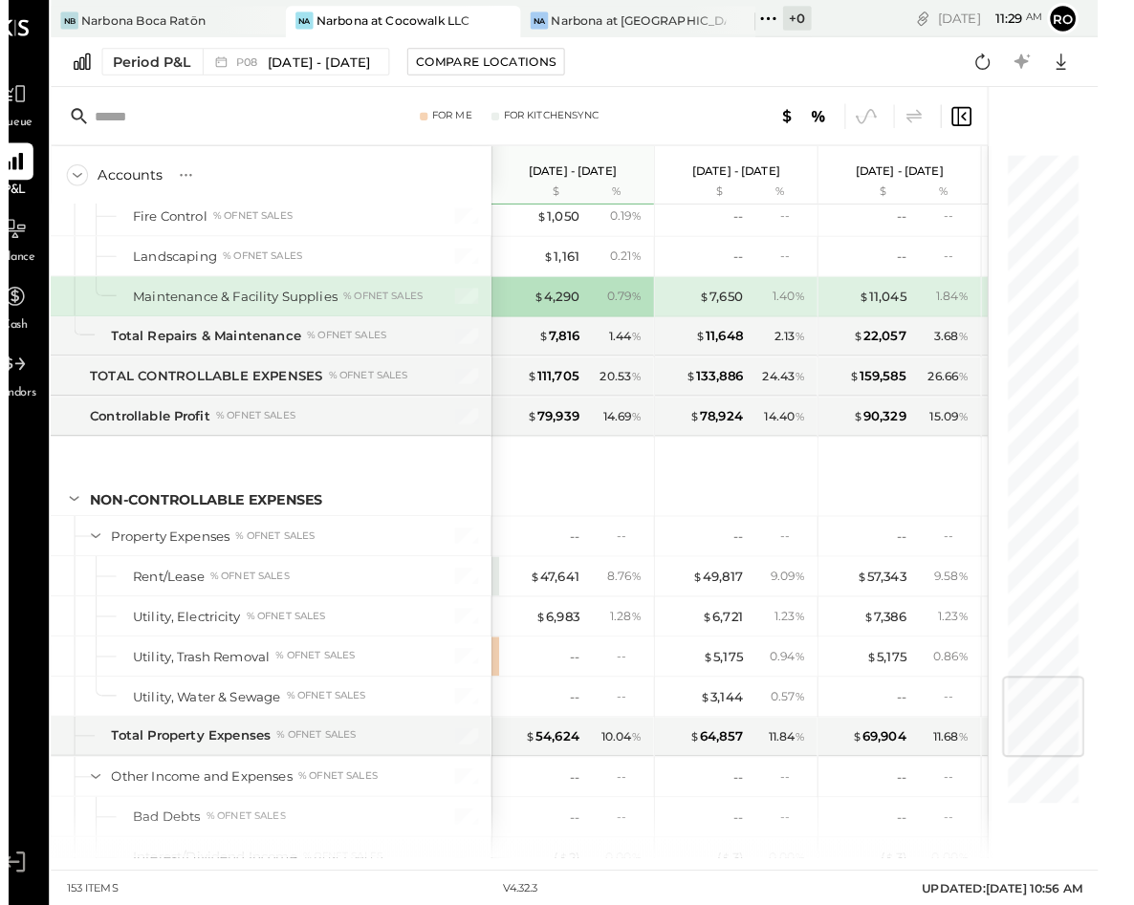
scroll to position [4545, 0]
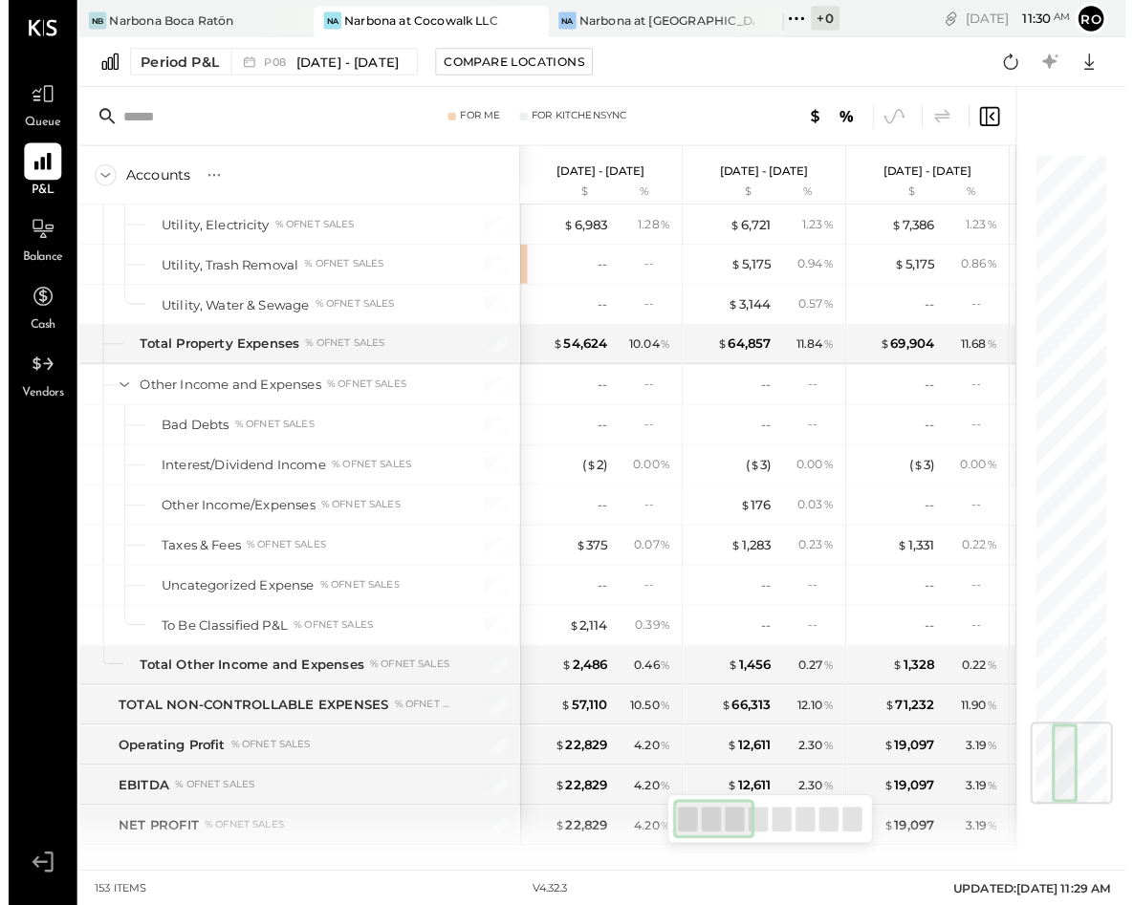
scroll to position [4697, 0]
click at [569, 610] on div "$ 2,114" at bounding box center [566, 611] width 38 height 18
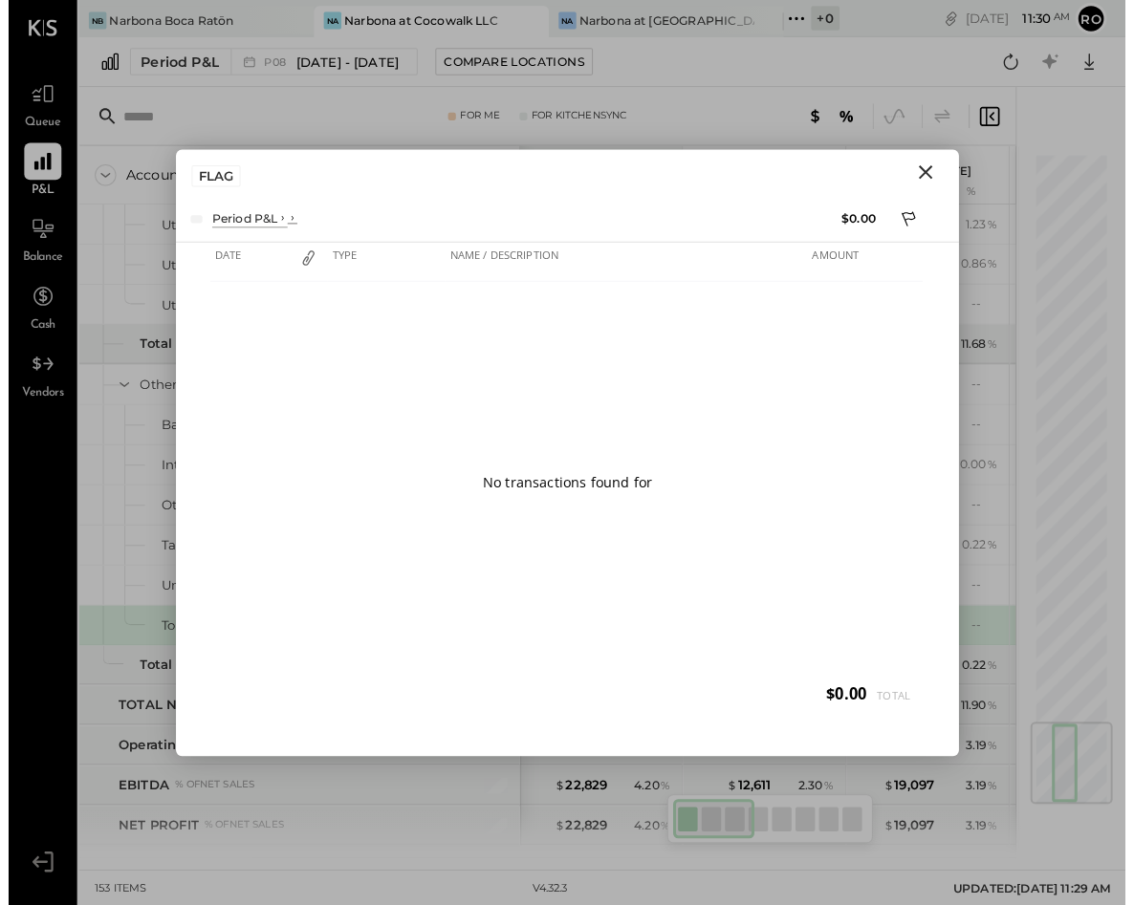
click at [569, 610] on div at bounding box center [546, 490] width 698 height 430
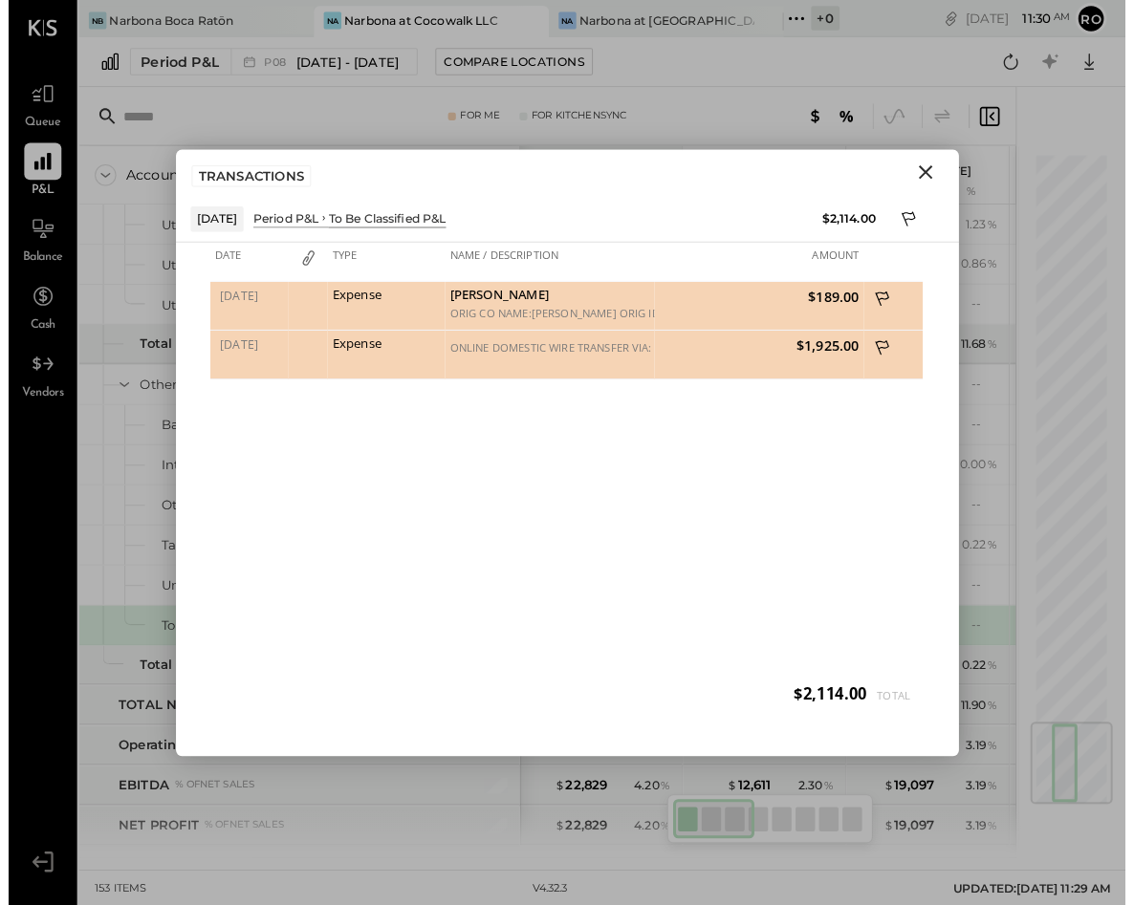
click at [534, 484] on div "[DATE] Expense [PERSON_NAME] ORIG CO NAME:[PERSON_NAME] ORIG ID:XXXXXX6202 DESC…" at bounding box center [546, 490] width 698 height 430
click at [531, 360] on div "ONLINE DOMESTIC WIRE TRANSFER VIA: CITY NB OF FLA/XXXXX4367 A/C: LAS INTERNATIO…" at bounding box center [528, 347] width 205 height 48
click at [338, 293] on div "Expense" at bounding box center [368, 287] width 105 height 13
drag, startPoint x: 338, startPoint y: 293, endPoint x: 369, endPoint y: 299, distance: 31.1
click at [338, 293] on div "Expense" at bounding box center [368, 287] width 105 height 13
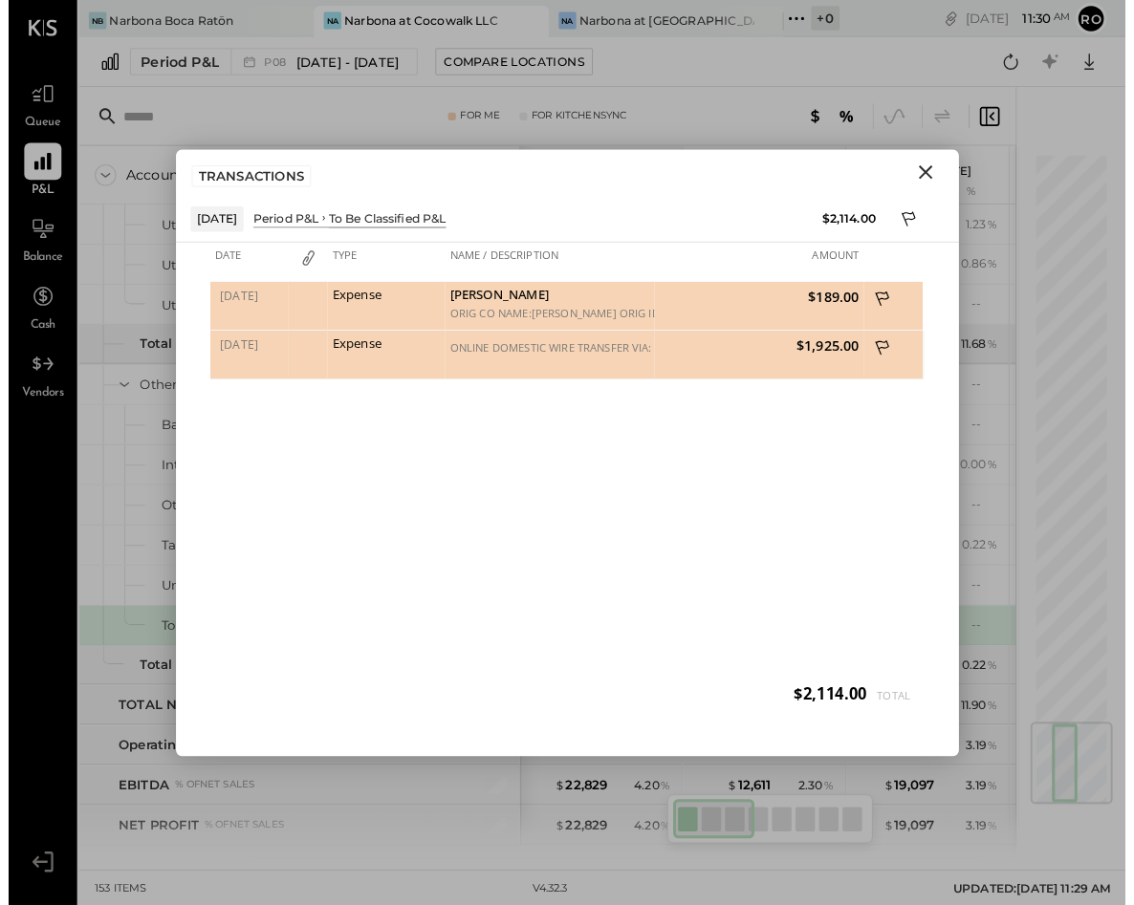
drag, startPoint x: 556, startPoint y: 314, endPoint x: 595, endPoint y: 347, distance: 51.5
click at [556, 313] on div "ORIG CO NAME:[PERSON_NAME] ORIG ID:XXXXXX6202 DESC DATE:250712 CO ENTRY DESCR:S…" at bounding box center [528, 305] width 195 height 13
click at [907, 173] on icon "Close" at bounding box center [895, 168] width 23 height 23
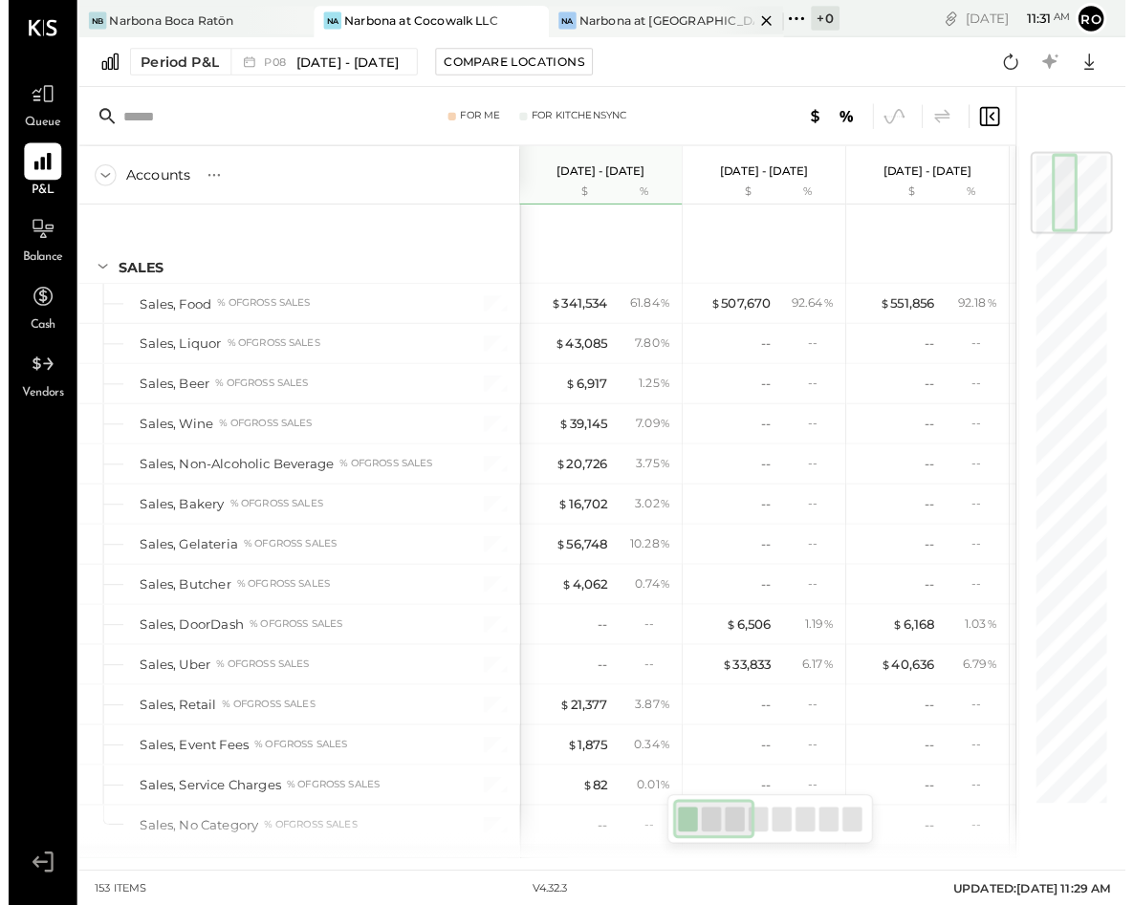
click at [648, 23] on div "Narbona at [GEOGRAPHIC_DATA] LLC" at bounding box center [642, 19] width 171 height 16
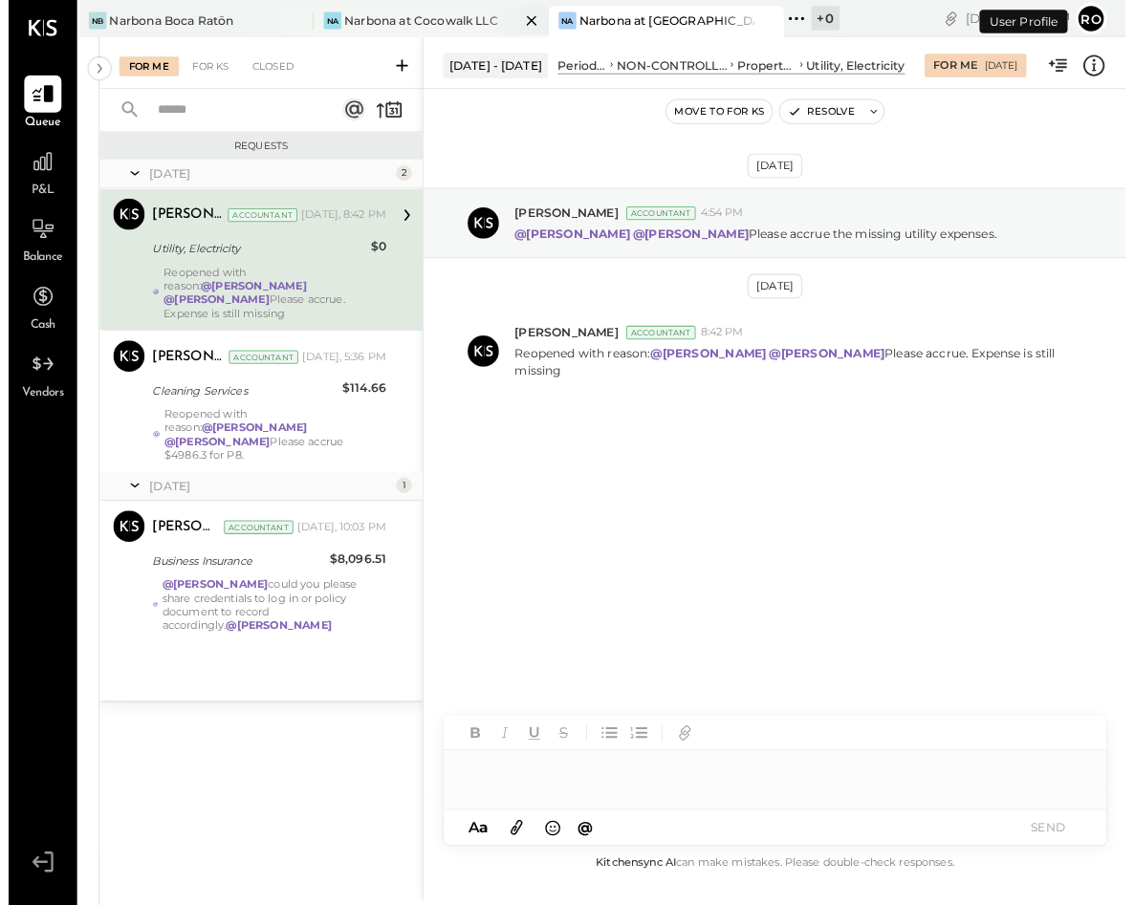
click at [384, 21] on div "Narbona at Cocowalk LLC" at bounding box center [403, 19] width 150 height 16
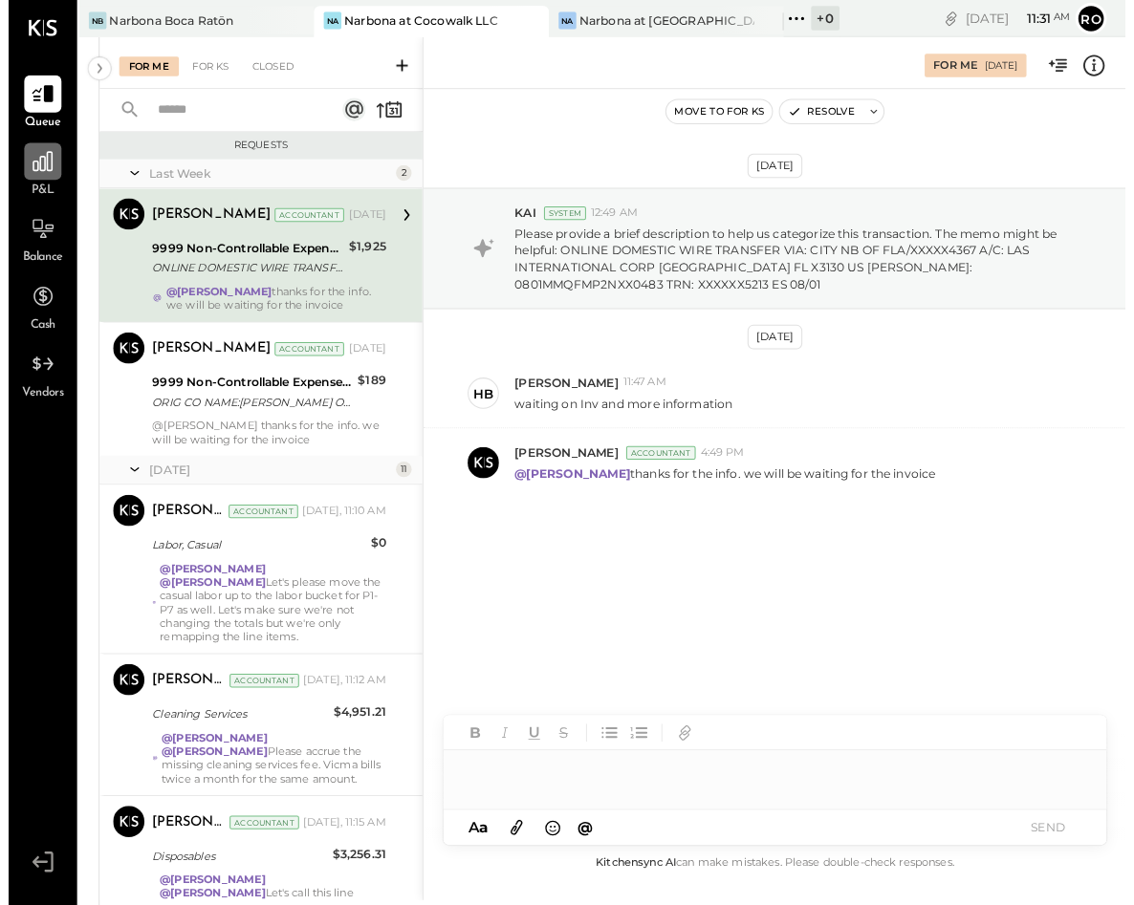
click at [33, 165] on icon at bounding box center [33, 157] width 25 height 25
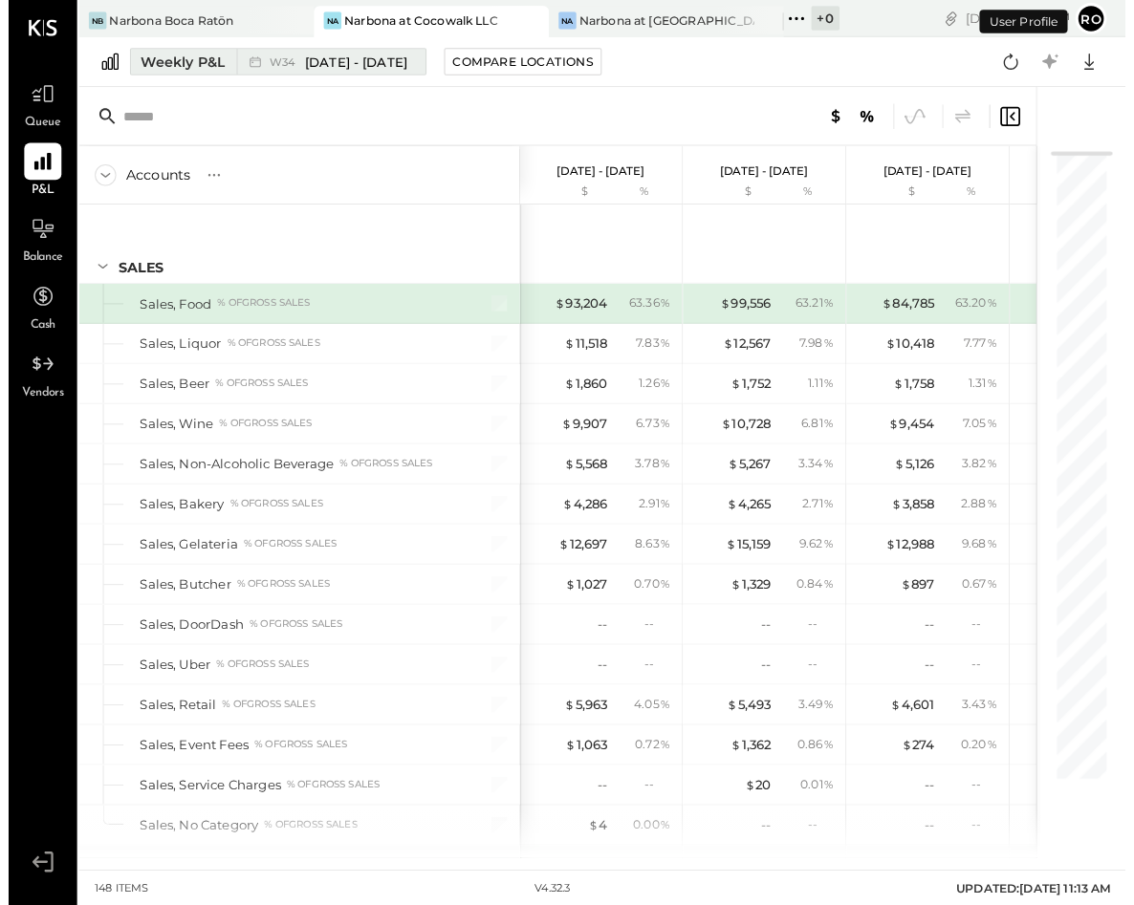
click at [345, 61] on span "[DATE] - [DATE]" at bounding box center [340, 61] width 100 height 18
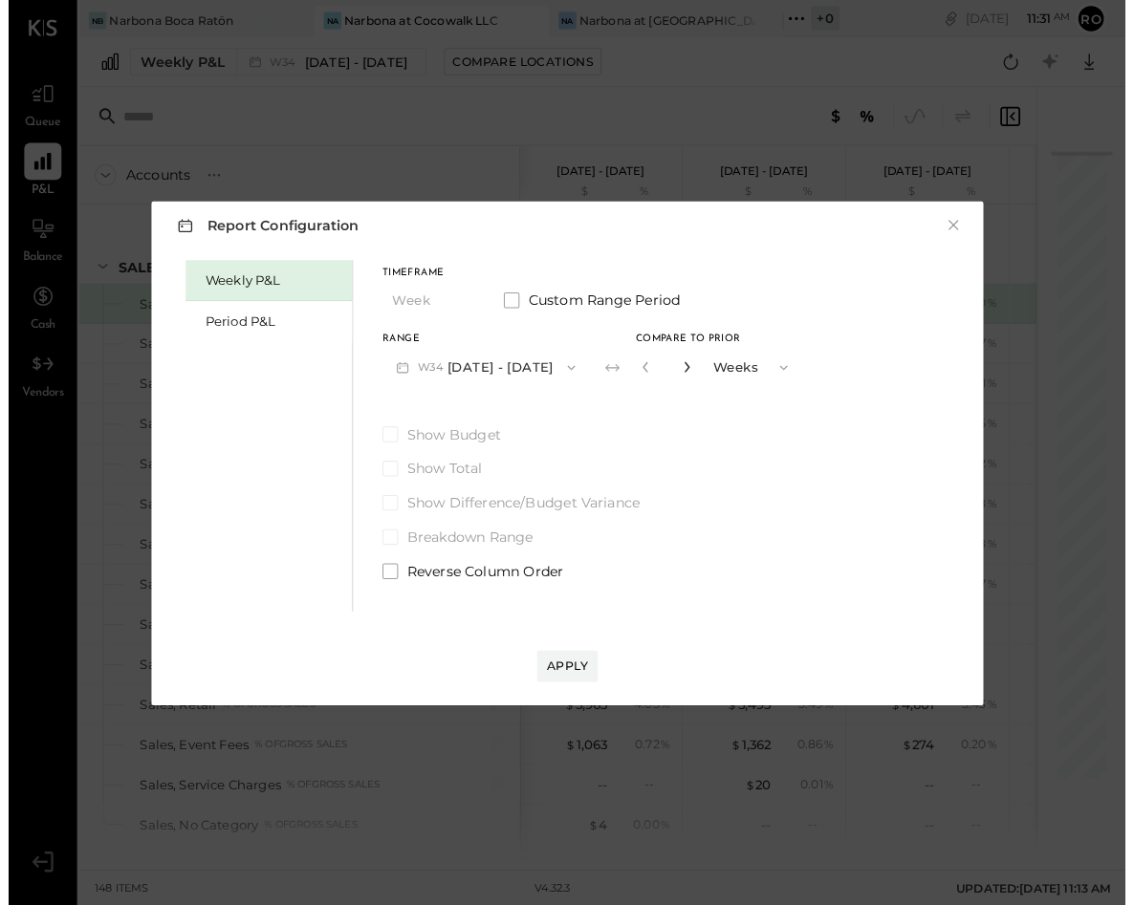
click at [668, 364] on icon "button" at bounding box center [662, 358] width 11 height 11
type input "*"
click at [566, 659] on div "Apply" at bounding box center [546, 650] width 40 height 16
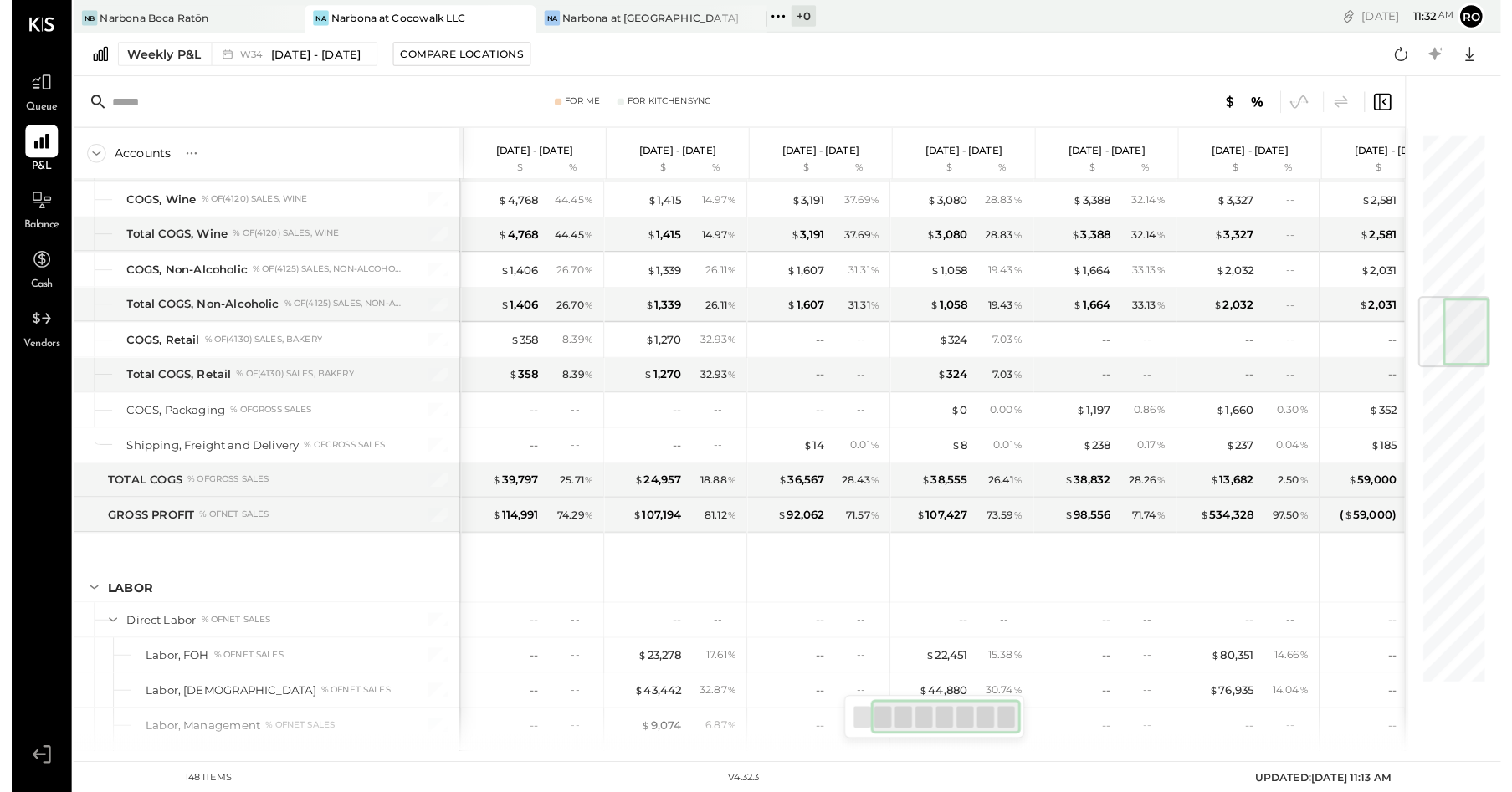
scroll to position [1350, 0]
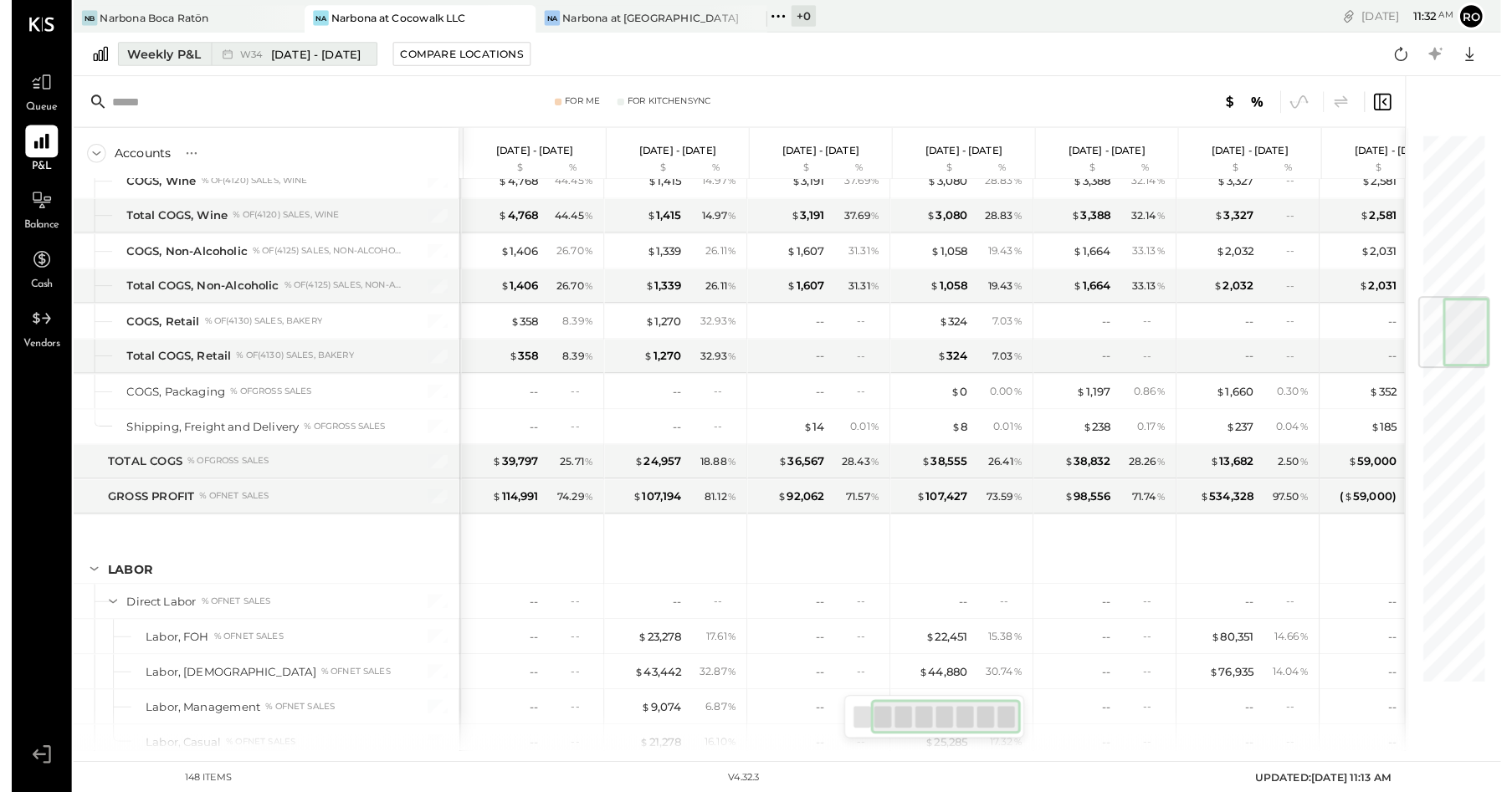
click at [152, 55] on div "Weekly P&L" at bounding box center [149, 53] width 72 height 17
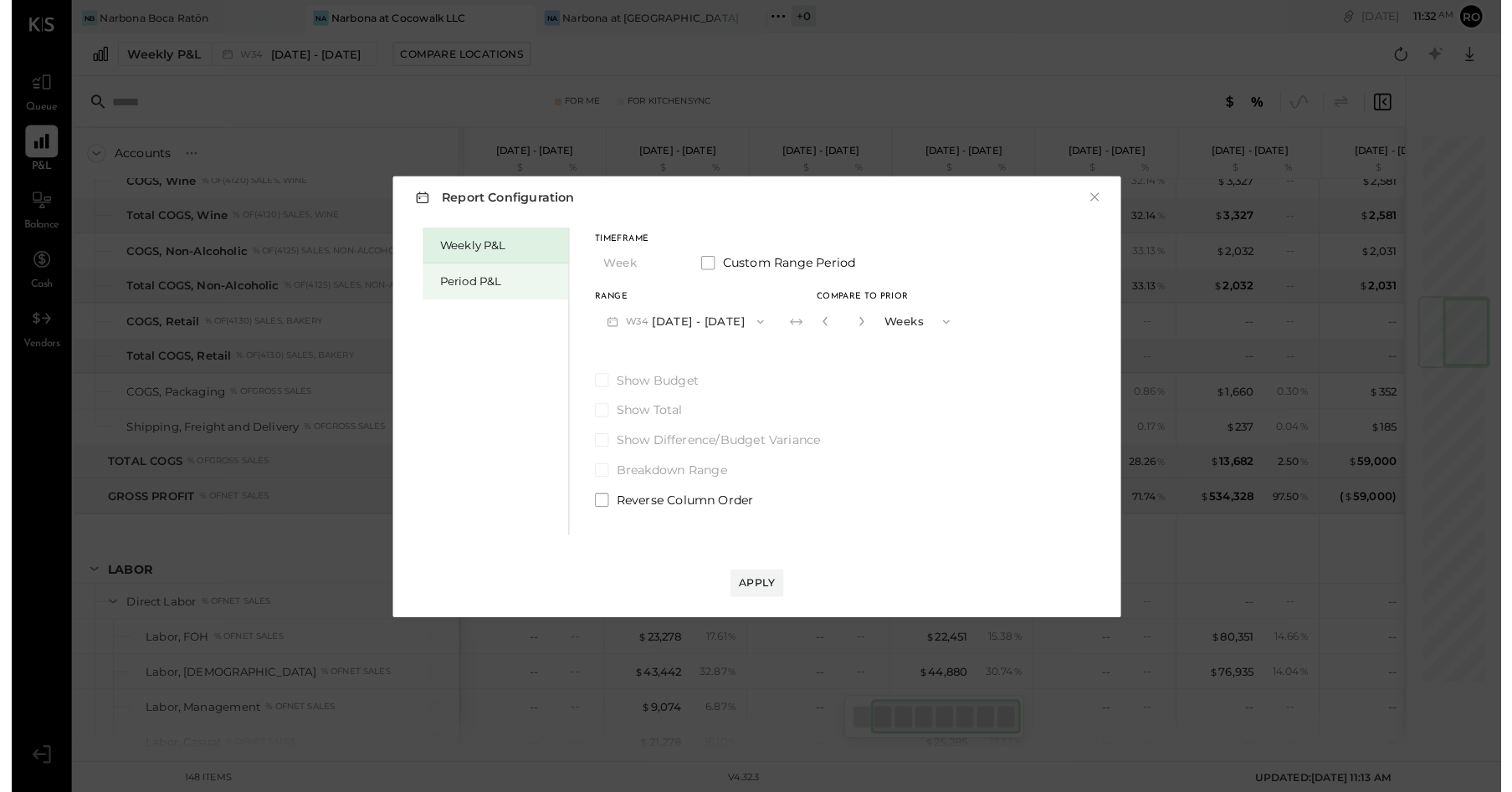
drag, startPoint x: 502, startPoint y: 288, endPoint x: 511, endPoint y: 288, distance: 9.0
click at [503, 283] on div "Period P&L" at bounding box center [477, 275] width 117 height 16
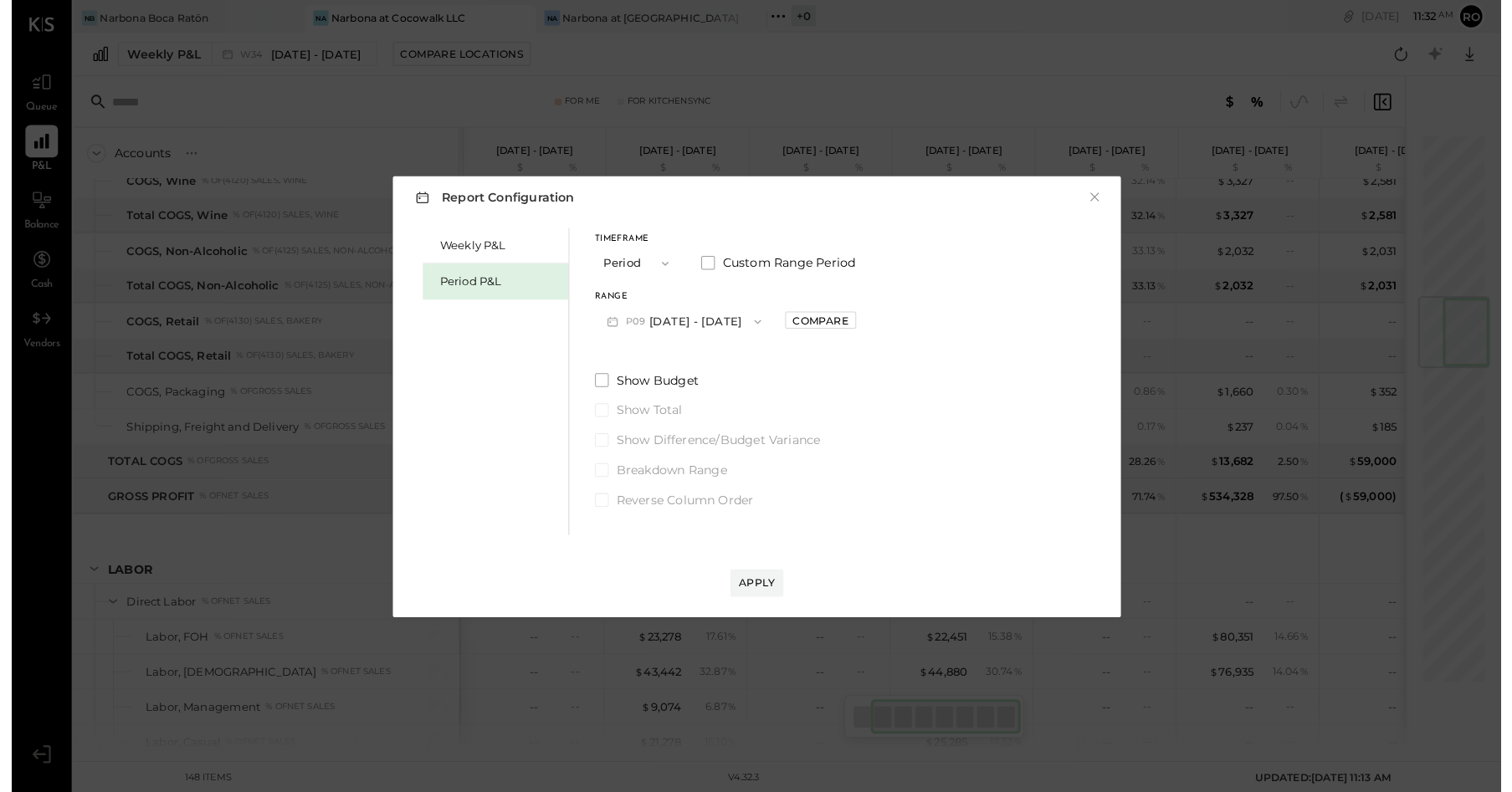
click at [735, 321] on icon "button" at bounding box center [728, 314] width 13 height 13
drag, startPoint x: 911, startPoint y: 374, endPoint x: 881, endPoint y: 360, distance: 33.1
click at [911, 374] on div "Weekly P&L Period P&L Timeframe Period Custom Range Period Range P09 [DATE] - […" at bounding box center [728, 370] width 678 height 305
click at [818, 320] on div "Compare" at bounding box center [791, 313] width 54 height 14
click at [833, 319] on icon "button" at bounding box center [827, 313] width 10 height 10
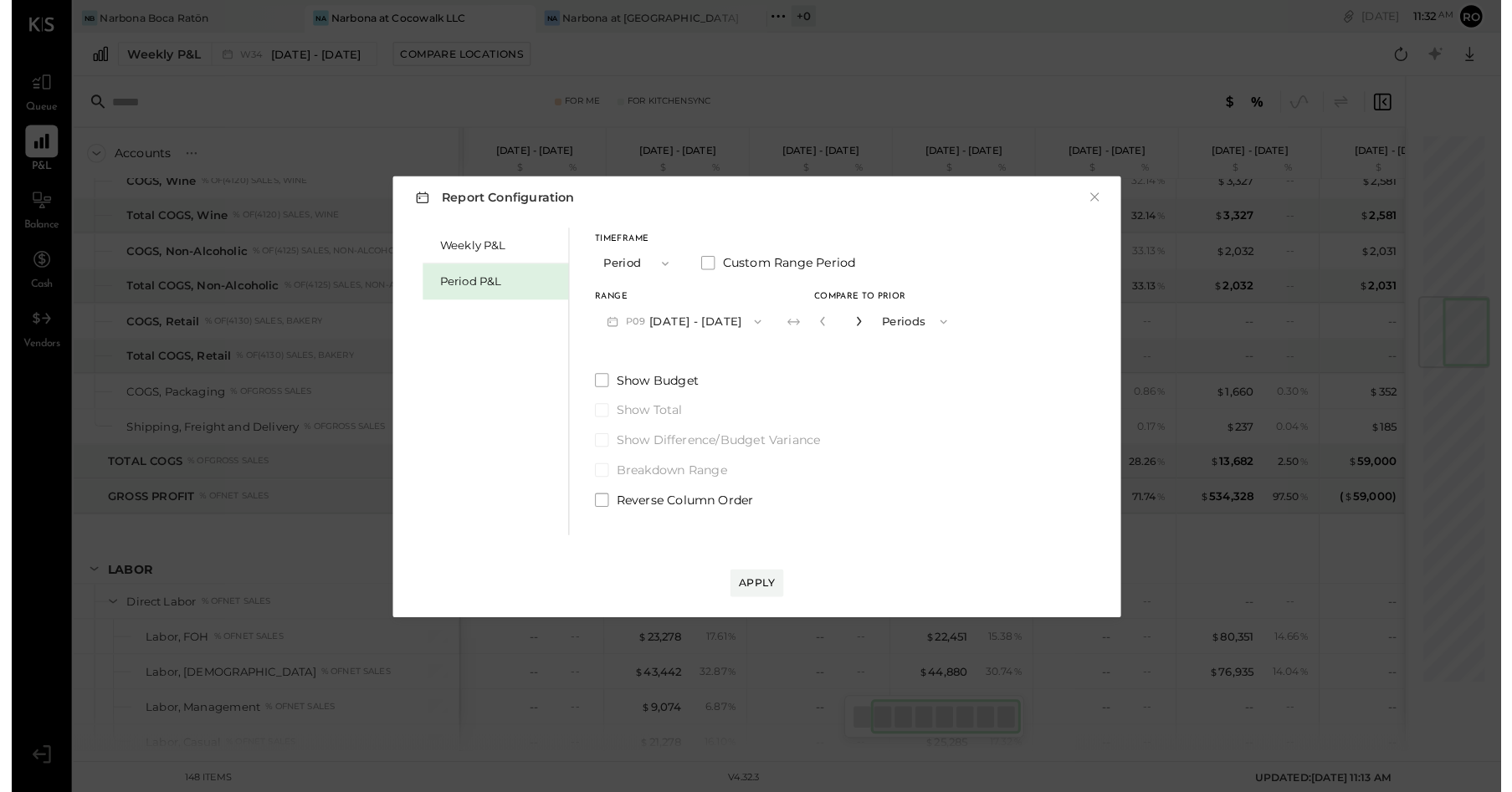
click at [833, 319] on icon "button" at bounding box center [827, 313] width 10 height 10
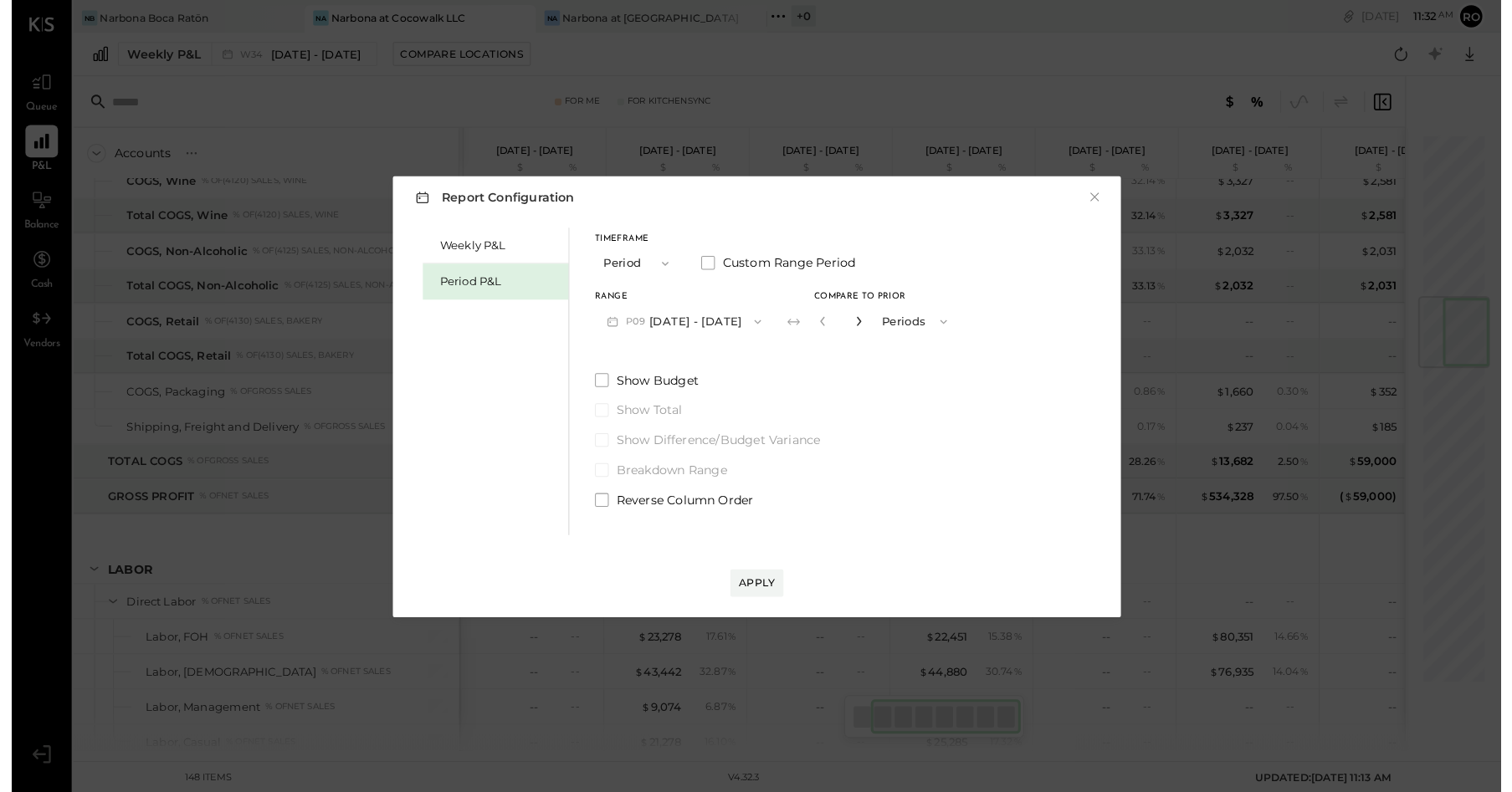
type input "*"
click at [746, 577] on div "Apply" at bounding box center [728, 569] width 35 height 14
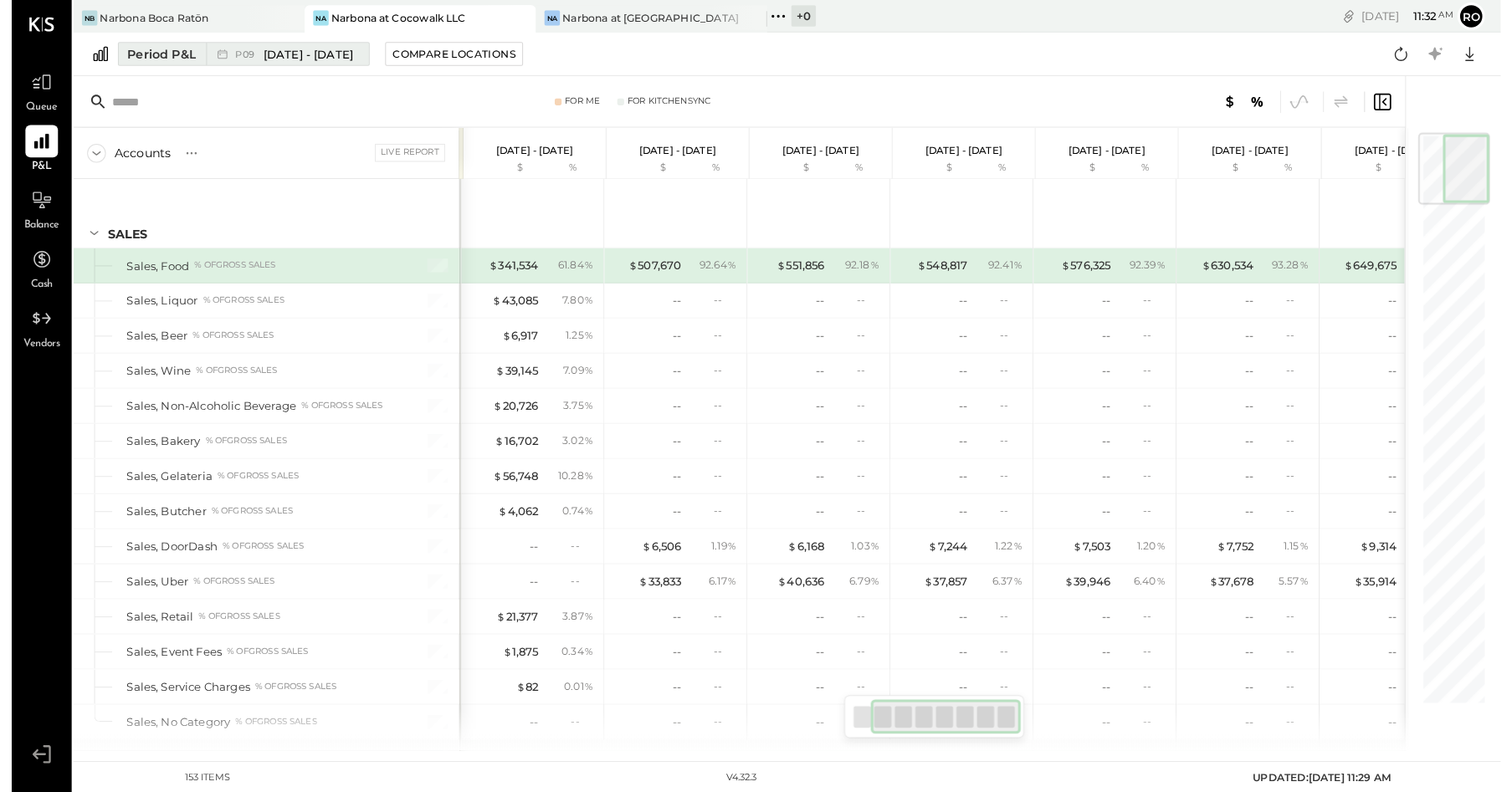
click at [306, 47] on span "[DATE] - [DATE]" at bounding box center [290, 53] width 88 height 16
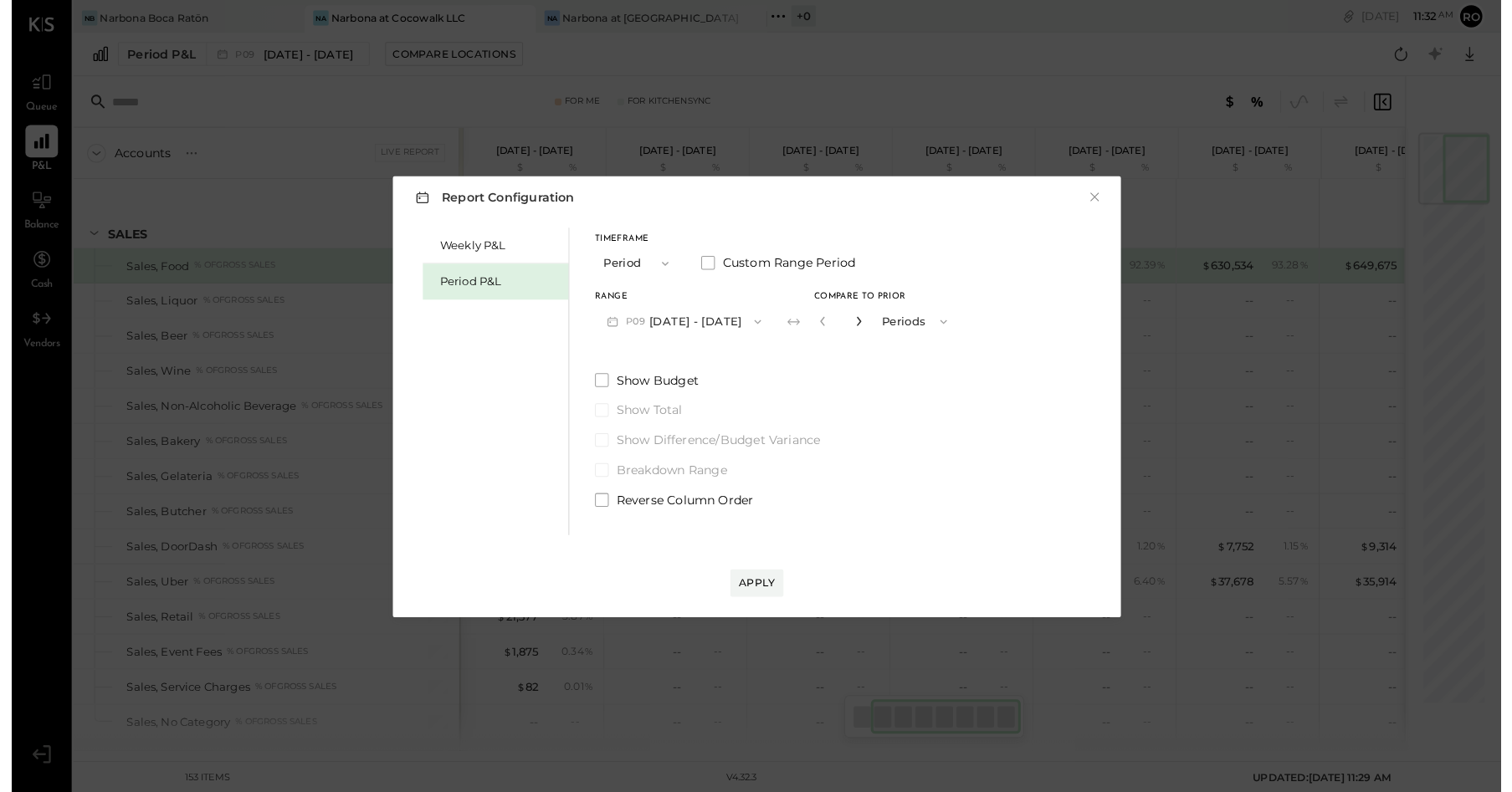
click at [833, 319] on icon "button" at bounding box center [827, 313] width 10 height 10
drag, startPoint x: 835, startPoint y: 320, endPoint x: 831, endPoint y: 458, distance: 138.1
click at [798, 319] on icon "button" at bounding box center [791, 313] width 10 height 10
type input "*"
click at [746, 577] on div "Apply" at bounding box center [728, 569] width 35 height 14
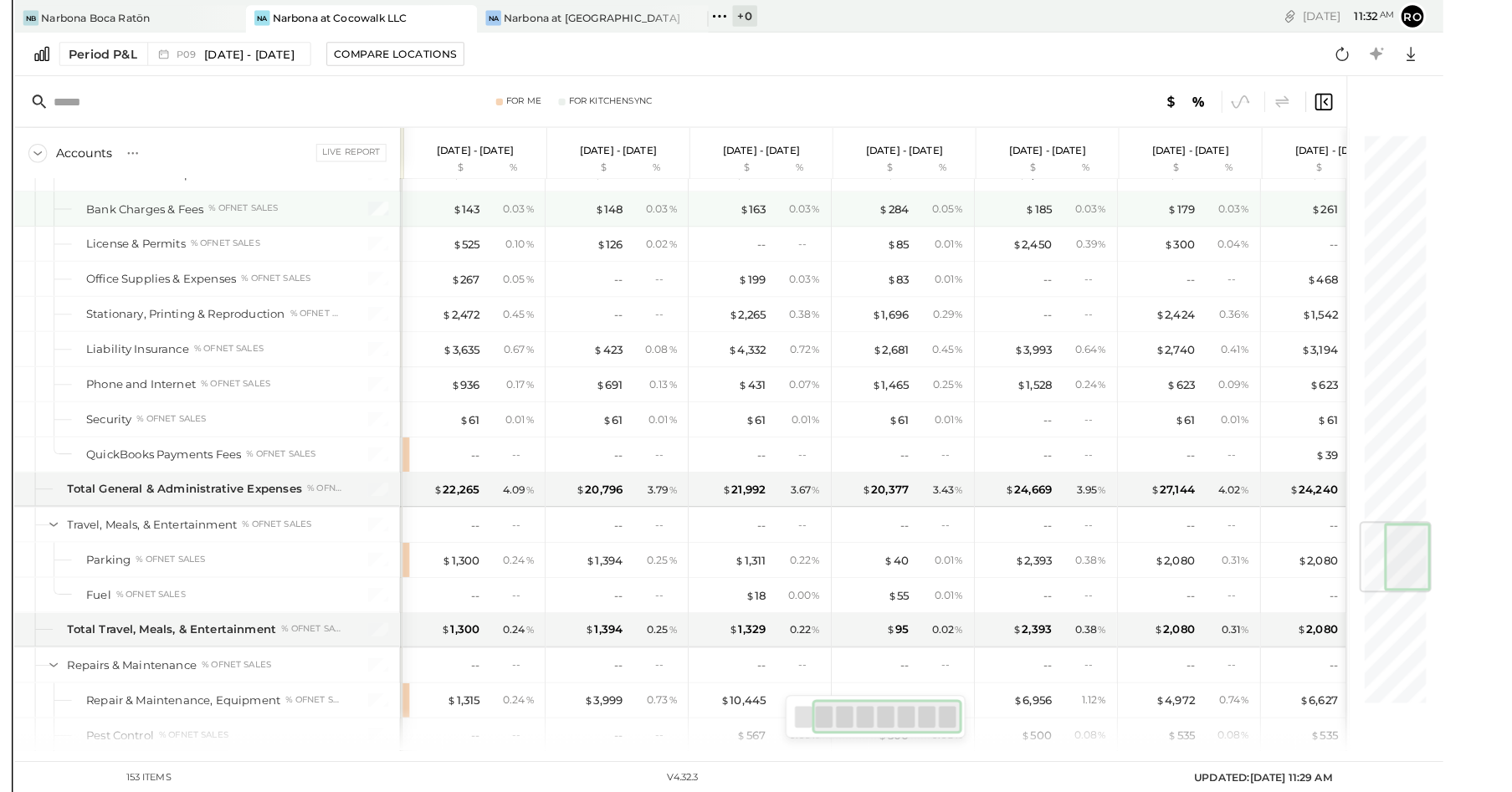
scroll to position [3193, 0]
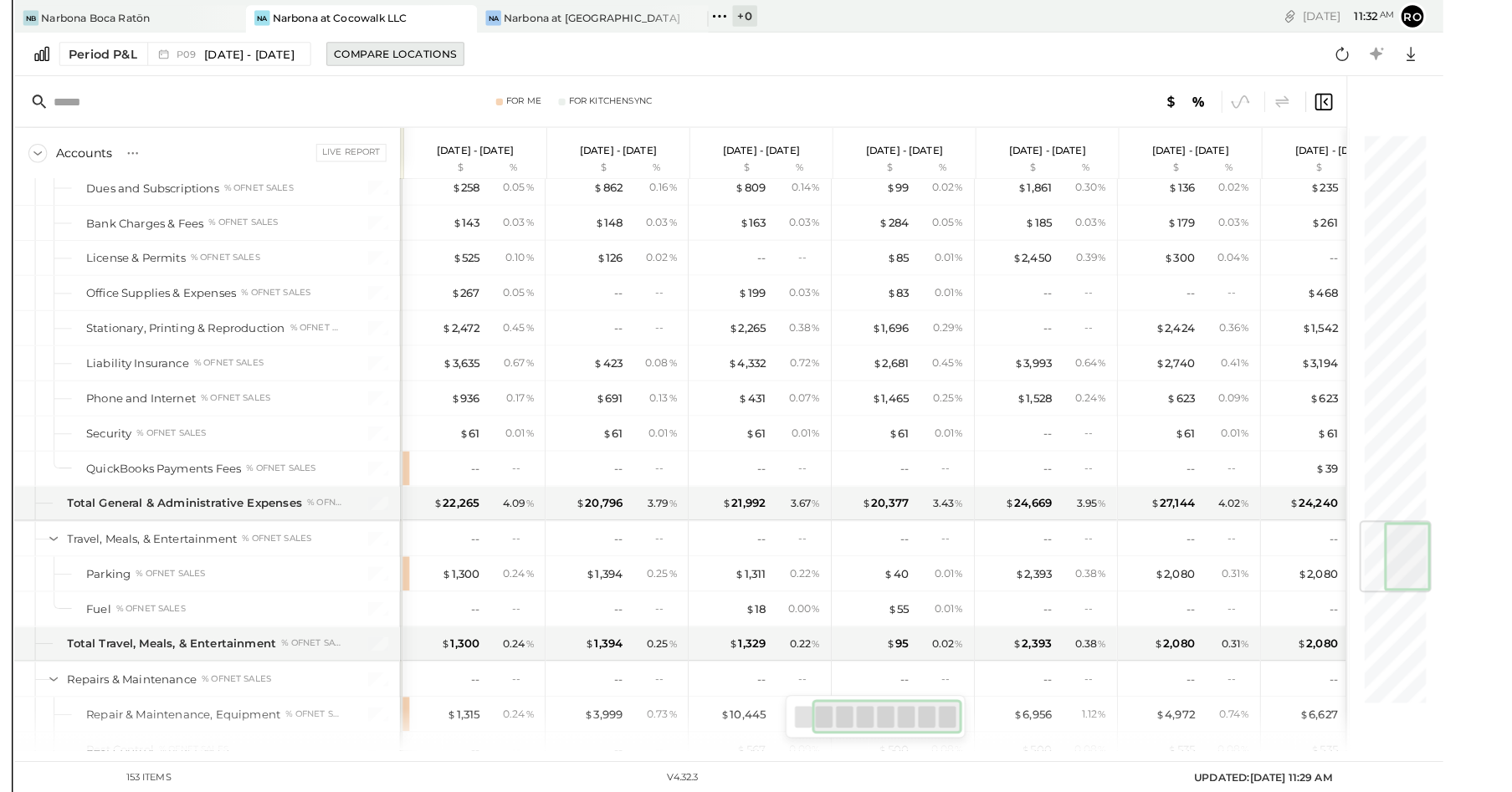
click at [425, 53] on div "Compare Locations" at bounding box center [432, 53] width 120 height 14
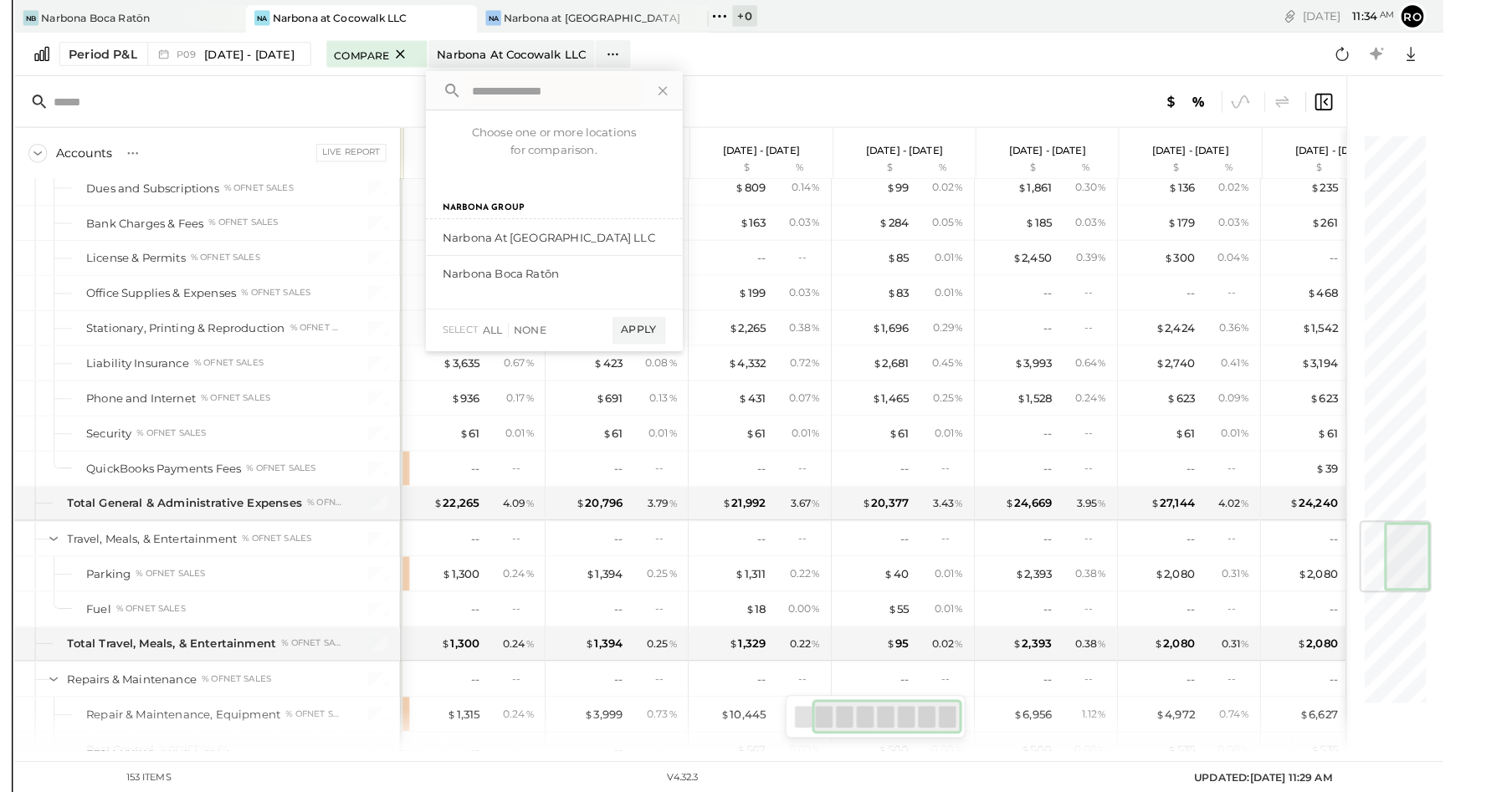
drag, startPoint x: 655, startPoint y: 85, endPoint x: 722, endPoint y: 102, distance: 69.1
click at [683, 85] on icon at bounding box center [693, 88] width 22 height 22
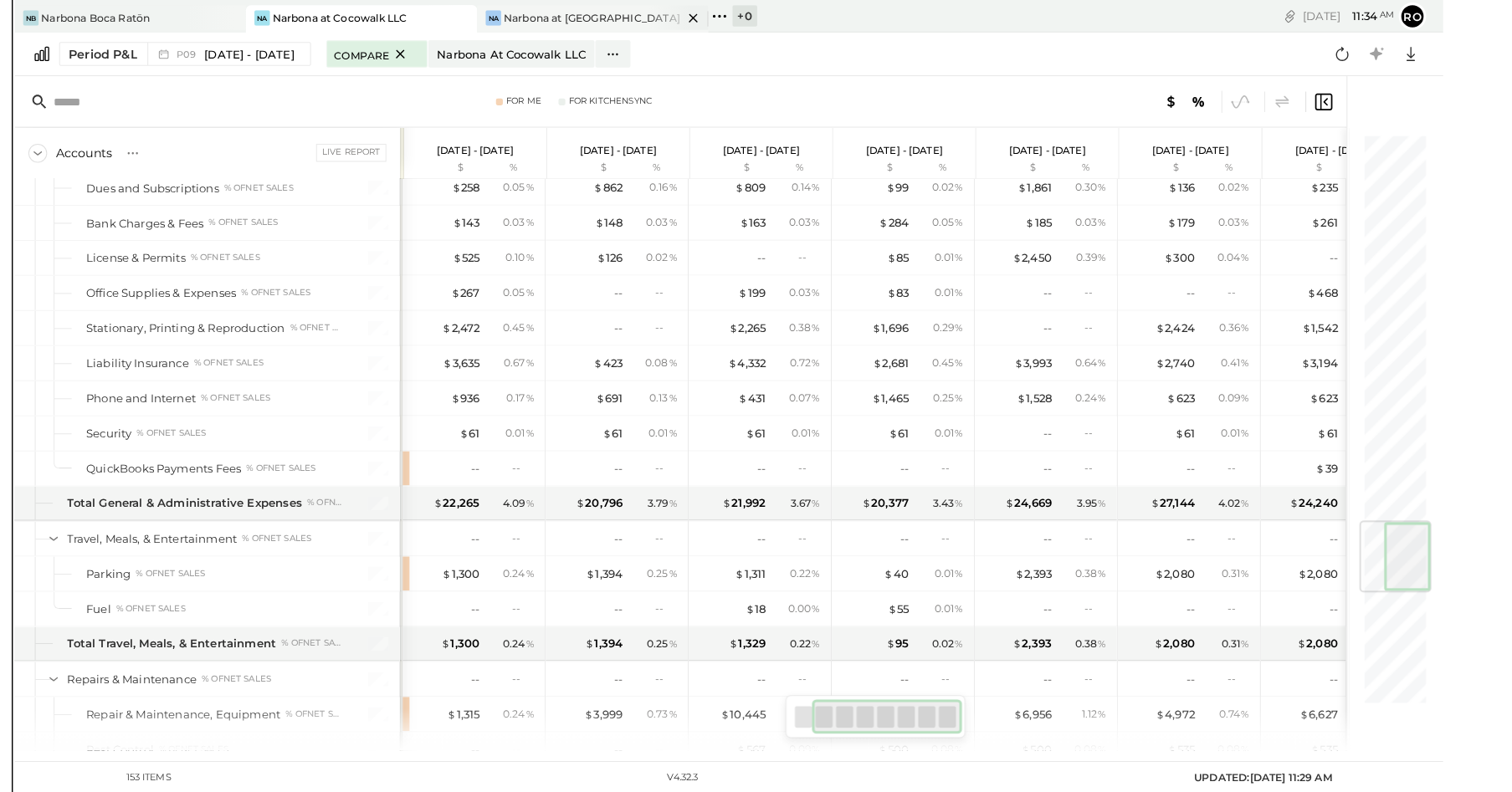
click at [527, 10] on div "Na Narbona at [GEOGRAPHIC_DATA] LLC" at bounding box center [612, 17] width 200 height 15
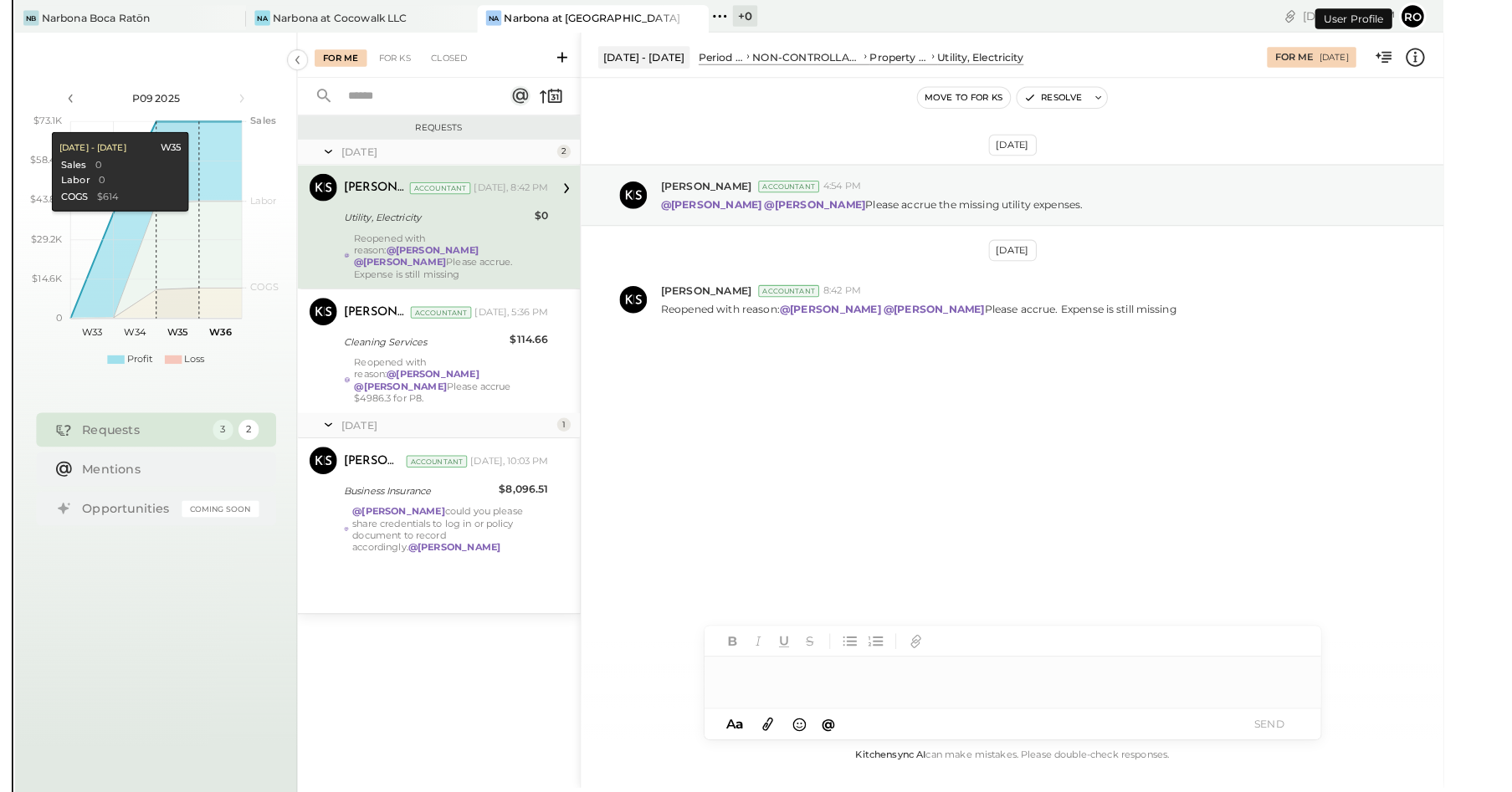
click at [327, 51] on icon at bounding box center [336, 59] width 18 height 30
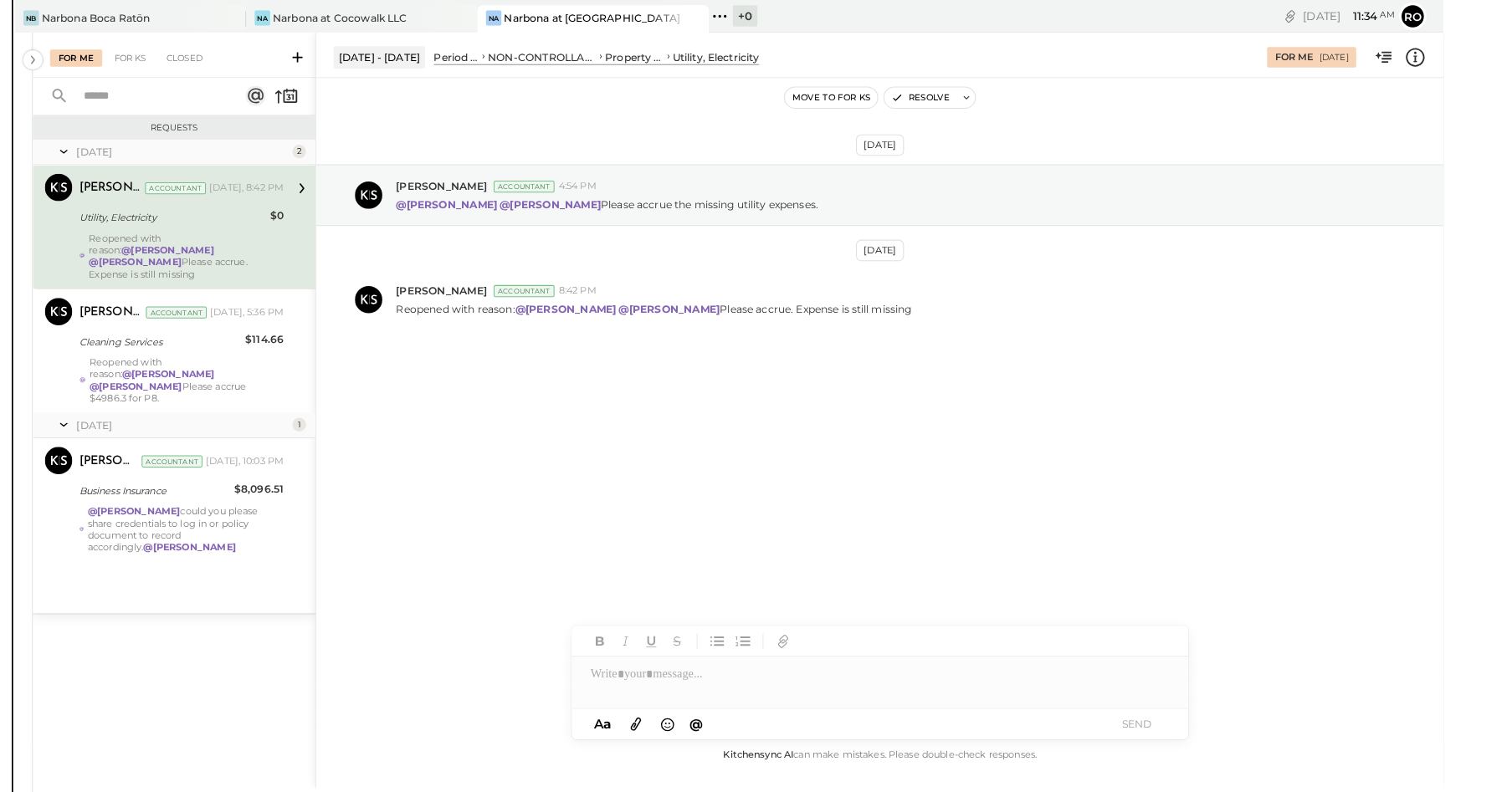
drag, startPoint x: 21, startPoint y: 57, endPoint x: 19, endPoint y: 67, distance: 10.2
click at [68, 58] on icon at bounding box center [77, 59] width 18 height 30
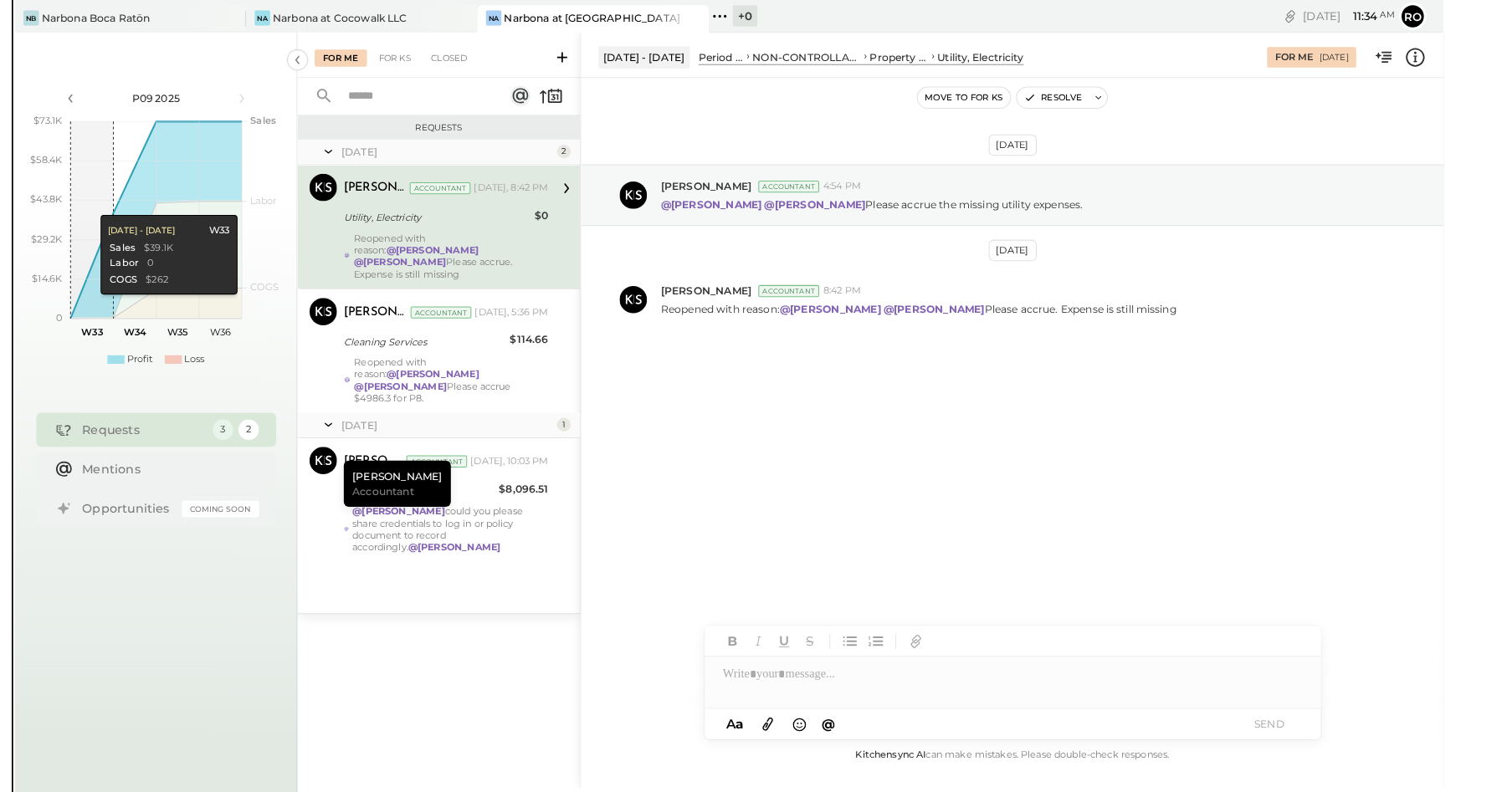
click at [790, 59] on div "NON-CONTROLLABLE EXPENSES" at bounding box center [833, 55] width 106 height 14
drag, startPoint x: 784, startPoint y: 58, endPoint x: 792, endPoint y: 61, distance: 8.5
click at [784, 58] on div "NON-CONTROLLABLE EXPENSES" at bounding box center [833, 55] width 106 height 14
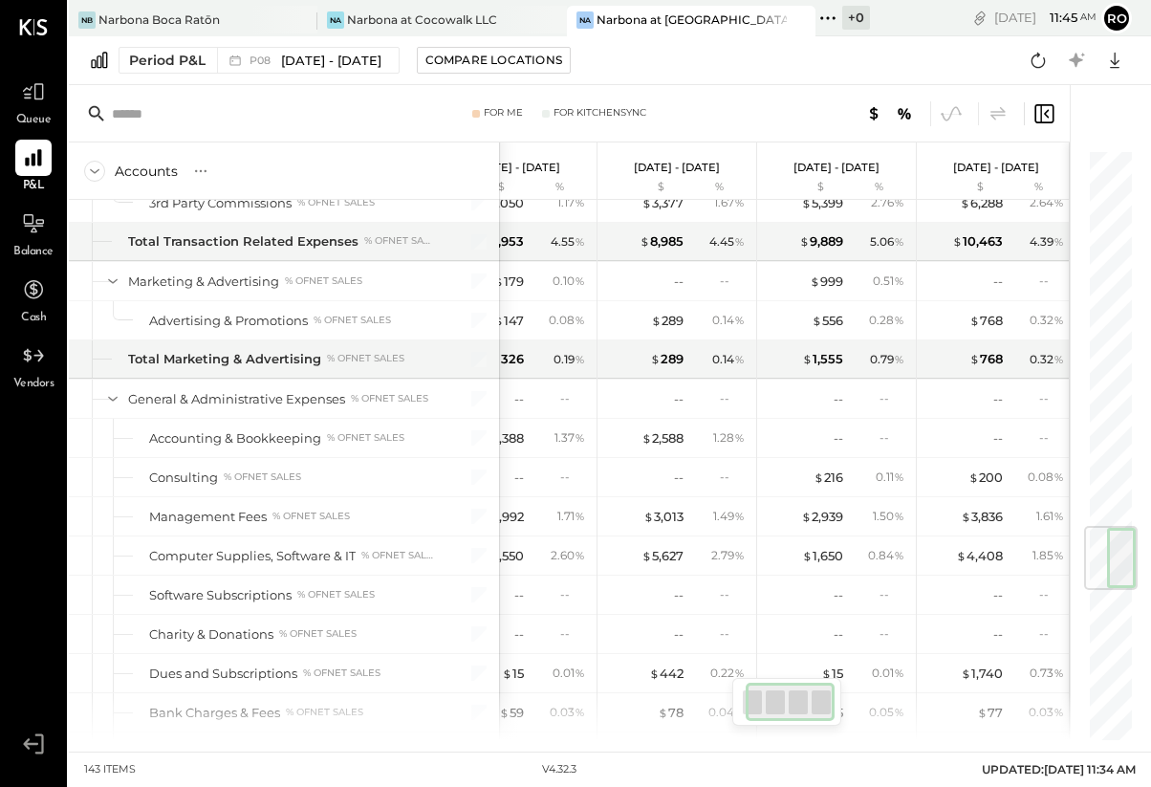
scroll to position [0, 61]
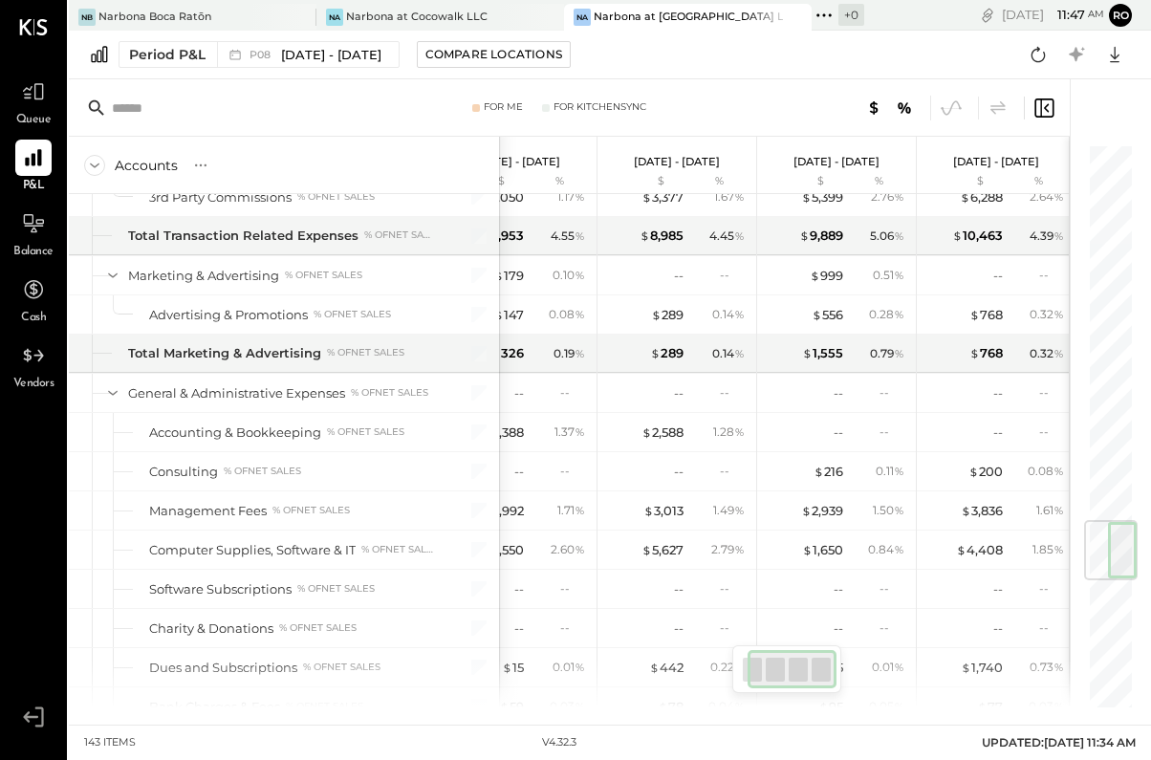
click at [263, 117] on input "text" at bounding box center [254, 108] width 285 height 34
click at [296, 54] on span "[DATE] - [DATE]" at bounding box center [331, 55] width 100 height 18
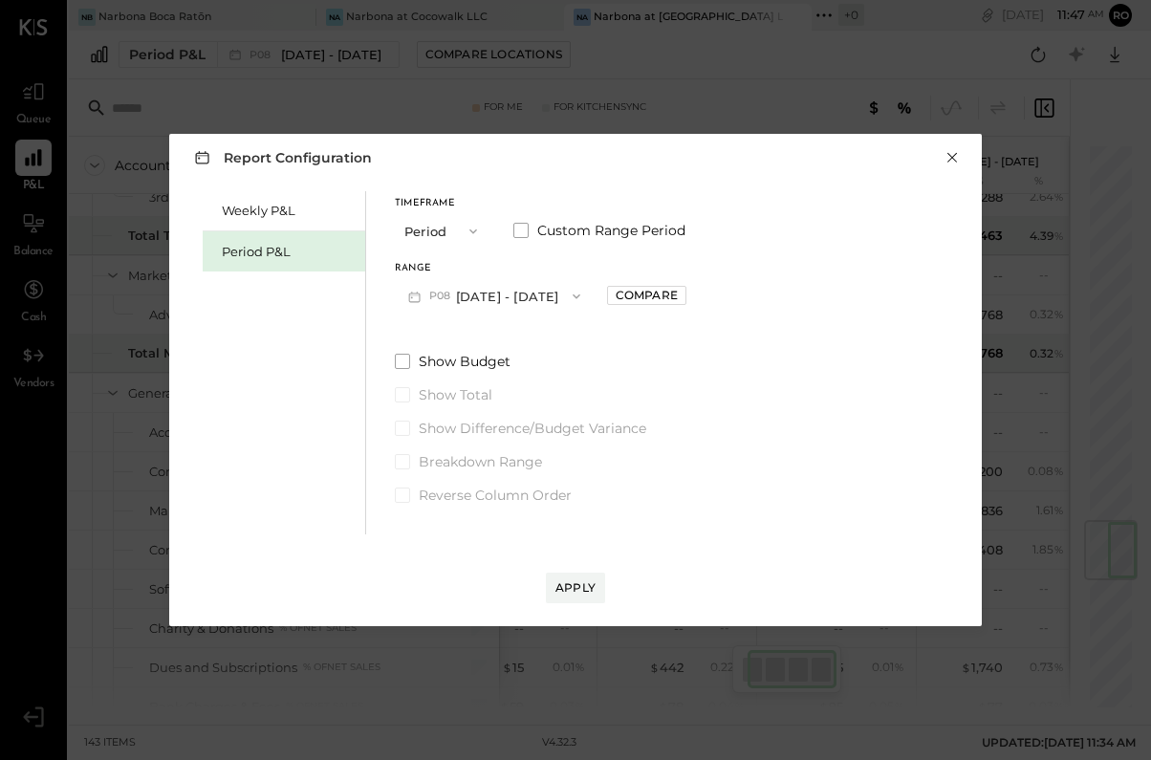
click at [955, 161] on button "×" at bounding box center [951, 157] width 17 height 19
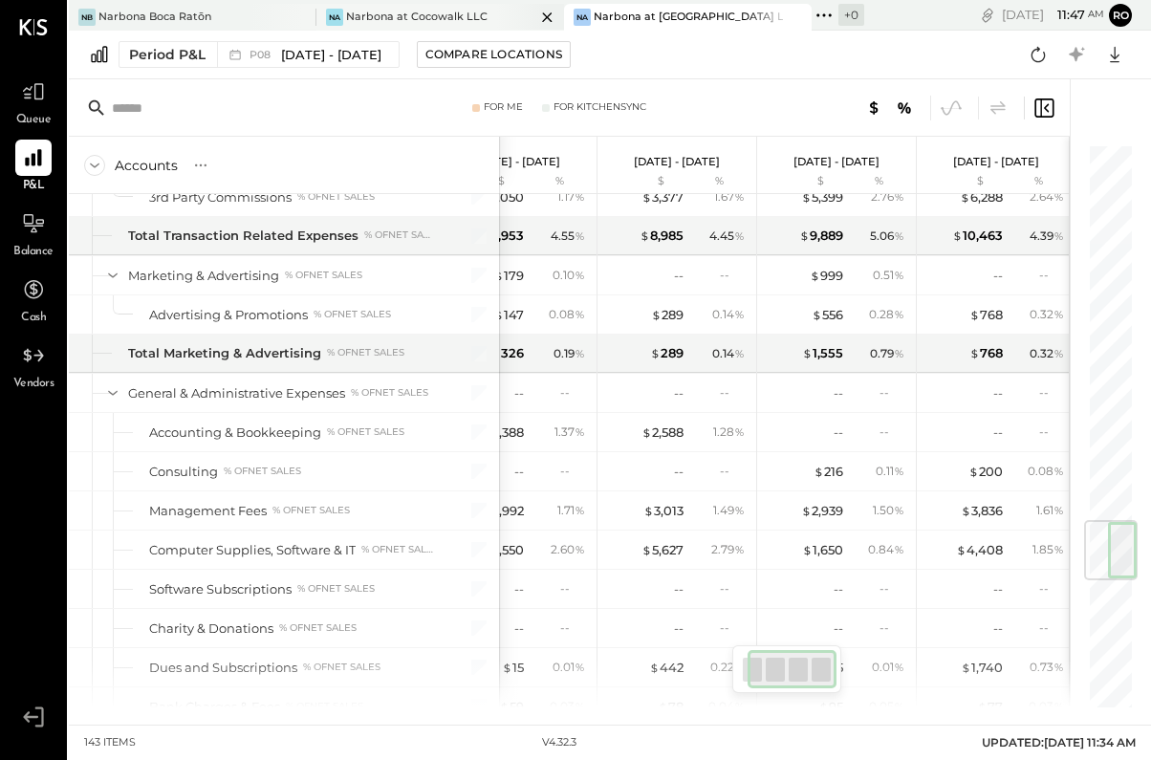
click at [388, 21] on div "Narbona at Cocowalk LLC" at bounding box center [416, 17] width 141 height 15
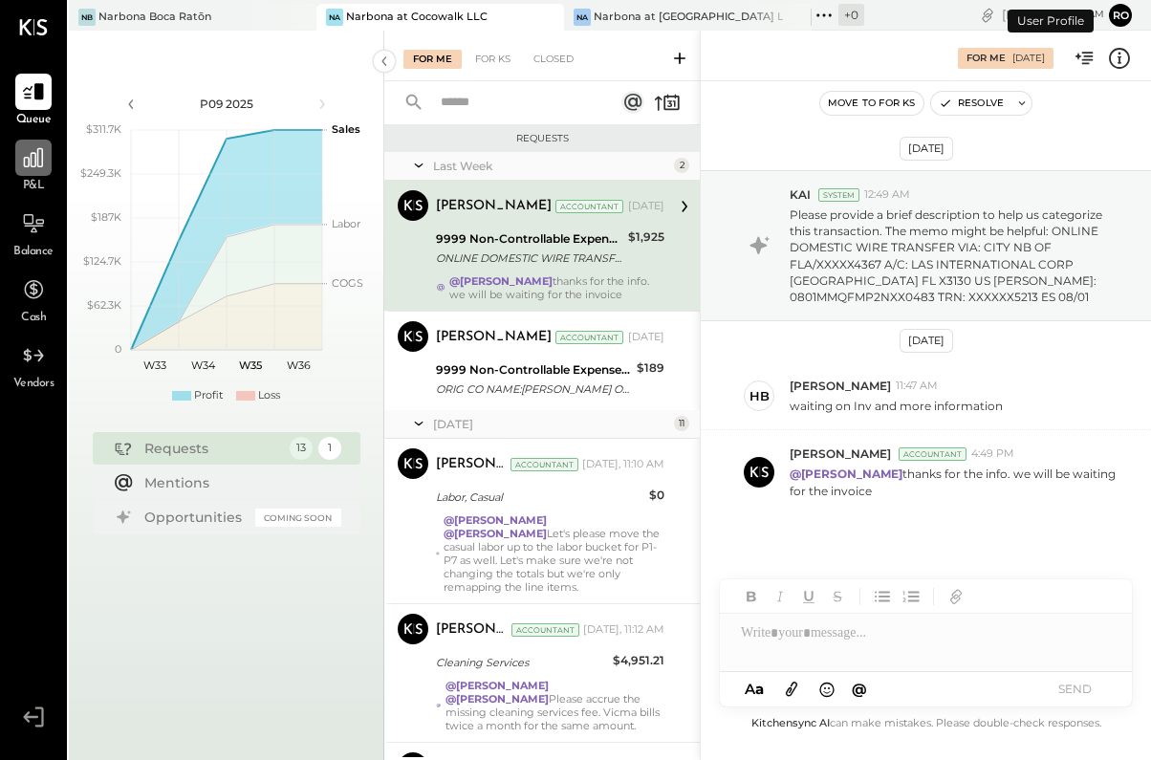
click at [34, 163] on icon at bounding box center [33, 157] width 25 height 25
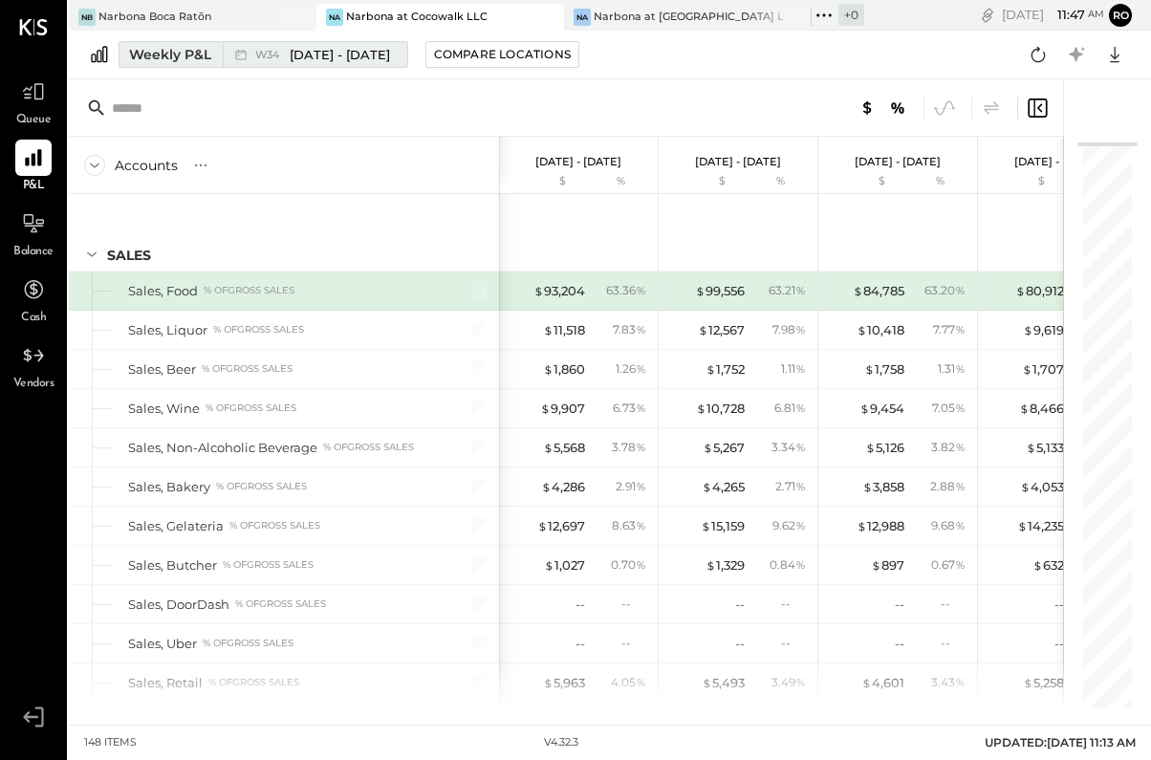
click at [182, 57] on div "Weekly P&L" at bounding box center [170, 54] width 82 height 19
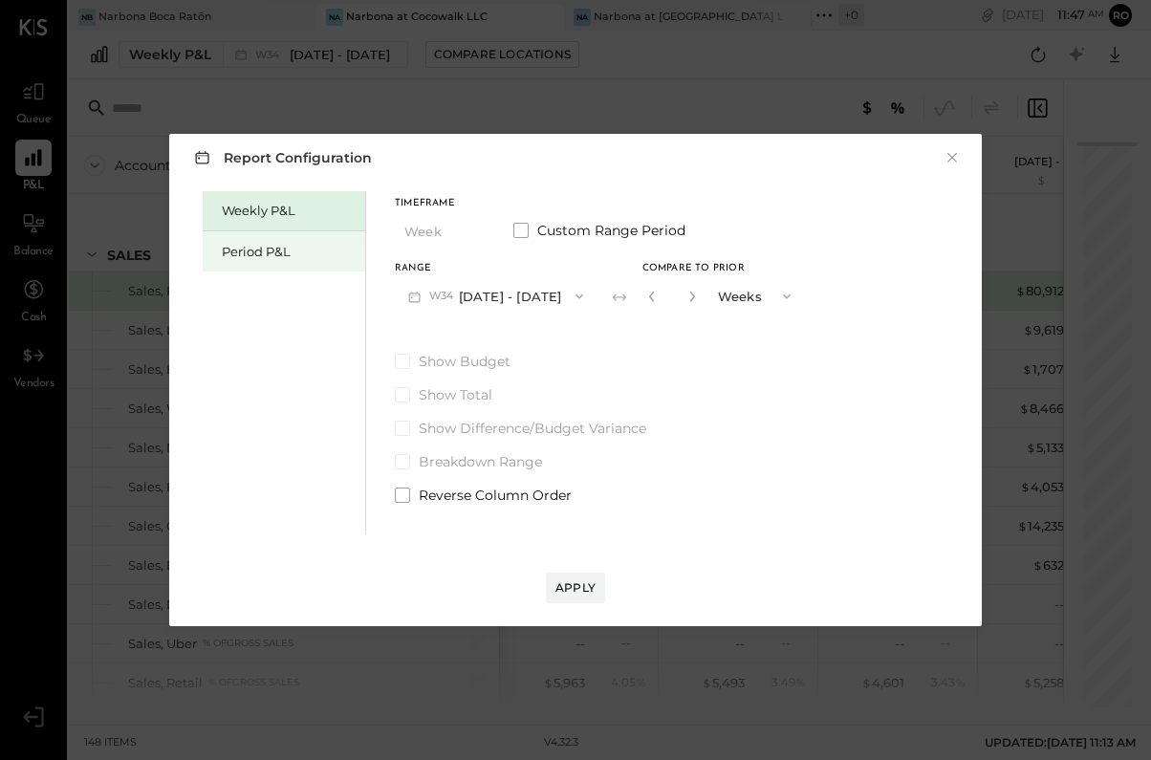
click at [261, 245] on div "Period P&L" at bounding box center [289, 252] width 134 height 18
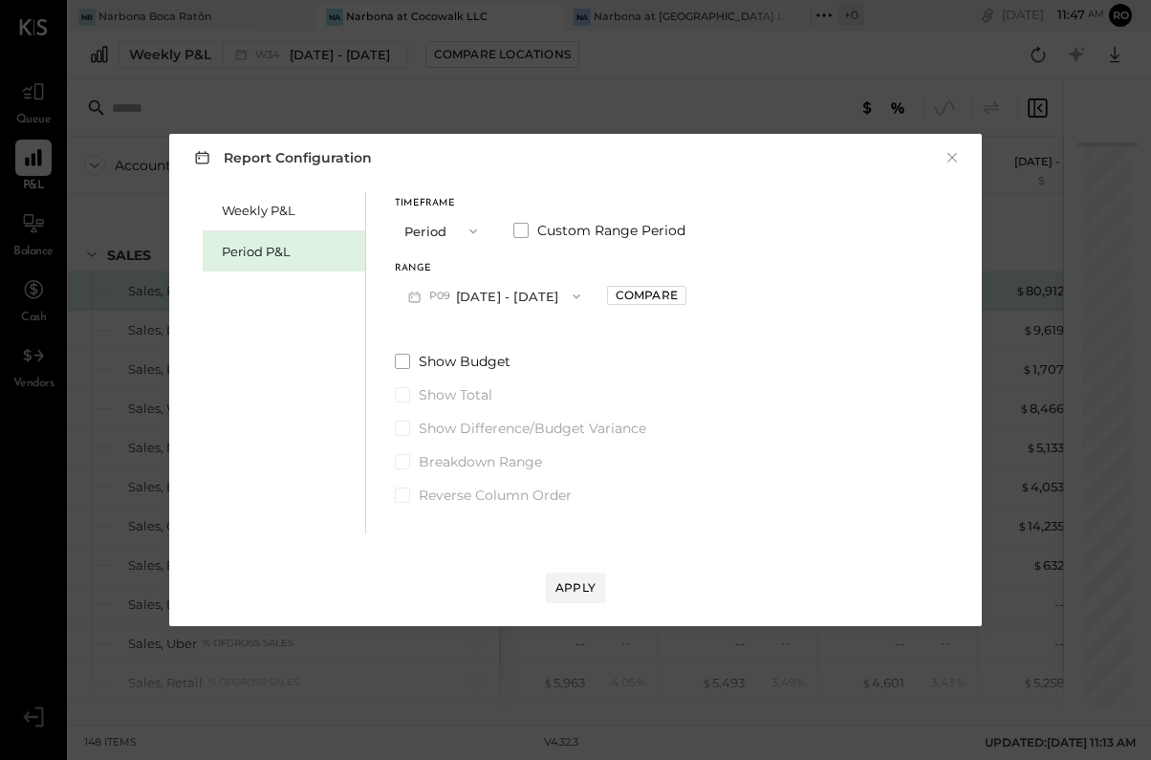
click at [505, 304] on button "P09 Aug 11 - Sep 7, 2025" at bounding box center [494, 295] width 199 height 35
click at [828, 359] on div "Weekly P&L Period P&L Timeframe Period Custom Range Period Range P09 Aug 11 - S…" at bounding box center [575, 360] width 774 height 348
click at [661, 296] on div "Compare" at bounding box center [647, 295] width 62 height 16
click at [691, 294] on icon "button" at bounding box center [688, 297] width 5 height 11
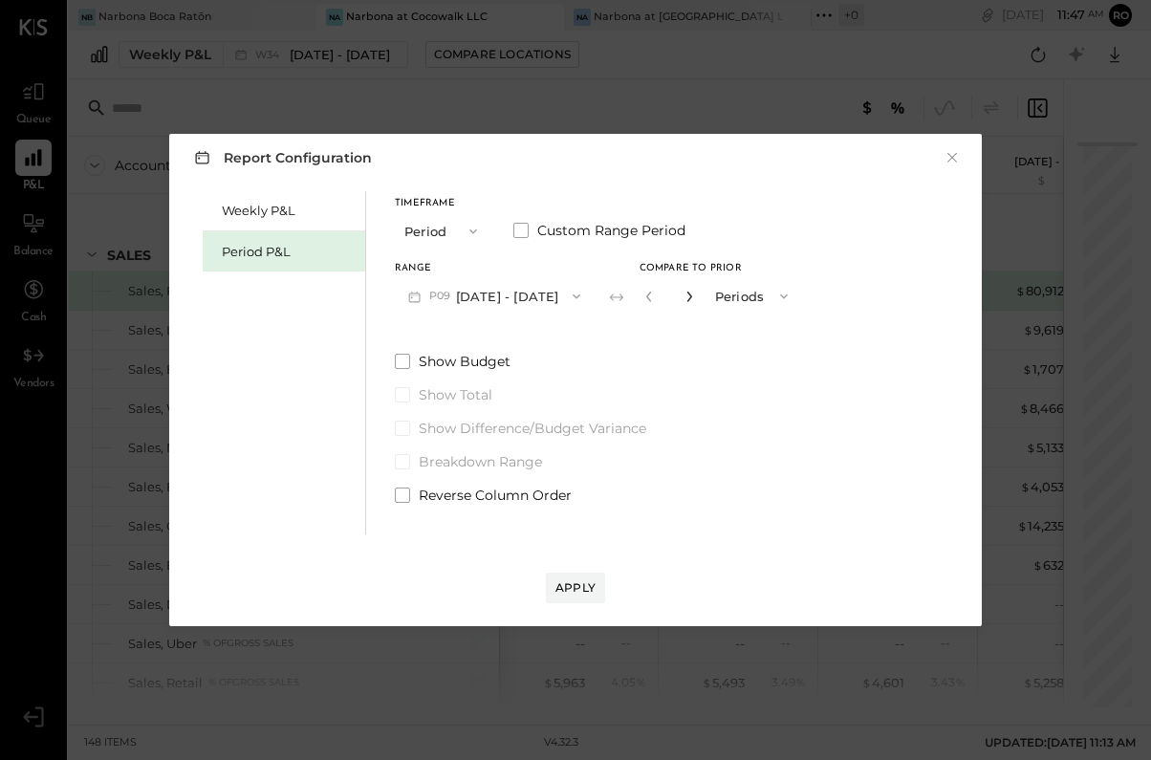
click at [691, 294] on icon "button" at bounding box center [688, 297] width 5 height 11
click at [695, 297] on icon "button" at bounding box center [688, 296] width 11 height 11
click at [691, 297] on icon "button" at bounding box center [688, 297] width 5 height 11
type input "*"
click at [750, 422] on label "Show Difference/Budget Variance" at bounding box center [598, 428] width 406 height 19
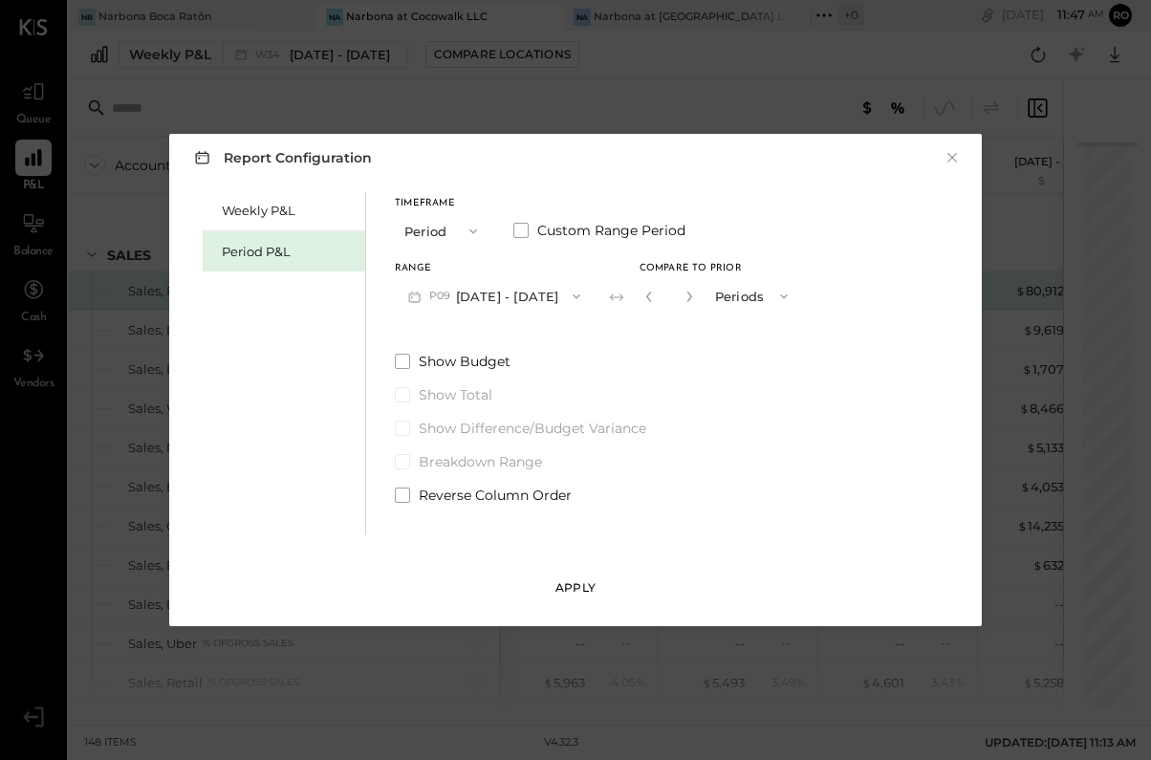
click at [578, 586] on div "Apply" at bounding box center [575, 587] width 40 height 16
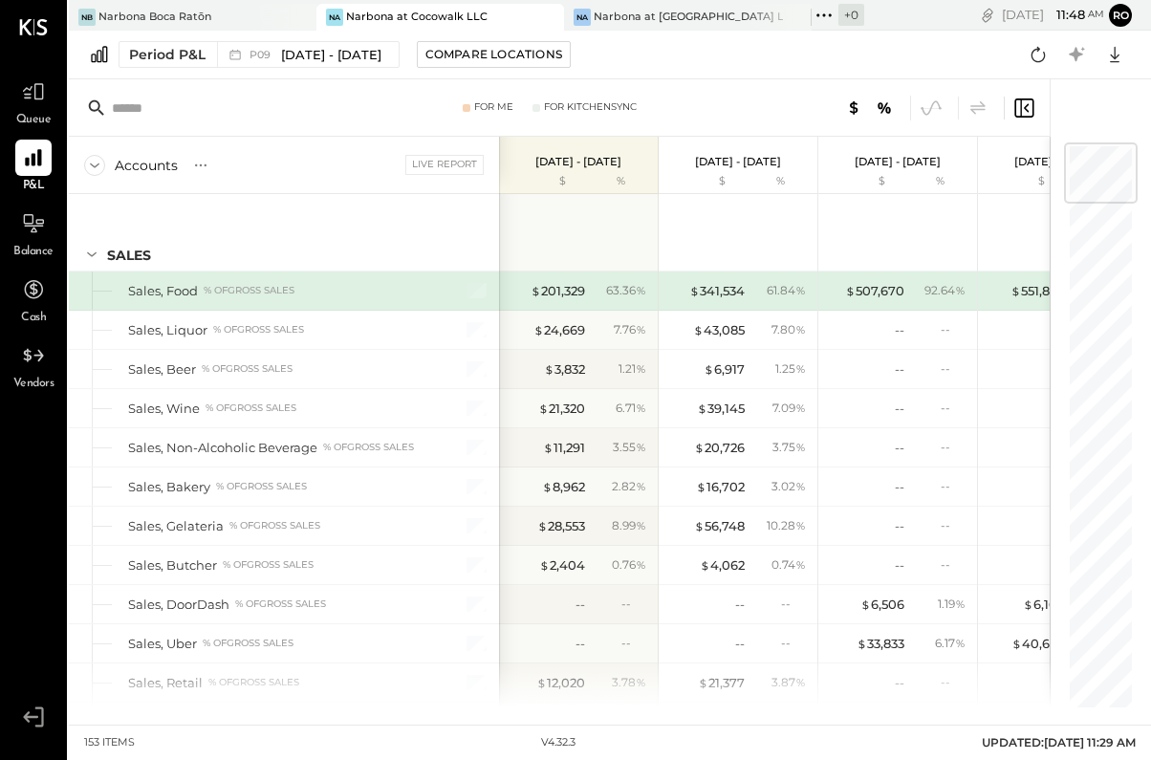
click at [359, 126] on div "For Me For KitchenSync" at bounding box center [559, 107] width 981 height 57
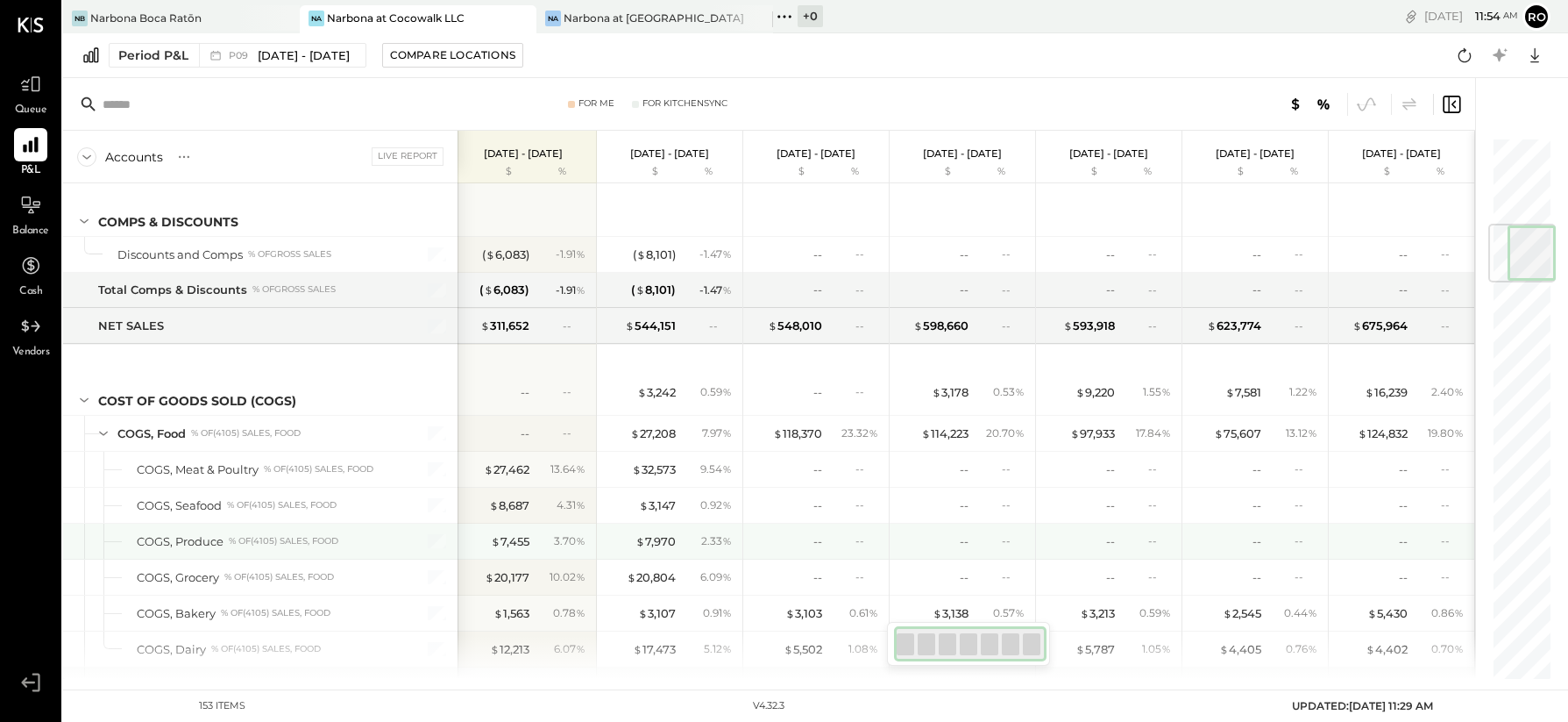
scroll to position [570, 0]
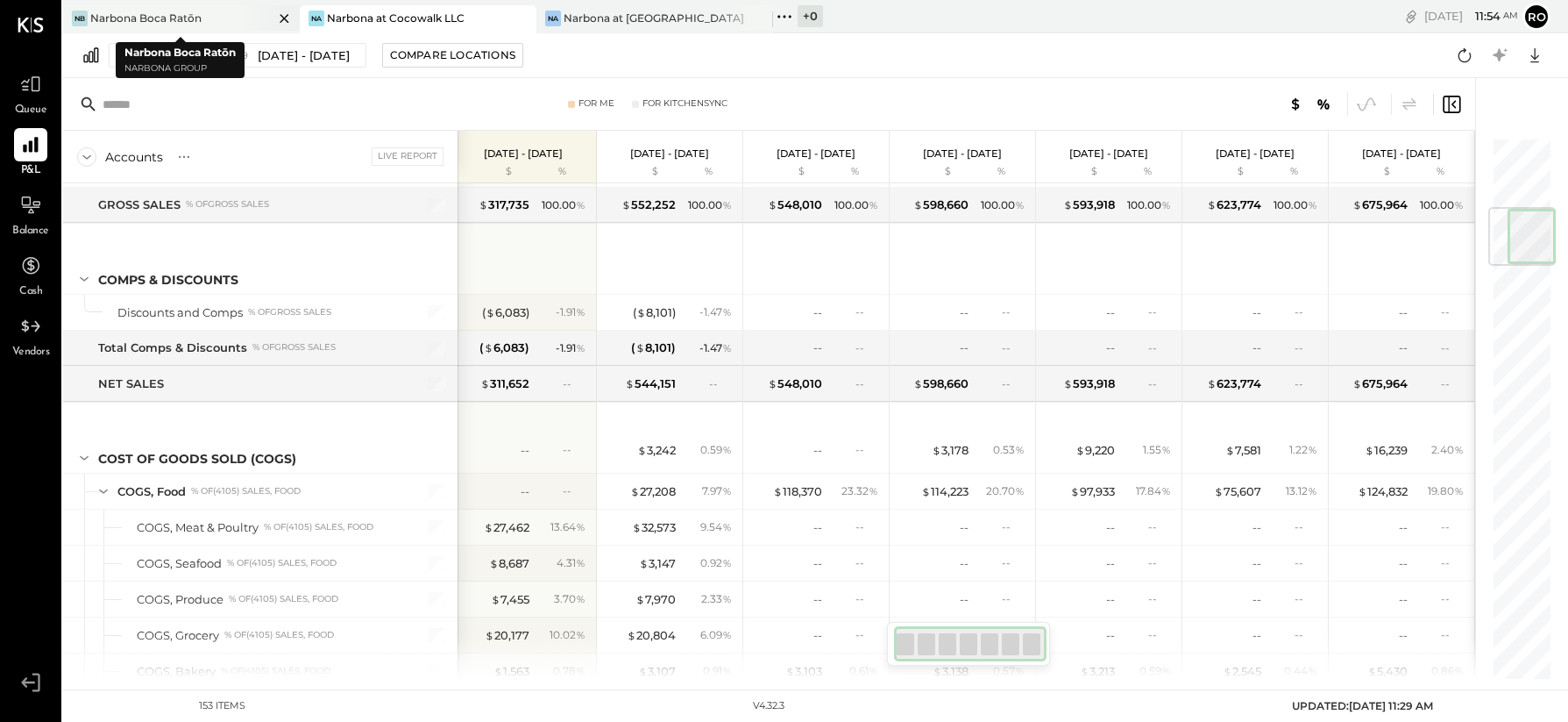
click at [215, 17] on div "NB Narbona Boca Ratōn" at bounding box center [168, 17] width 210 height 16
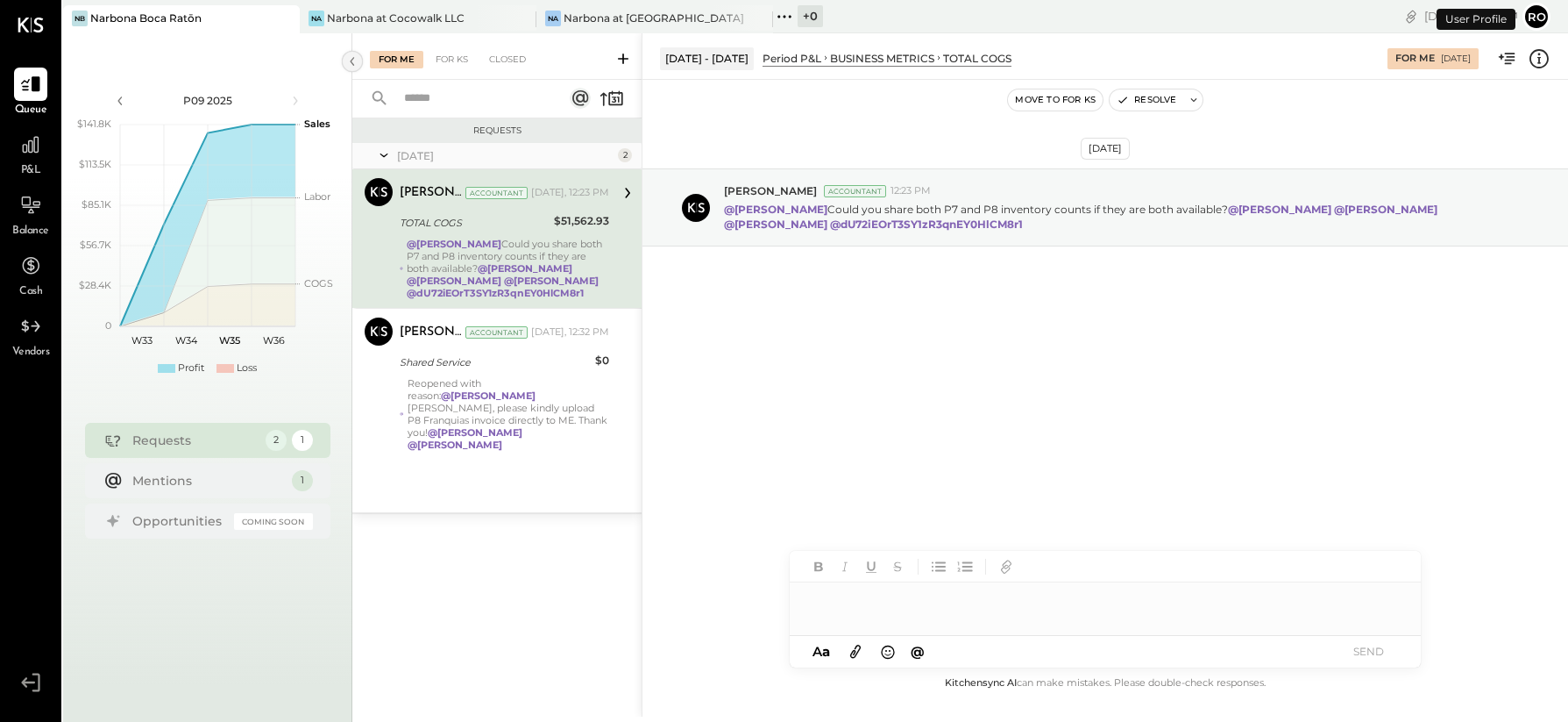
click at [349, 63] on icon at bounding box center [352, 61] width 19 height 31
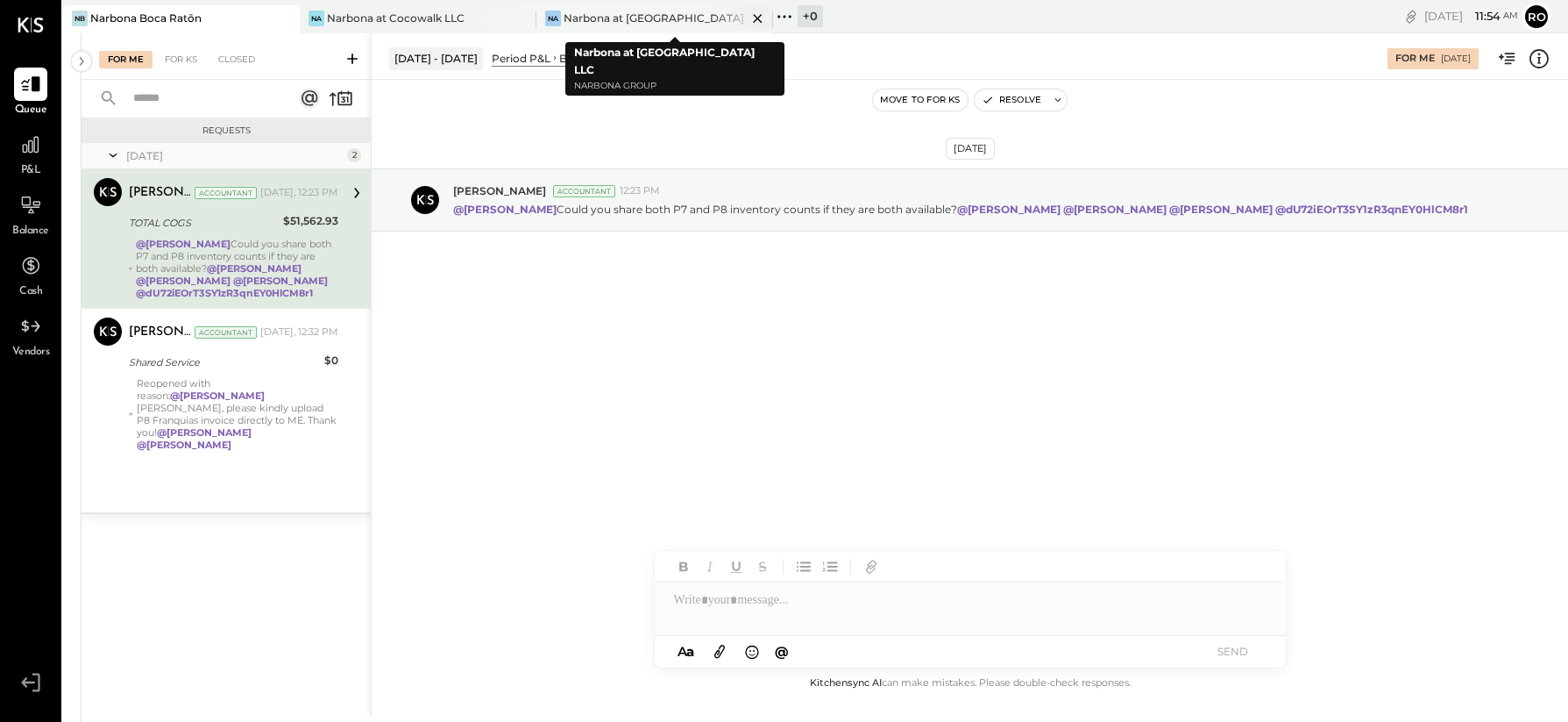
click at [687, 17] on div "Narbona at [GEOGRAPHIC_DATA] LLC" at bounding box center [656, 17] width 183 height 15
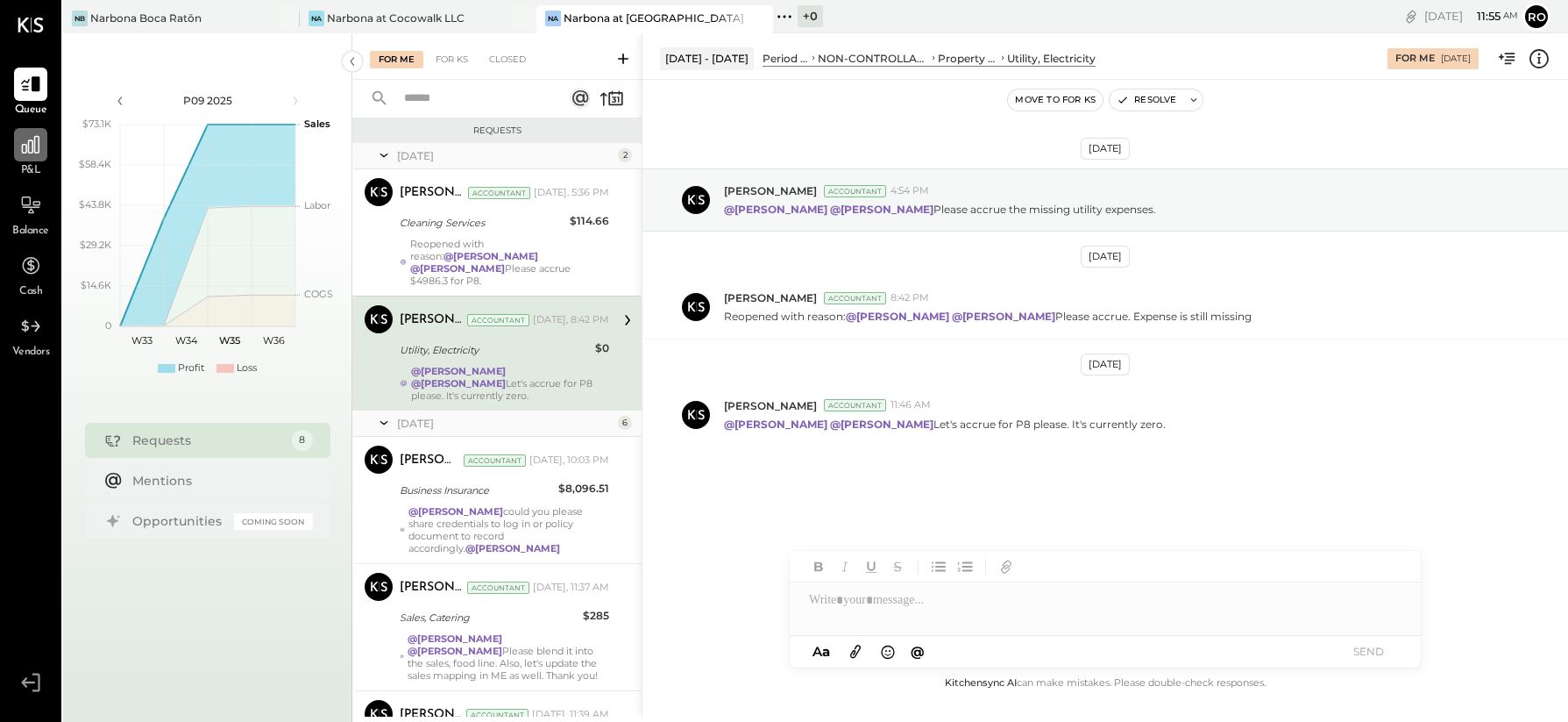
click at [41, 150] on icon at bounding box center [30, 144] width 23 height 23
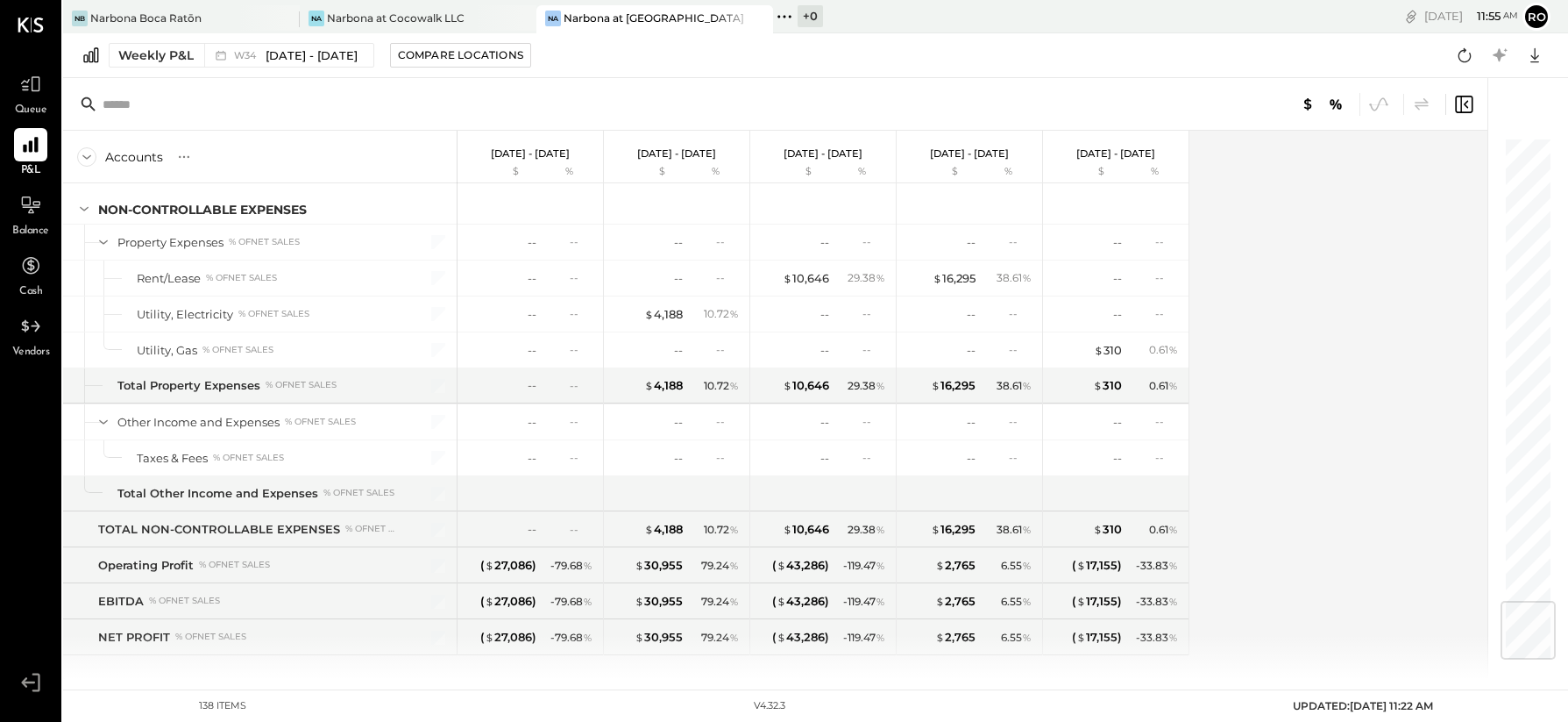
scroll to position [3928, 0]
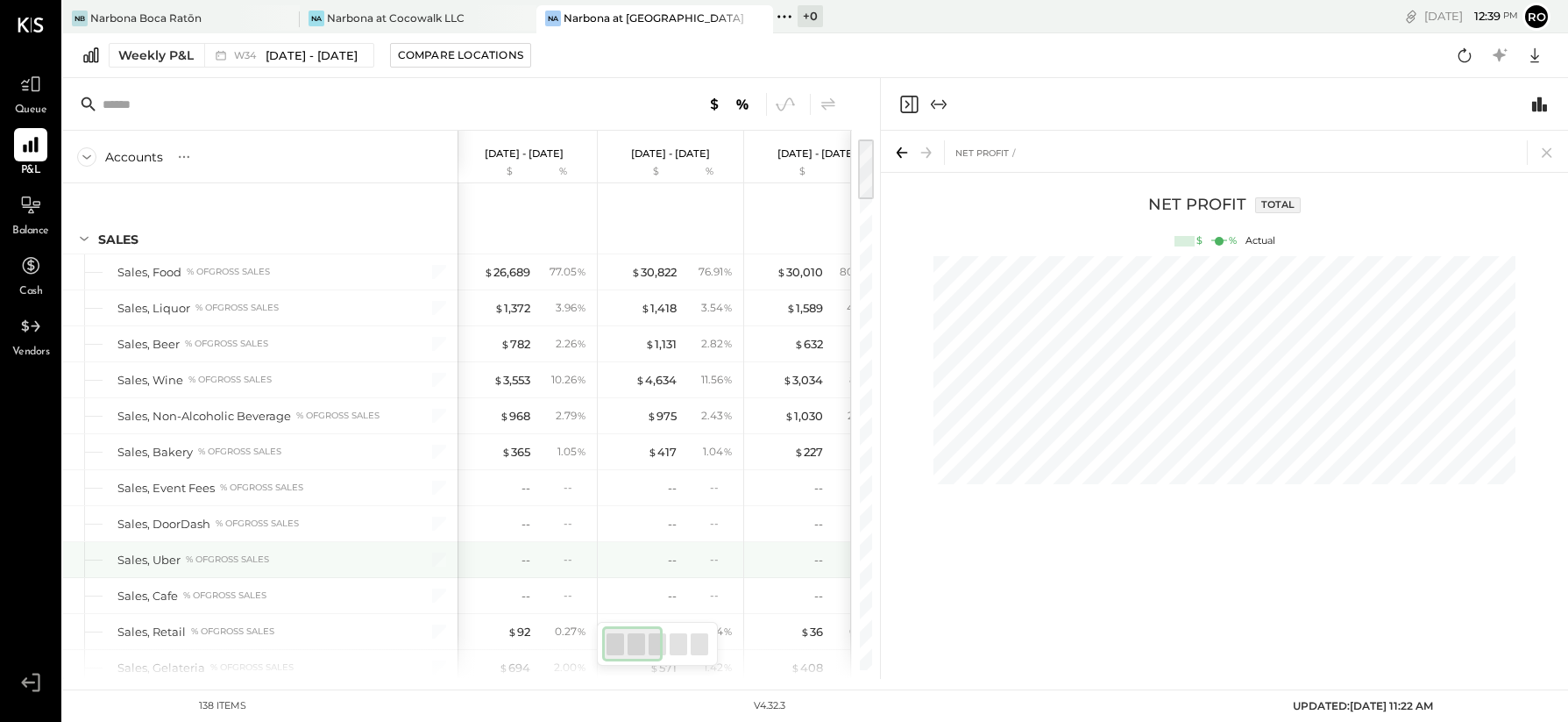
scroll to position [0, 6]
